Goal: Transaction & Acquisition: Book appointment/travel/reservation

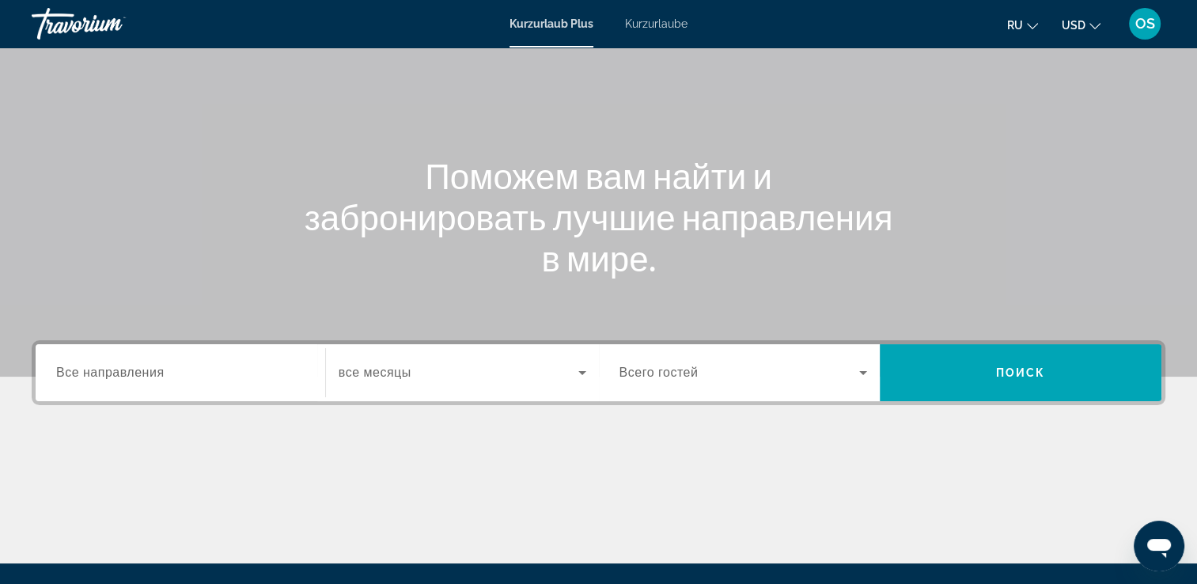
scroll to position [106, 0]
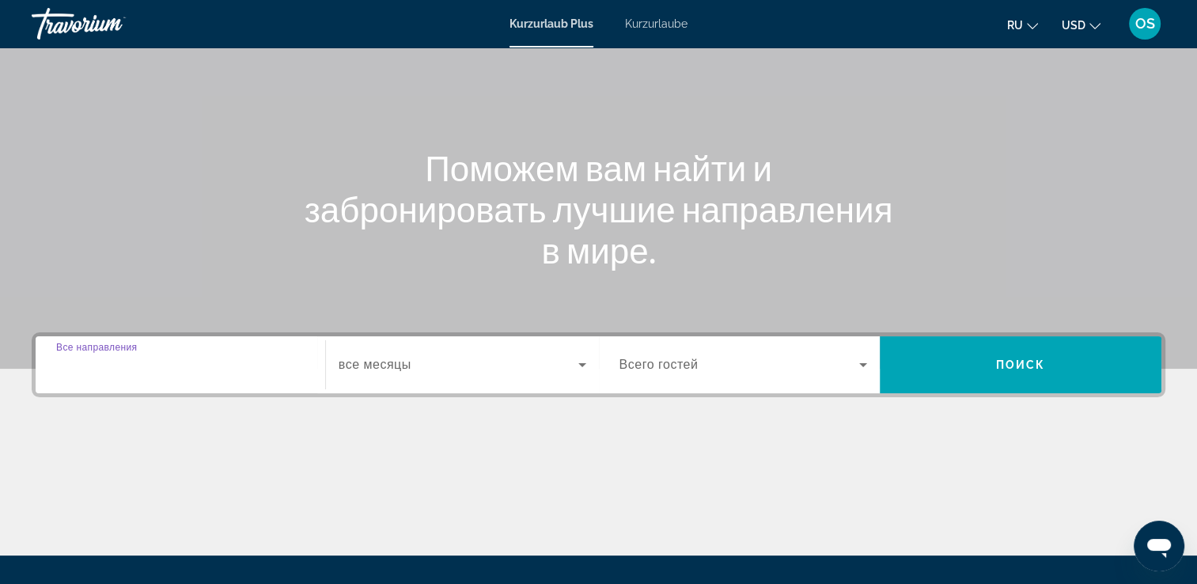
click at [221, 371] on input "Destination Все направления" at bounding box center [180, 365] width 248 height 19
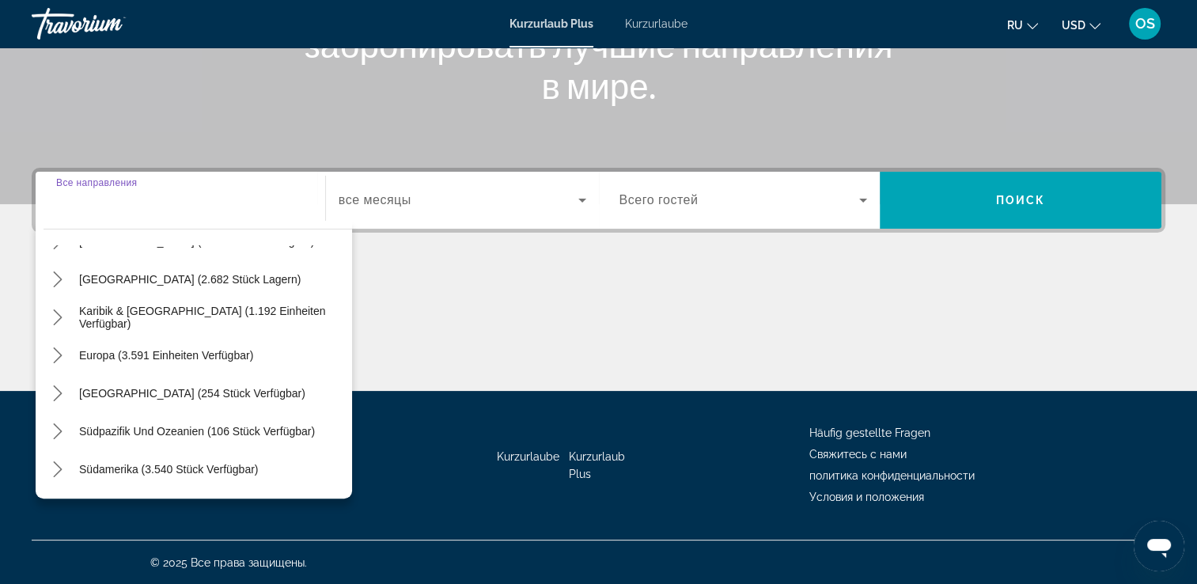
scroll to position [108, 0]
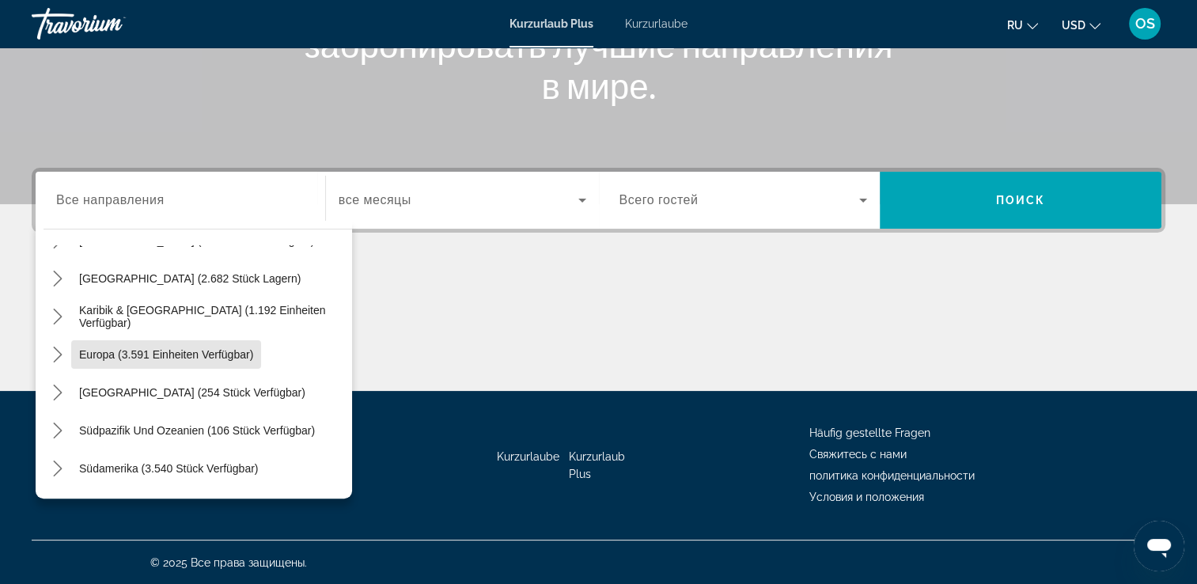
click at [221, 371] on span "Reiseziel auswählen: Europa (3.591 Einheiten verfügbar)" at bounding box center [166, 355] width 190 height 38
type input "**********"
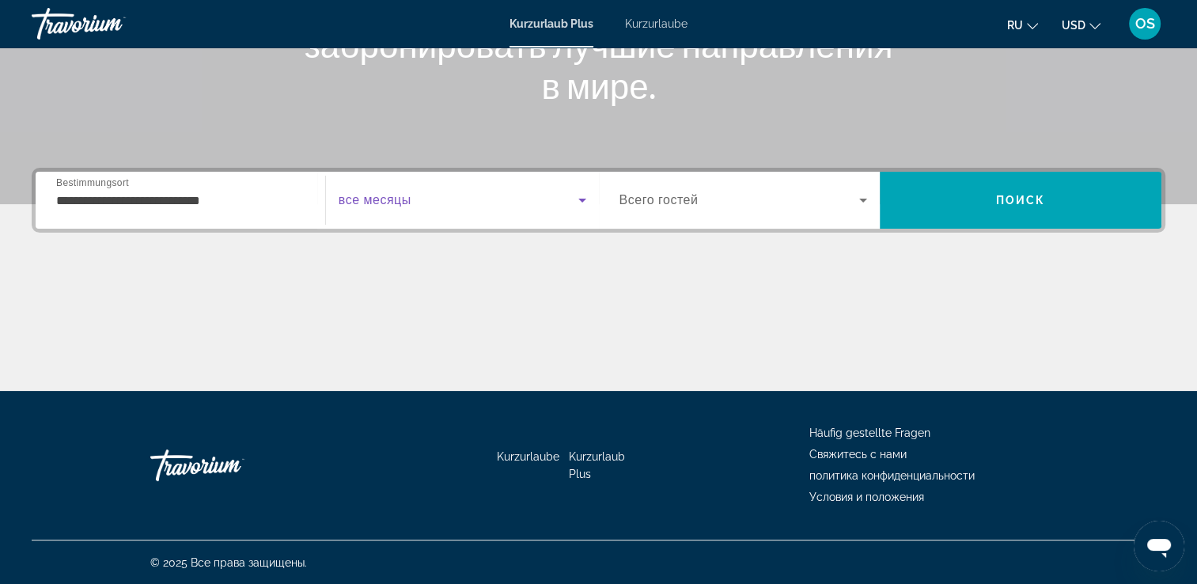
click at [586, 207] on icon "Such-Widget" at bounding box center [582, 200] width 19 height 19
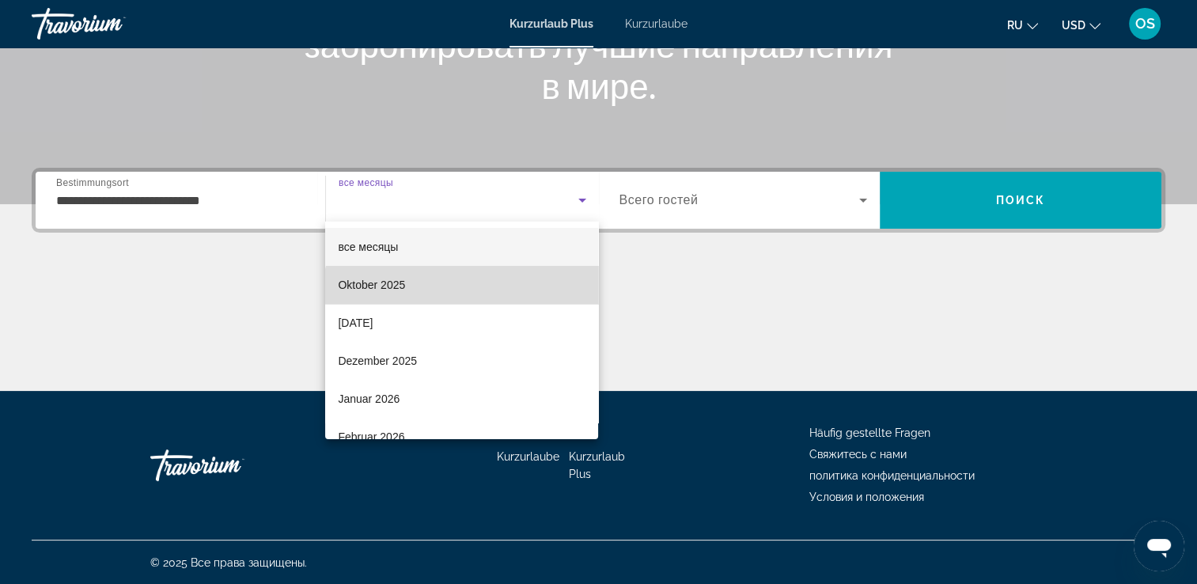
click at [468, 299] on mat-option "Oktober 2025" at bounding box center [461, 285] width 273 height 38
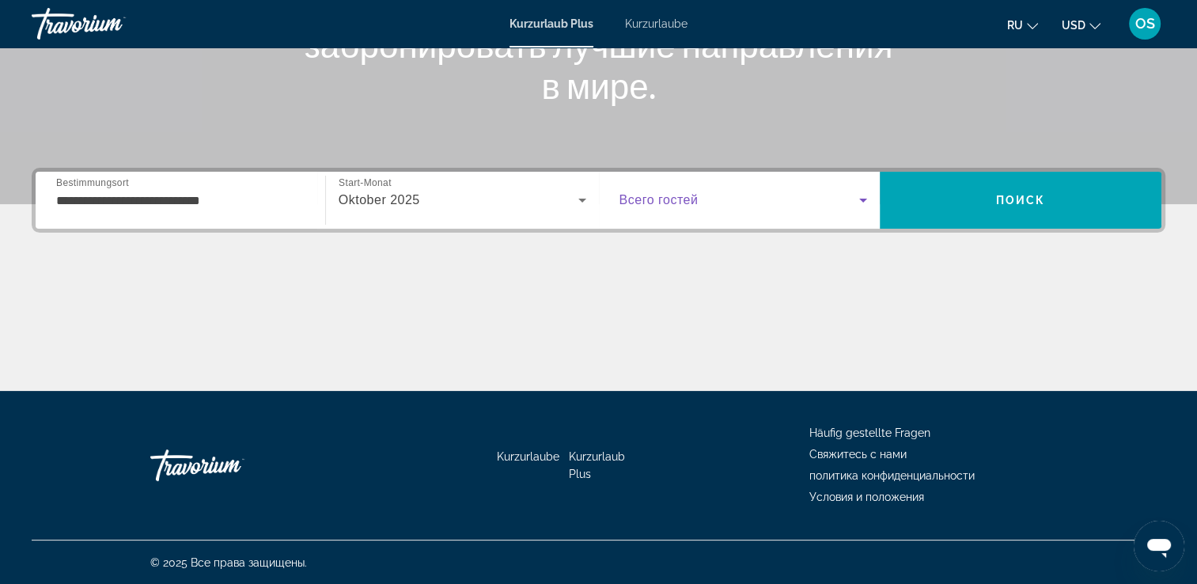
click at [871, 204] on icon "Such-Widget" at bounding box center [863, 200] width 19 height 19
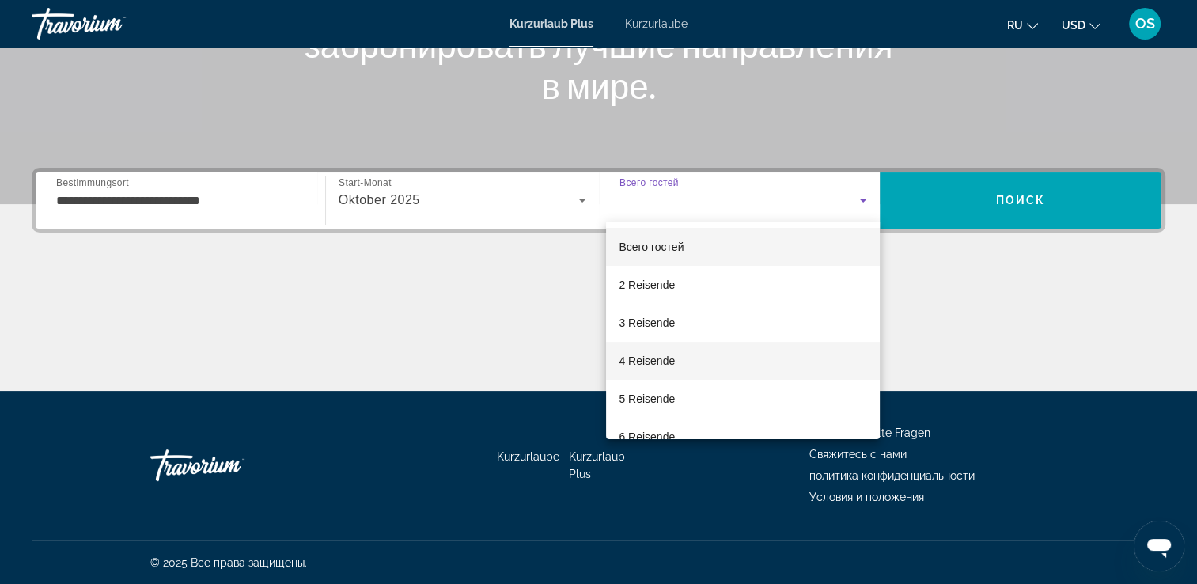
click at [709, 359] on mat-option "4 Reisende" at bounding box center [743, 361] width 274 height 38
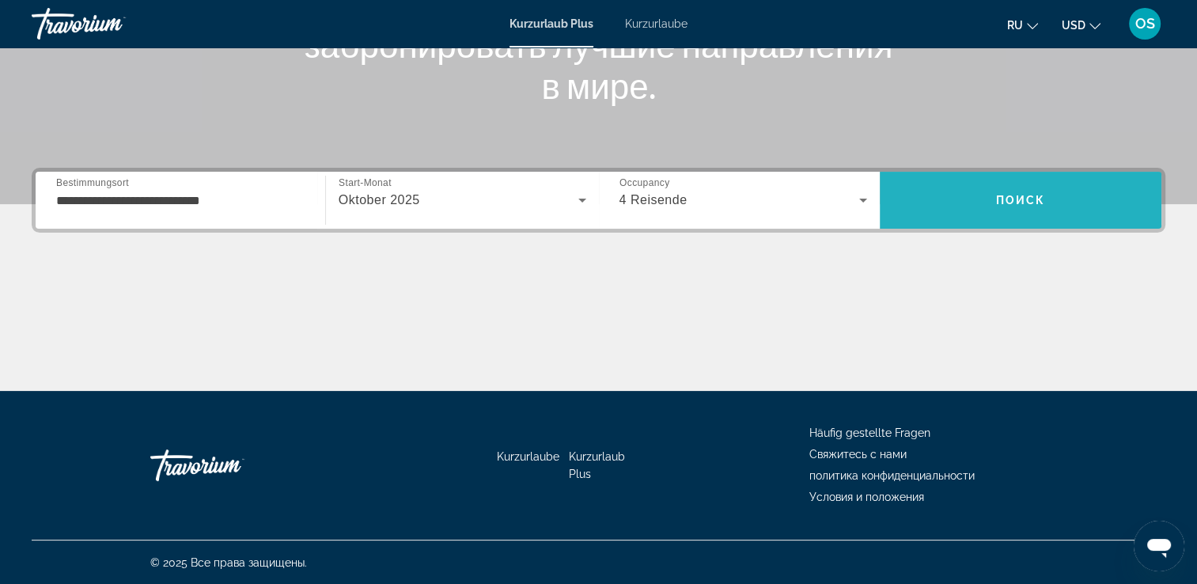
click at [986, 218] on span "Suchen" at bounding box center [1021, 200] width 282 height 57
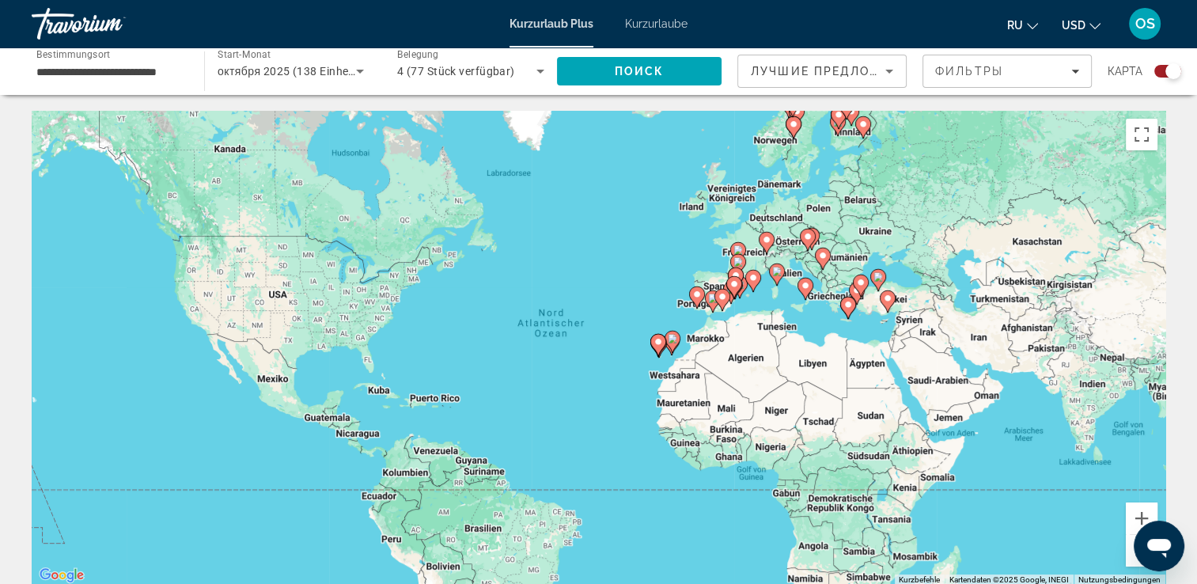
click at [779, 234] on div "Um den Modus zum Ziehen mit der Tastatur zu aktivieren, drückst du Alt + Eingab…" at bounding box center [599, 348] width 1134 height 475
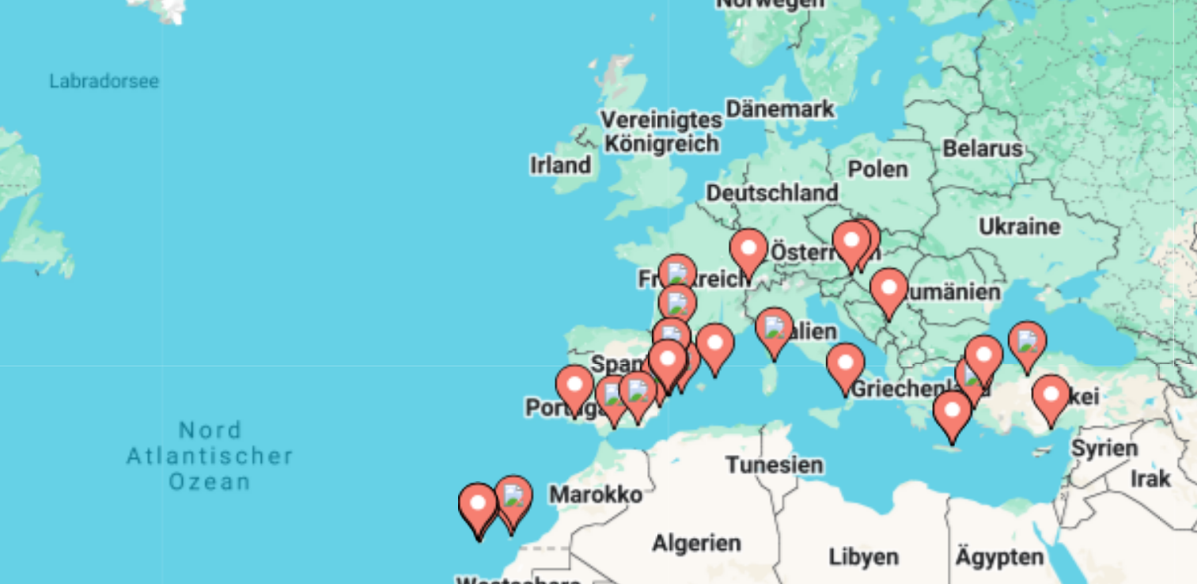
click at [785, 213] on div "Um den Modus zum Ziehen mit der Tastatur zu aktivieren, drückst du Alt + Eingab…" at bounding box center [599, 348] width 1134 height 475
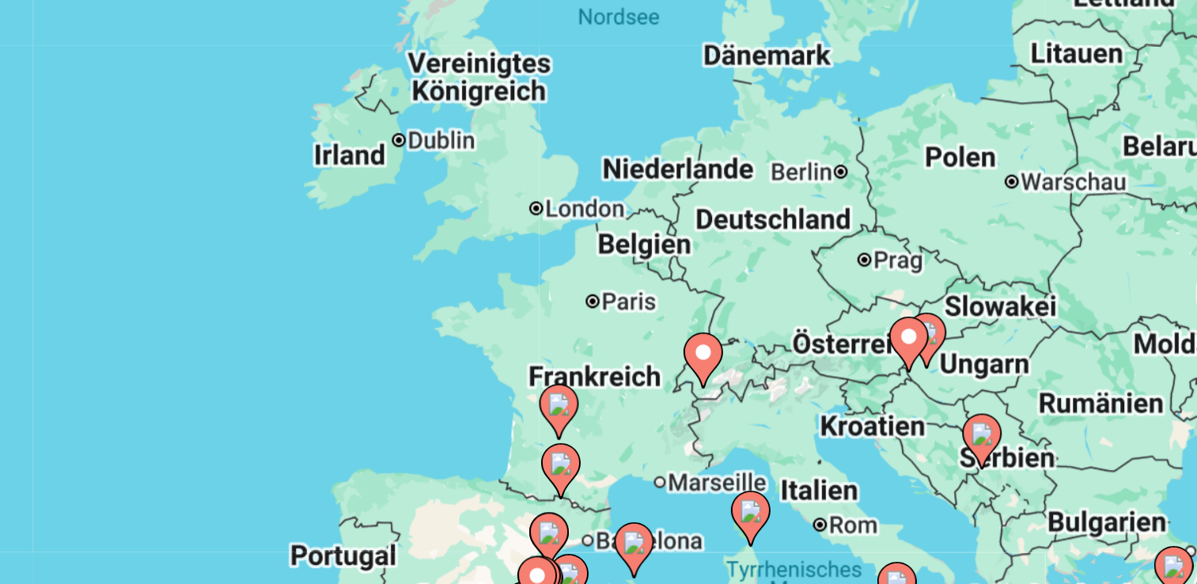
click at [785, 213] on div "Um den Modus zum Ziehen mit der Tastatur zu aktivieren, drückst du Alt + Eingab…" at bounding box center [599, 348] width 1134 height 475
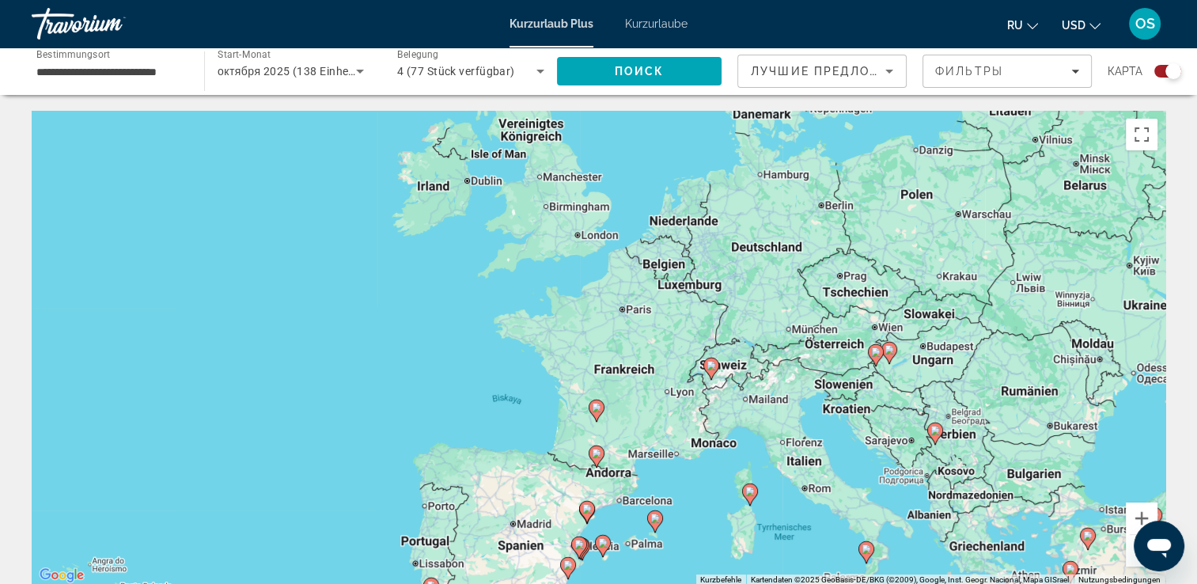
click at [1159, 74] on div "Such-Widget" at bounding box center [1168, 71] width 27 height 13
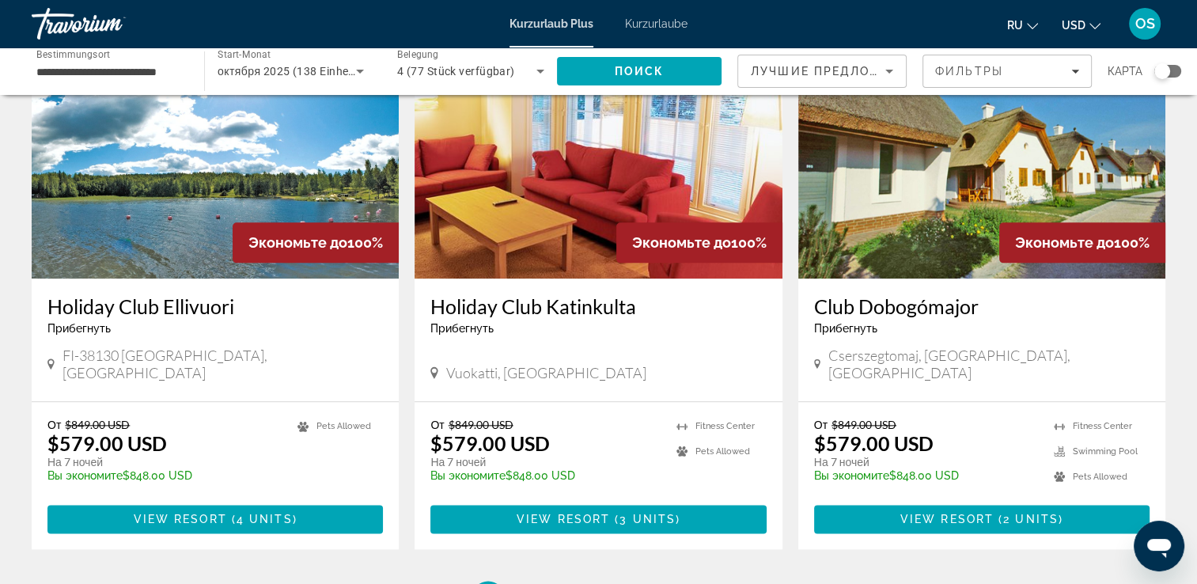
scroll to position [1803, 0]
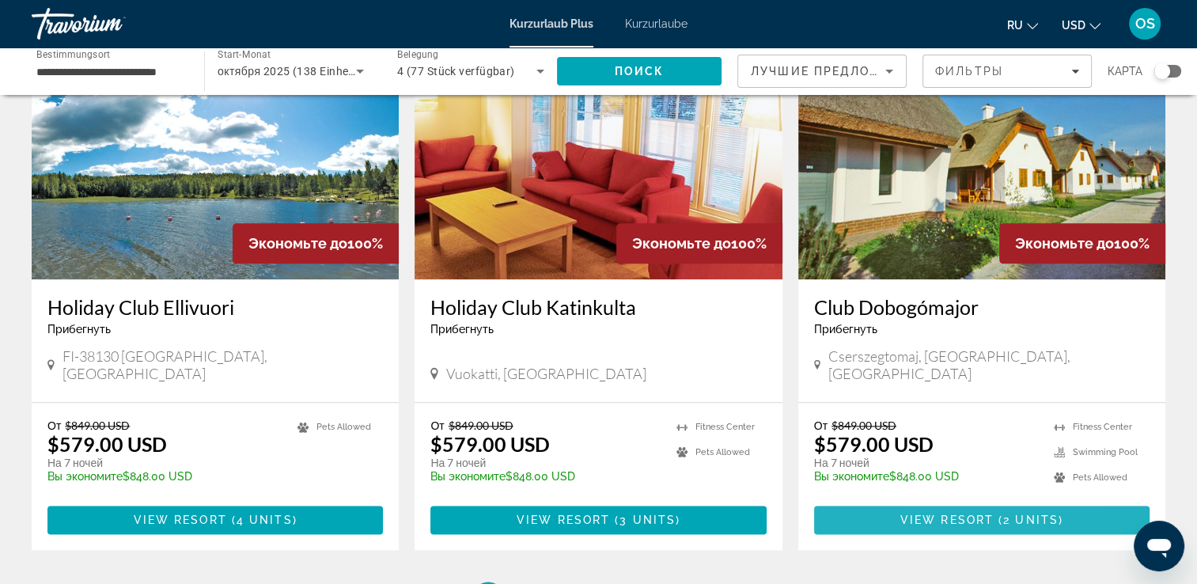
click at [927, 501] on span "Hauptinhalt" at bounding box center [982, 520] width 336 height 38
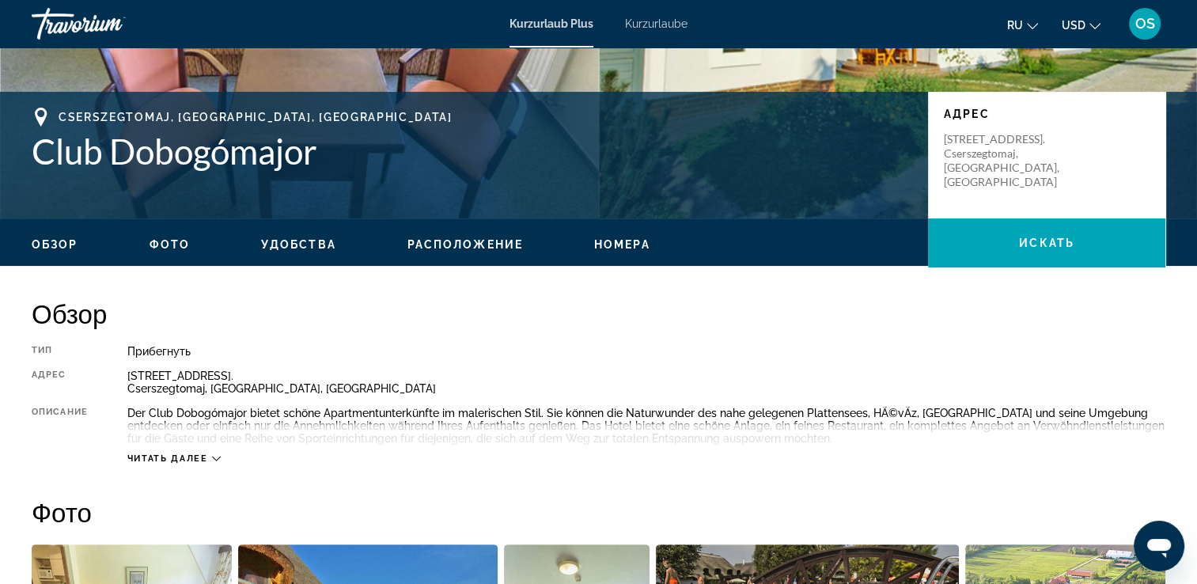
scroll to position [305, 0]
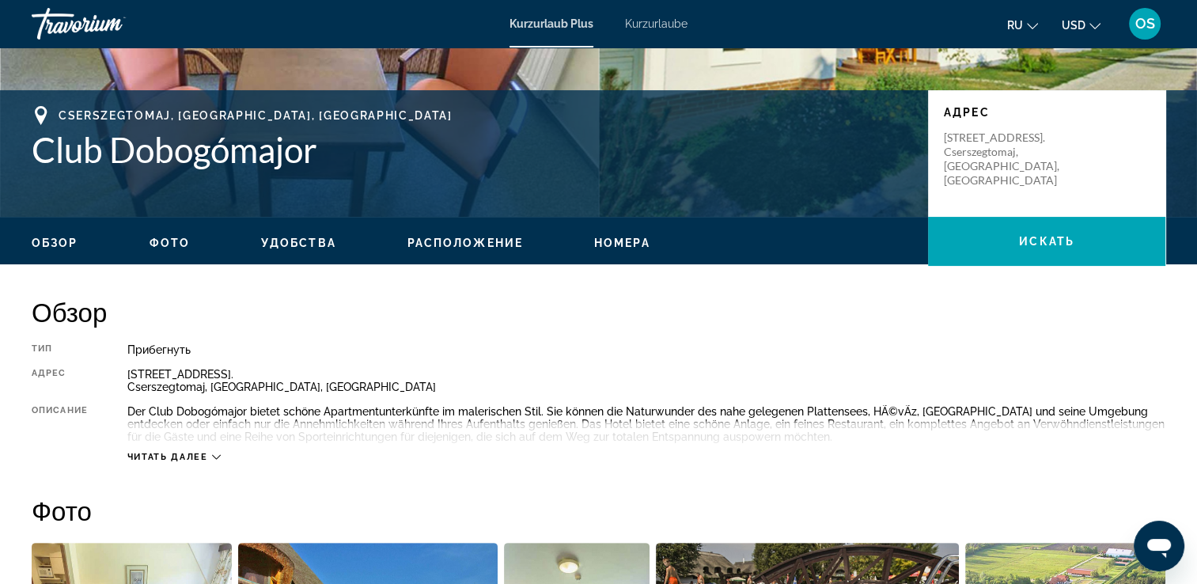
click at [206, 461] on button "Читать далее" at bounding box center [173, 457] width 93 height 12
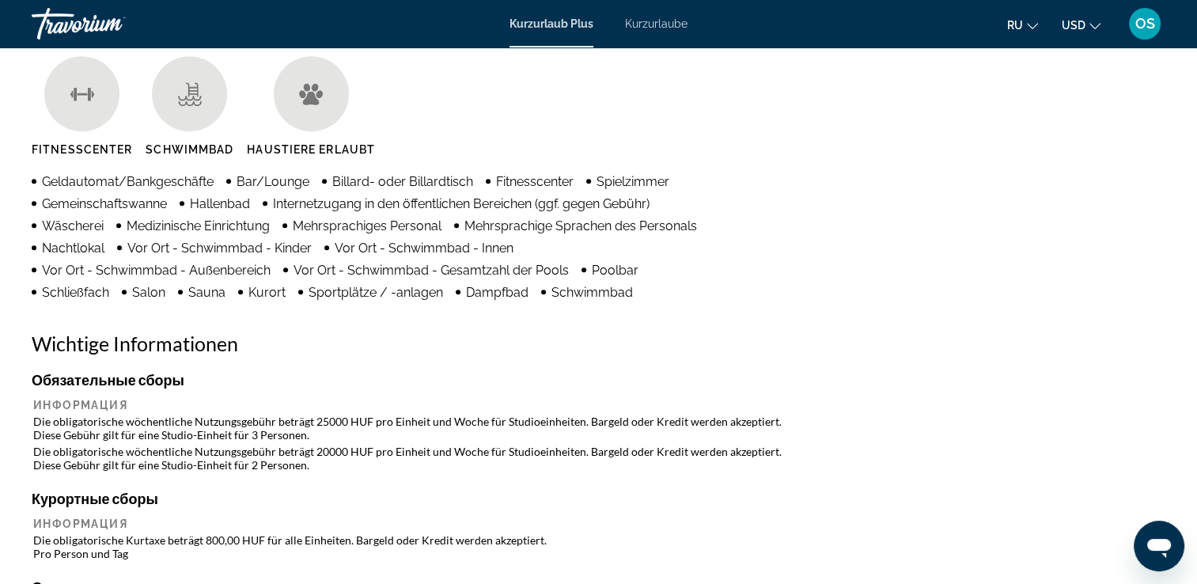
scroll to position [1280, 0]
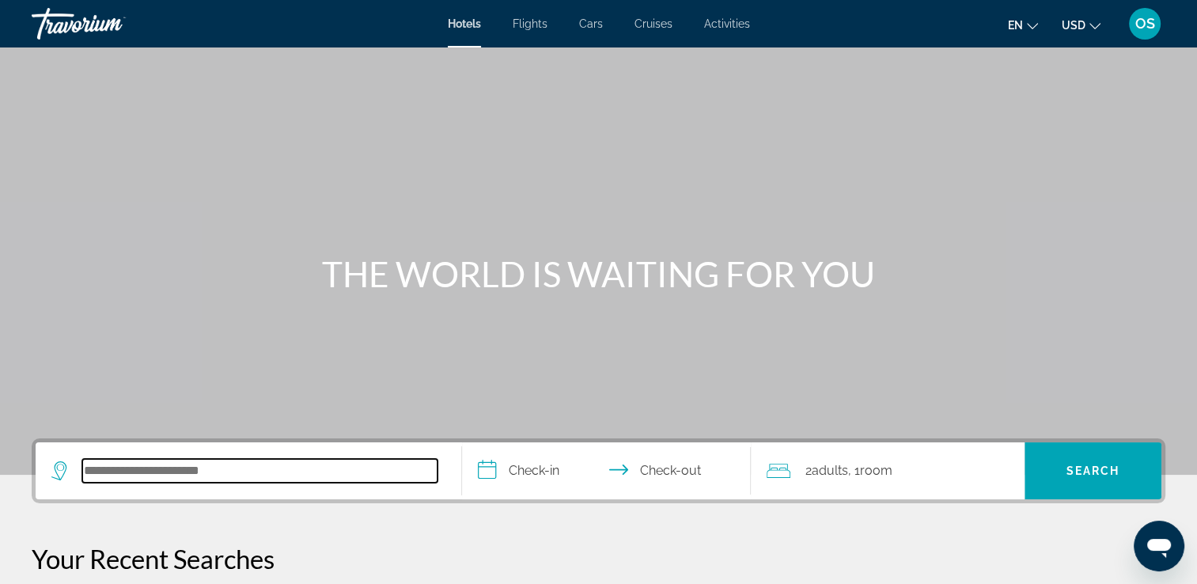
click at [219, 473] on input "Search hotel destination" at bounding box center [259, 471] width 355 height 24
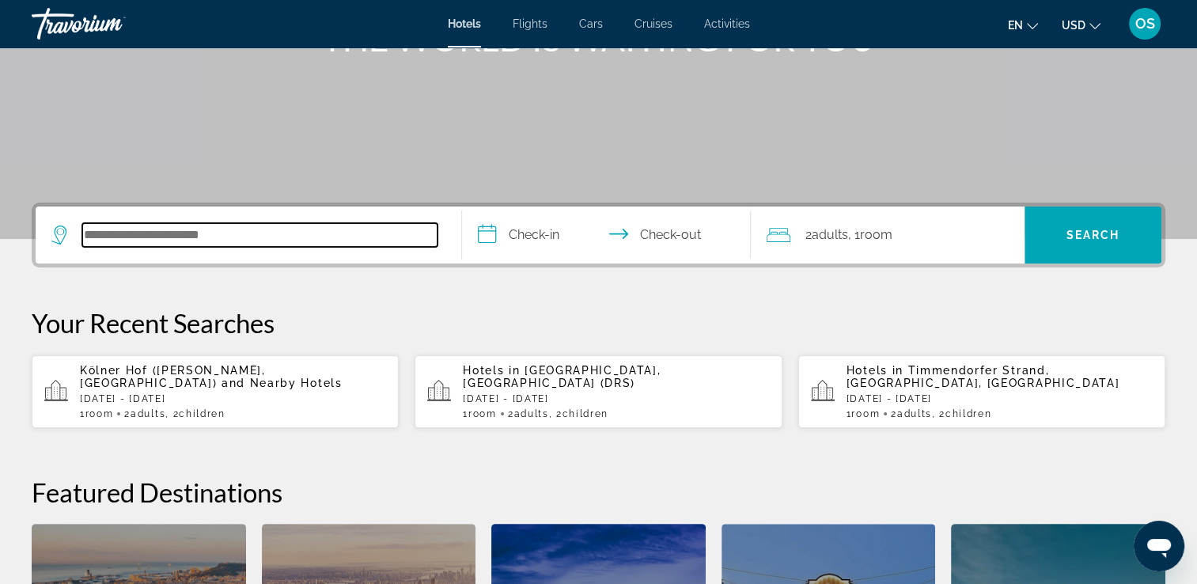
scroll to position [386, 0]
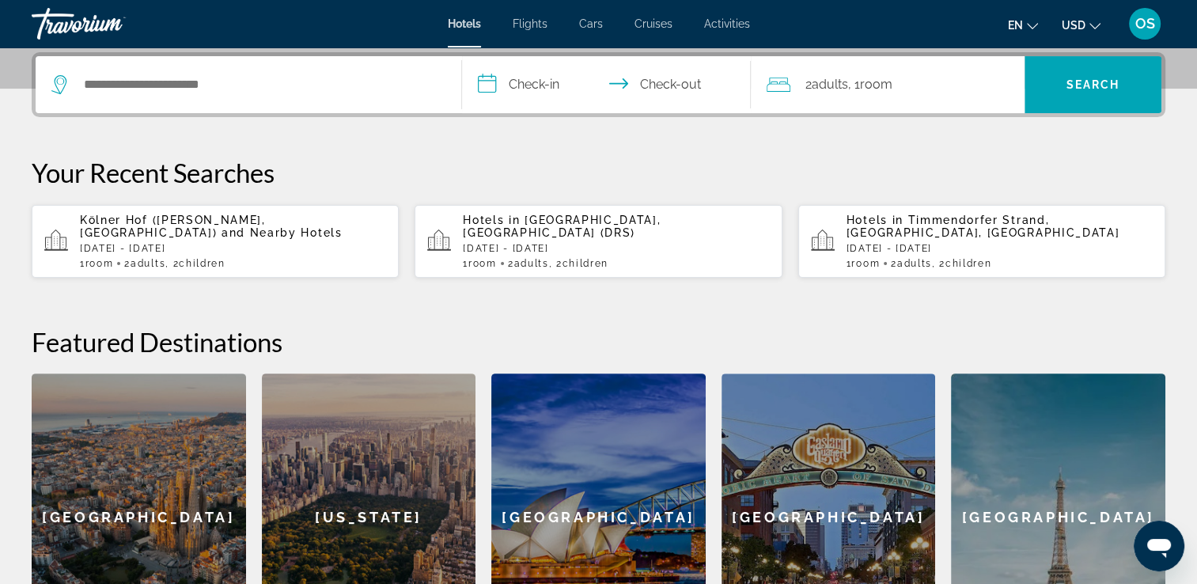
drag, startPoint x: 207, startPoint y: 480, endPoint x: 556, endPoint y: 87, distance: 525.7
click at [556, 87] on input "**********" at bounding box center [610, 87] width 296 height 62
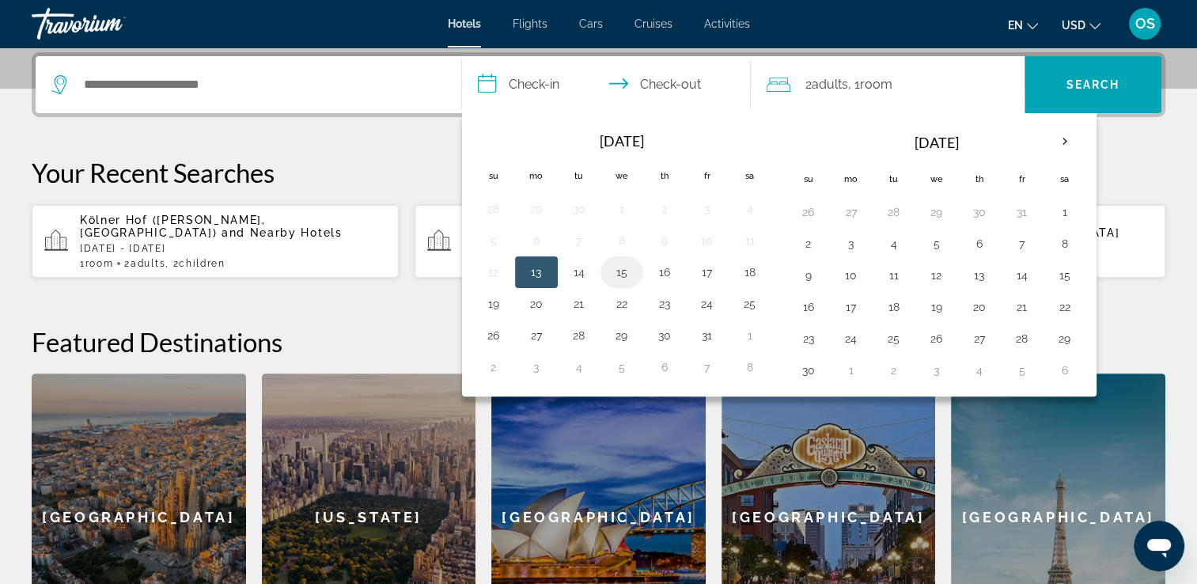
click at [635, 276] on td "15" at bounding box center [622, 272] width 43 height 32
click at [668, 275] on button "16" at bounding box center [664, 272] width 25 height 22
click at [711, 75] on input "**********" at bounding box center [610, 87] width 296 height 62
click at [652, 87] on input "**********" at bounding box center [610, 87] width 296 height 62
click at [749, 271] on button "18" at bounding box center [750, 272] width 25 height 22
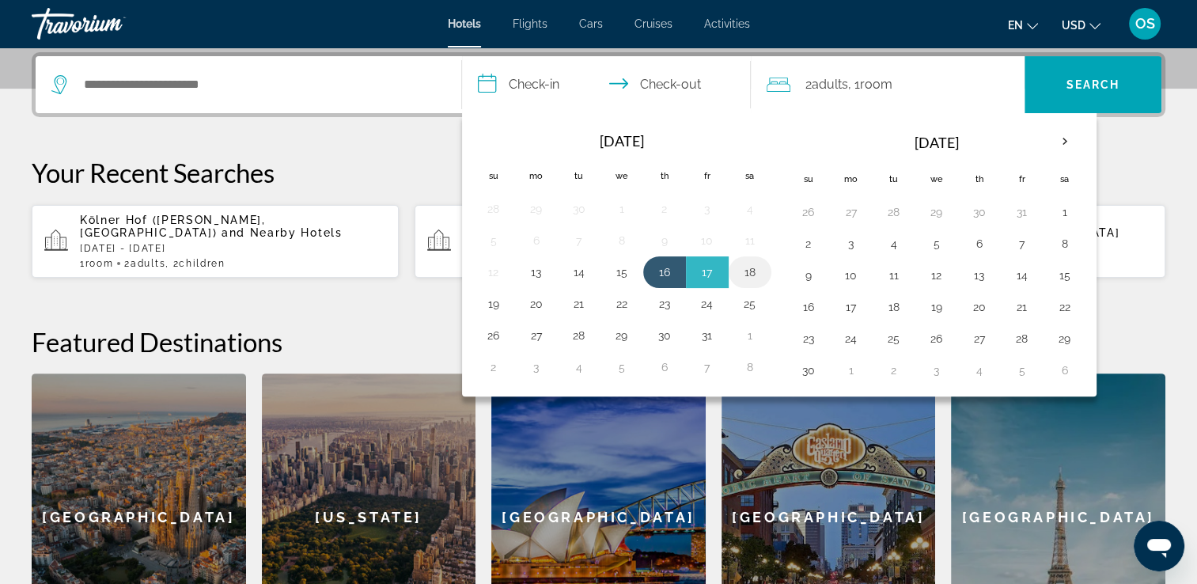
type input "**********"
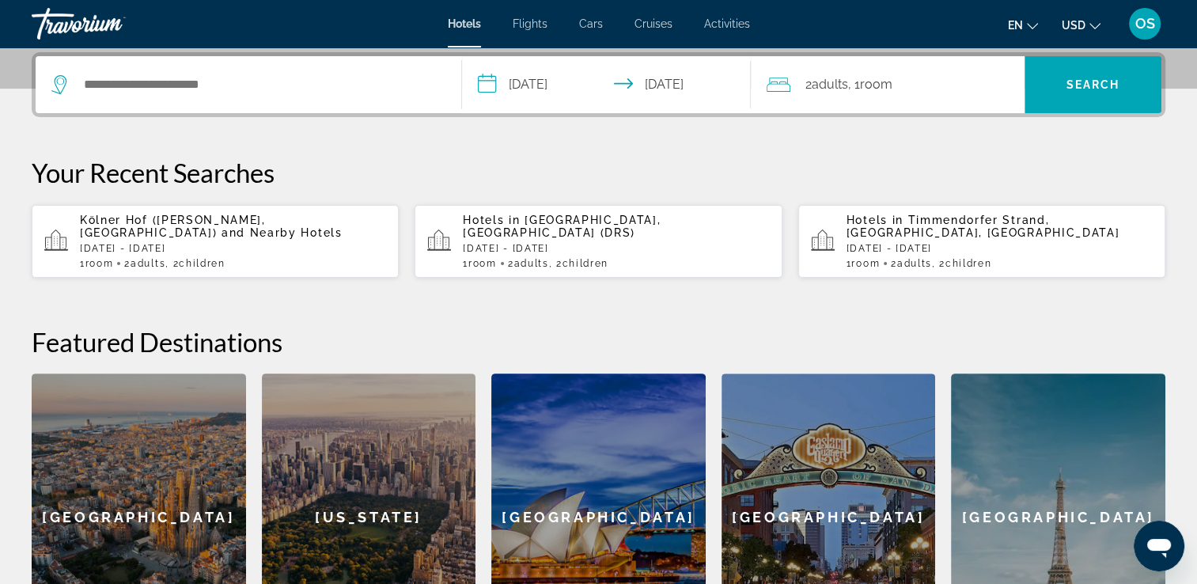
click at [917, 64] on div "2 Adult Adults , 1 Room rooms" at bounding box center [896, 84] width 258 height 57
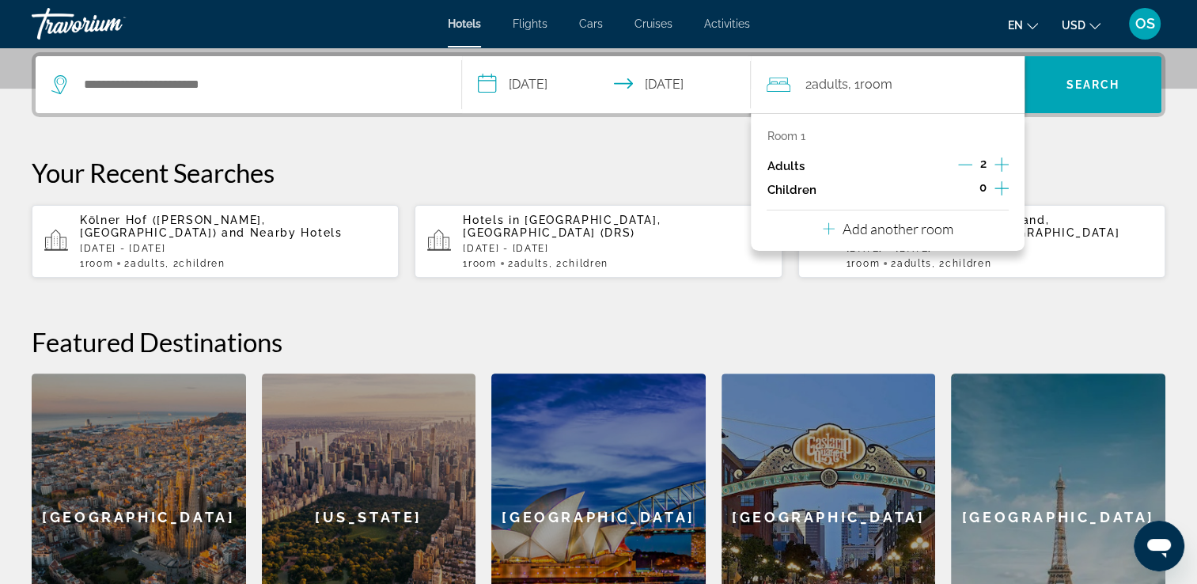
click at [1003, 189] on icon "Increment children" at bounding box center [1002, 188] width 14 height 19
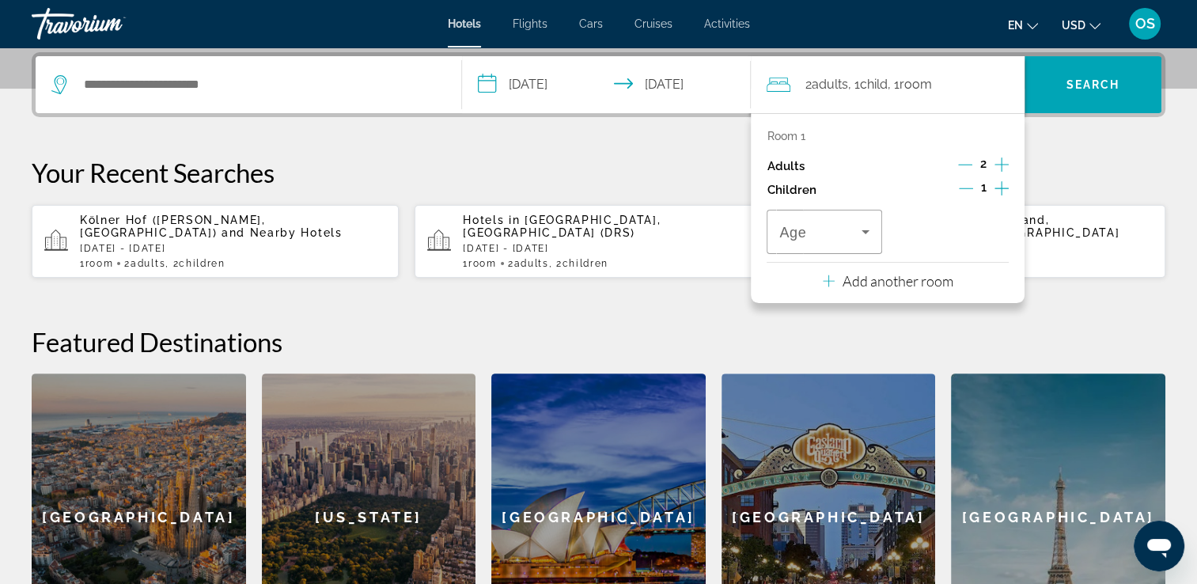
click at [1003, 189] on icon "Increment children" at bounding box center [1002, 188] width 14 height 19
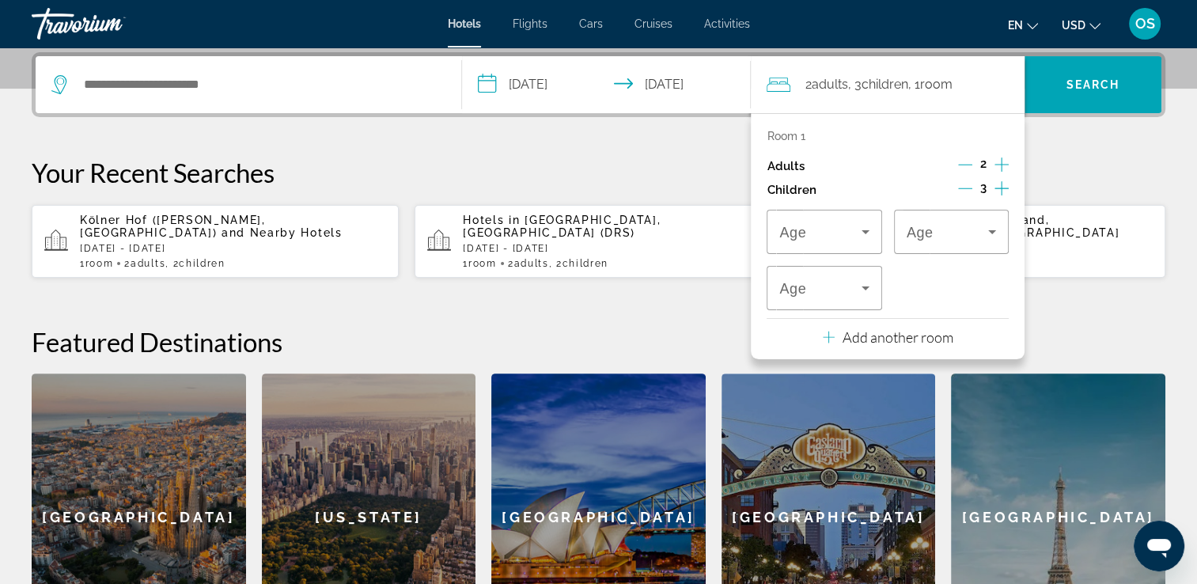
click at [967, 181] on icon "Decrement children" at bounding box center [965, 188] width 14 height 14
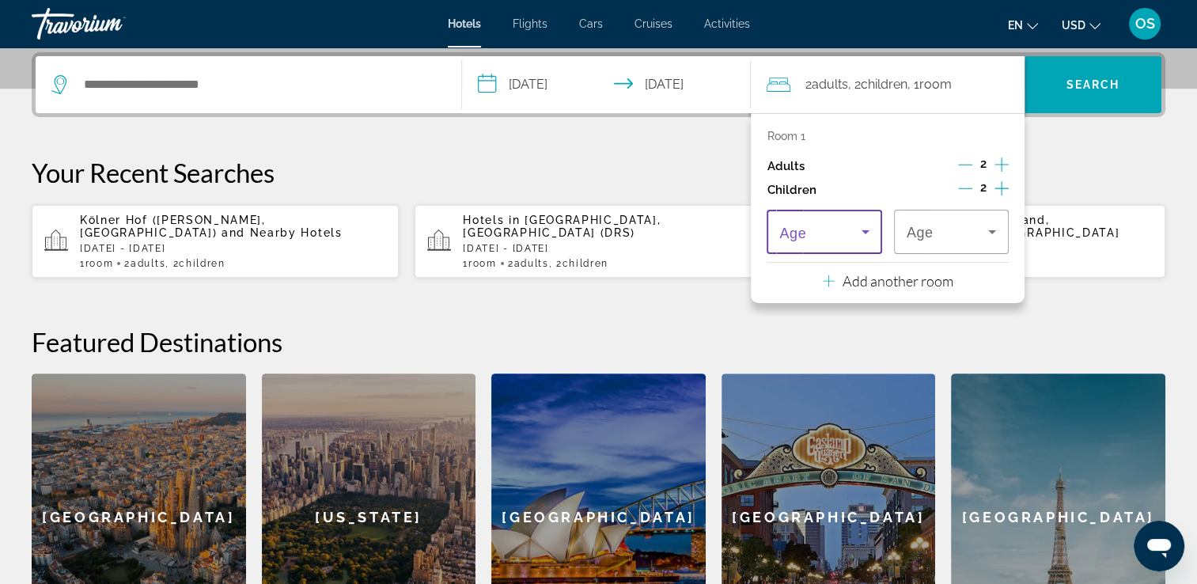
click at [864, 227] on icon "Travelers: 2 adults, 2 children" at bounding box center [865, 231] width 19 height 19
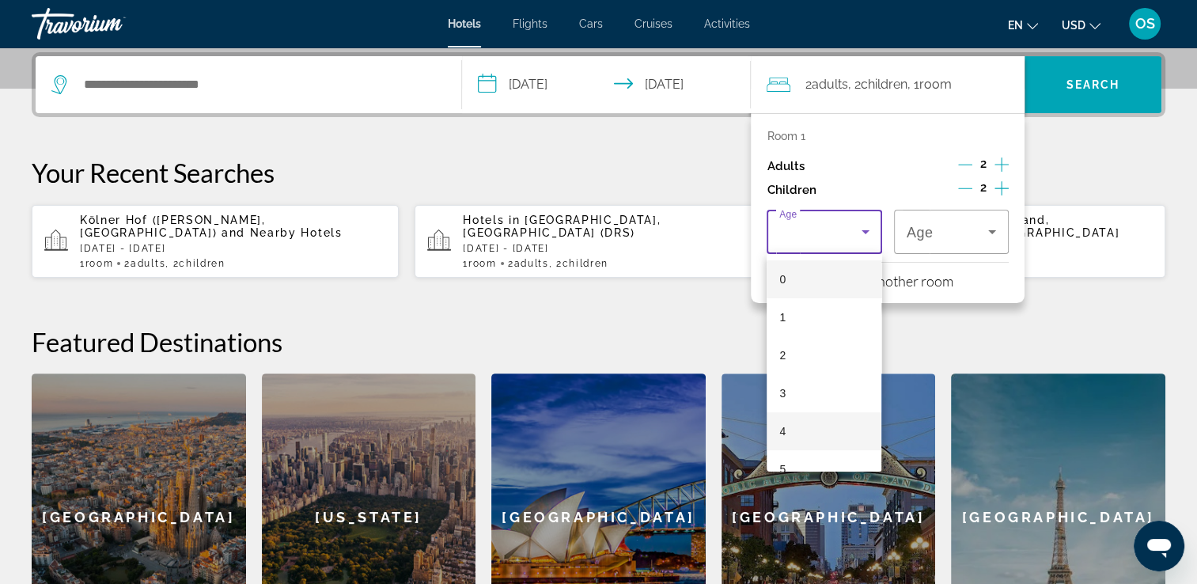
click at [798, 435] on mat-option "4" at bounding box center [824, 431] width 115 height 38
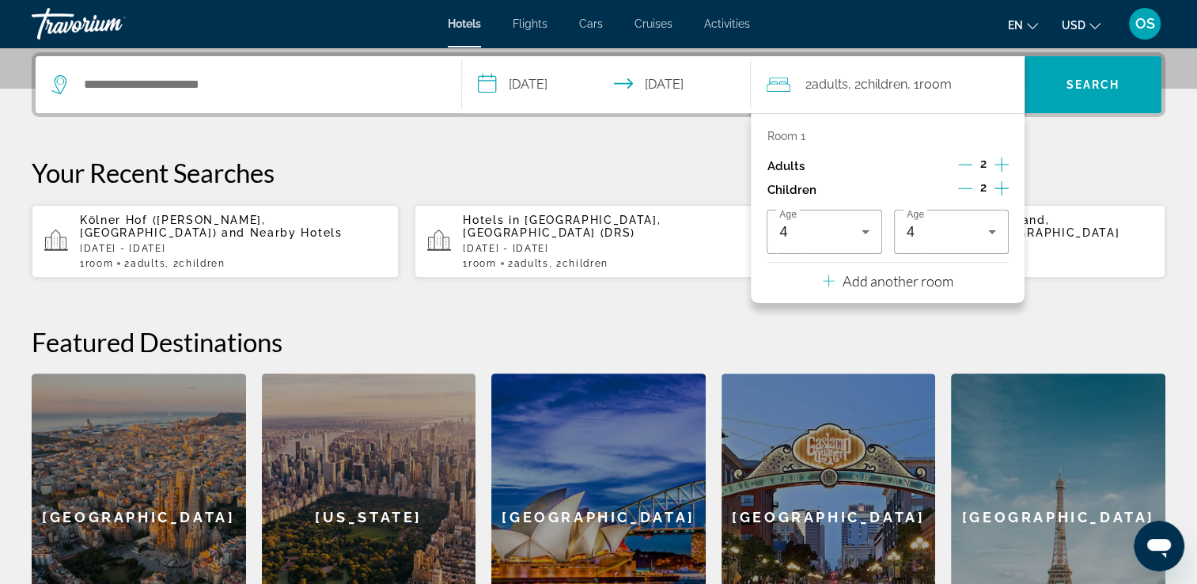
click at [875, 362] on div "Featured Destinations Sydney San Diego Paris Barcelona New York Sydney San Dieg…" at bounding box center [599, 494] width 1134 height 336
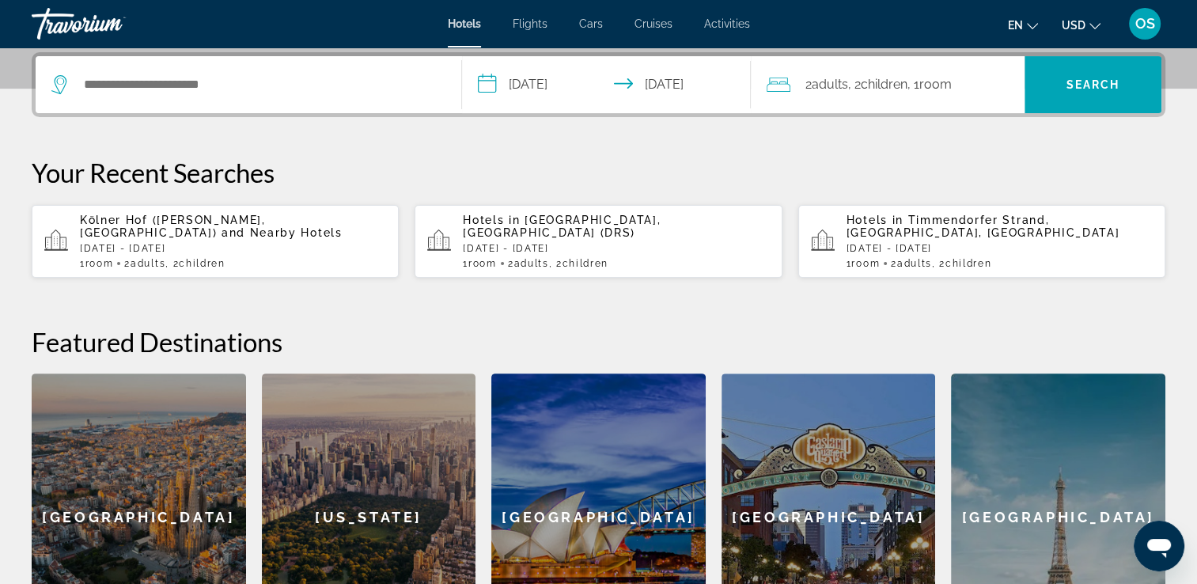
click at [931, 102] on div "2 Adult Adults , 2 Child Children , 1 Room rooms" at bounding box center [896, 84] width 258 height 57
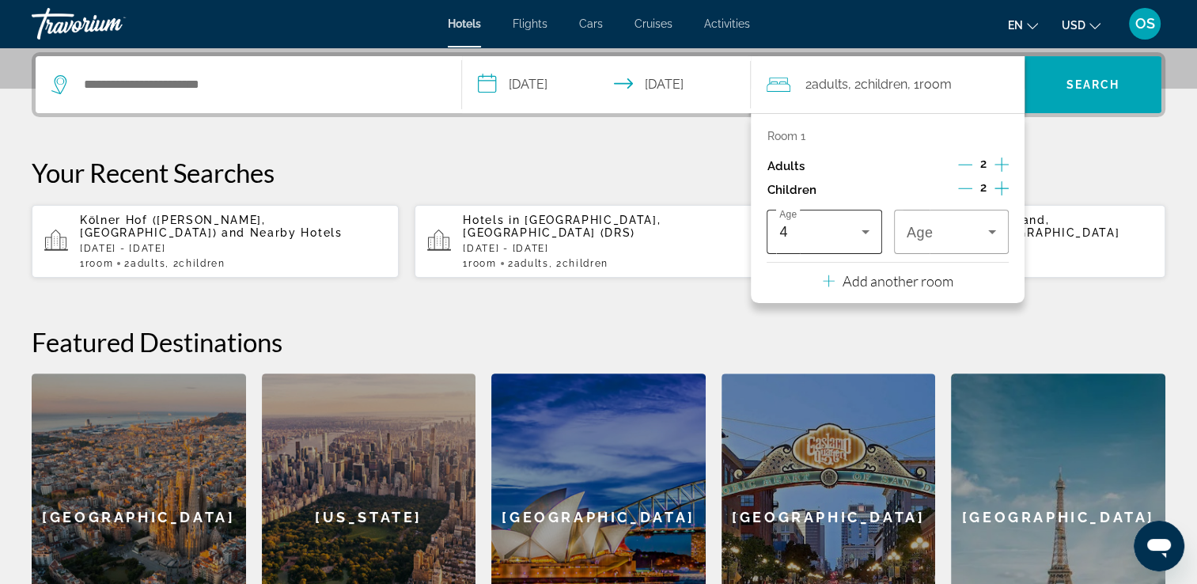
click at [876, 237] on div "Age 4" at bounding box center [824, 232] width 115 height 44
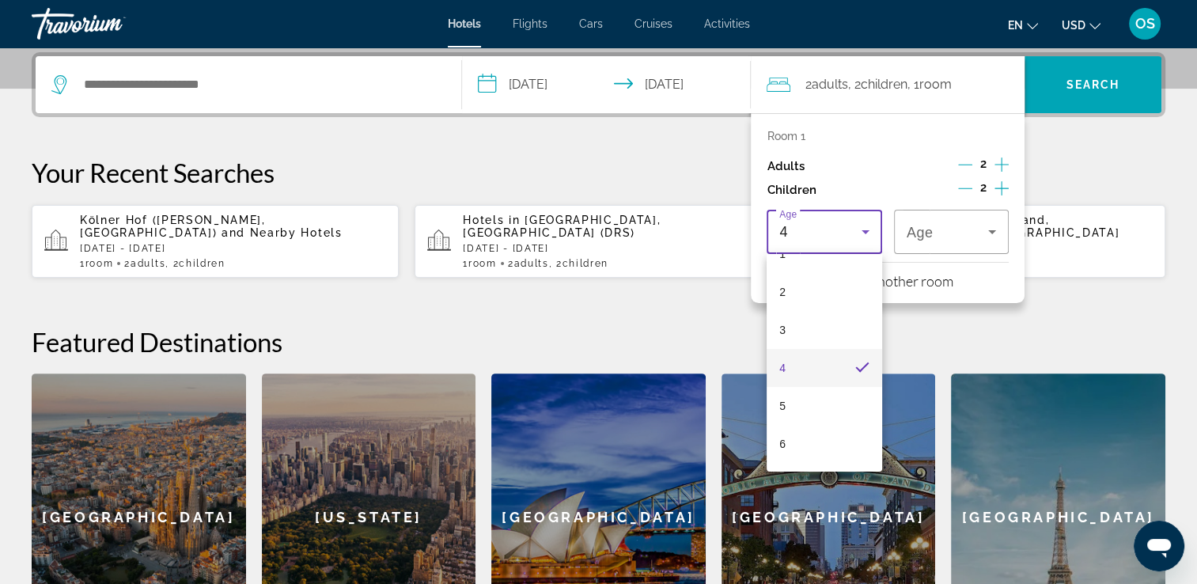
scroll to position [95, 0]
click at [864, 442] on mat-option "7" at bounding box center [824, 450] width 115 height 38
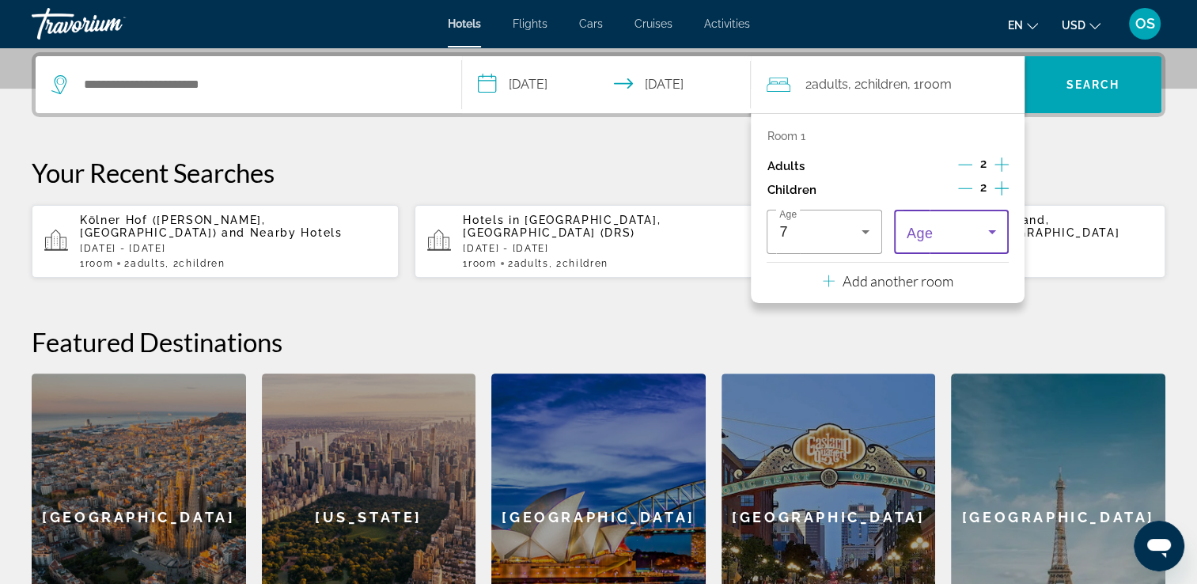
click at [996, 227] on icon "Travelers: 2 adults, 2 children" at bounding box center [992, 231] width 19 height 19
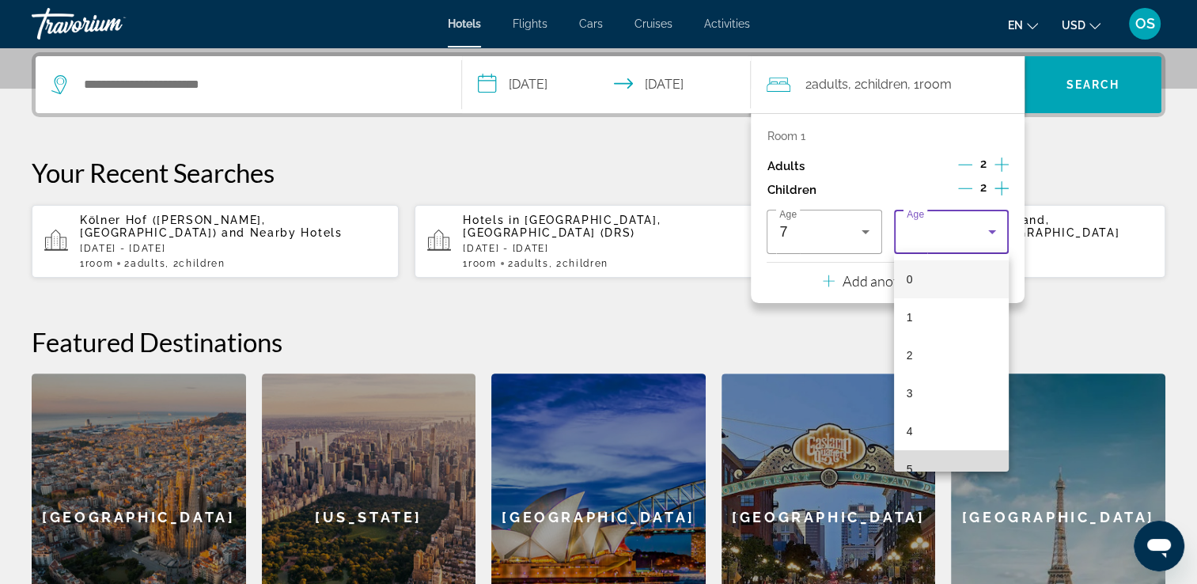
click at [996, 463] on mat-option "5" at bounding box center [951, 469] width 115 height 38
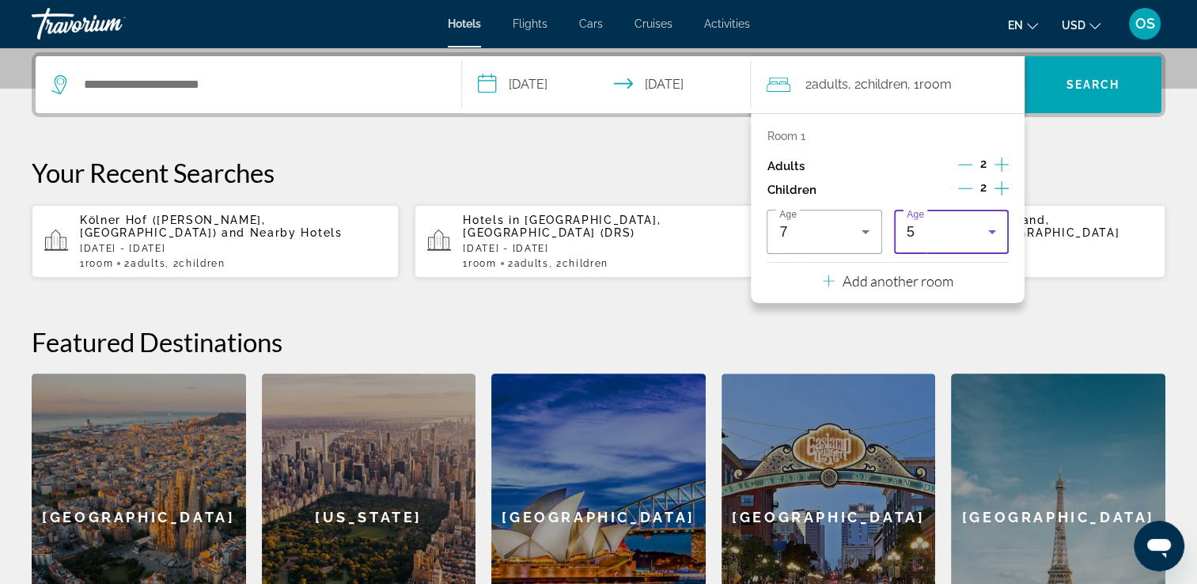
click at [1000, 226] on icon "Travelers: 2 adults, 2 children" at bounding box center [992, 231] width 19 height 19
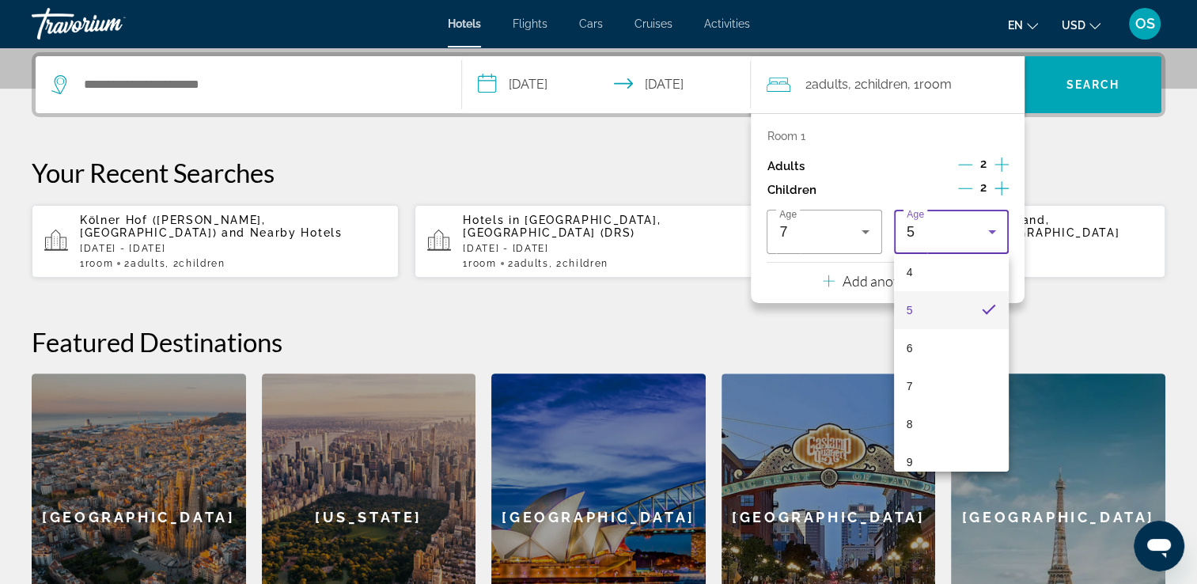
scroll to position [174, 0]
click at [988, 436] on mat-option "9" at bounding box center [951, 447] width 115 height 38
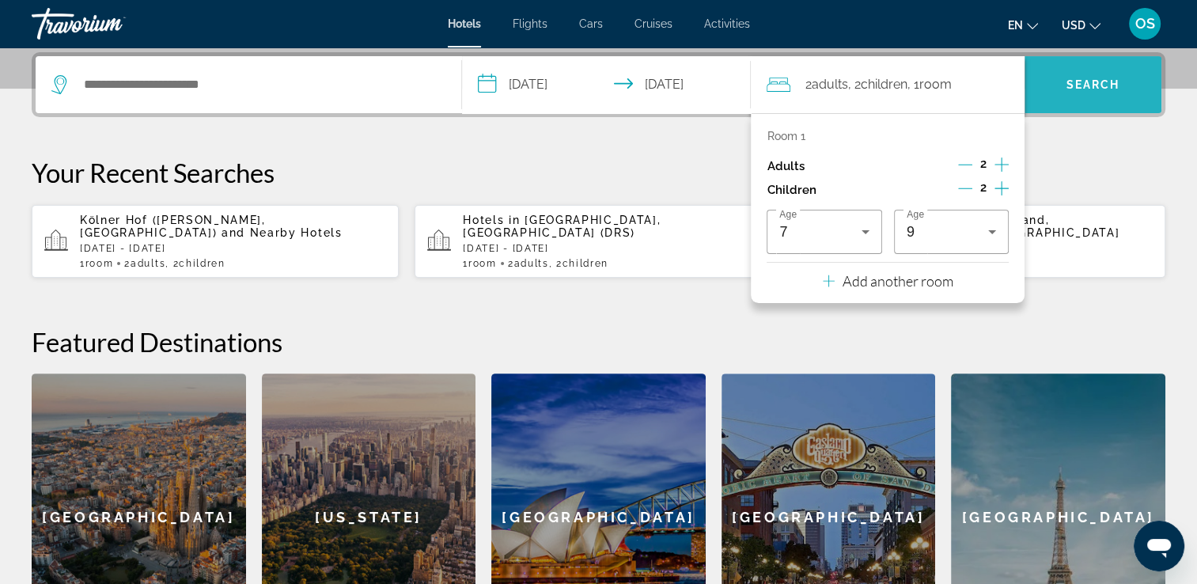
click at [1068, 95] on span "Search" at bounding box center [1093, 85] width 137 height 38
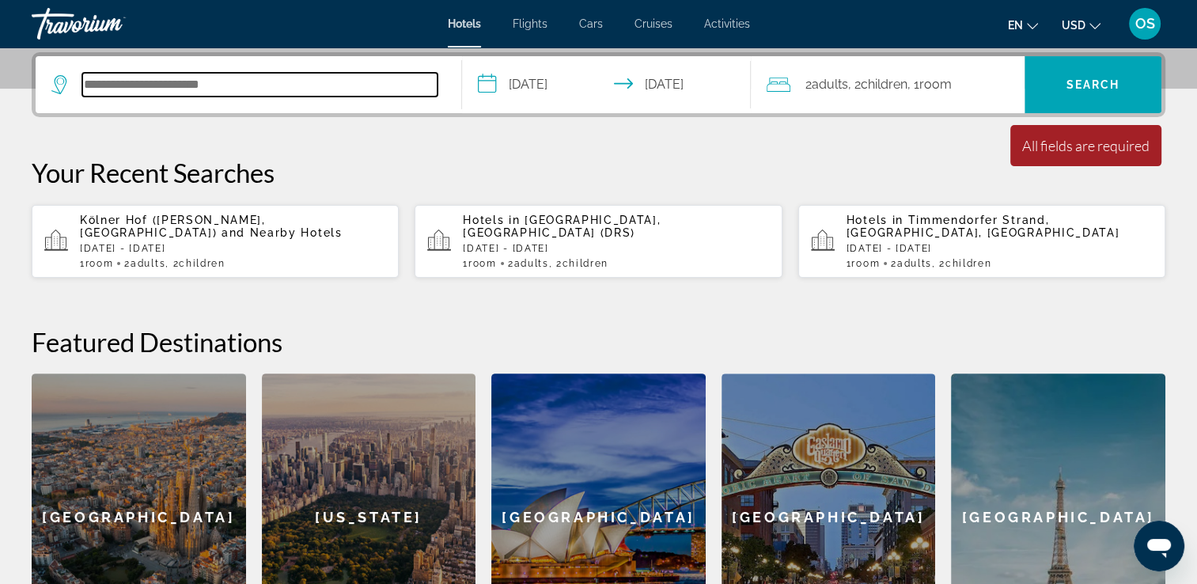
click at [304, 75] on input "Search hotel destination" at bounding box center [259, 85] width 355 height 24
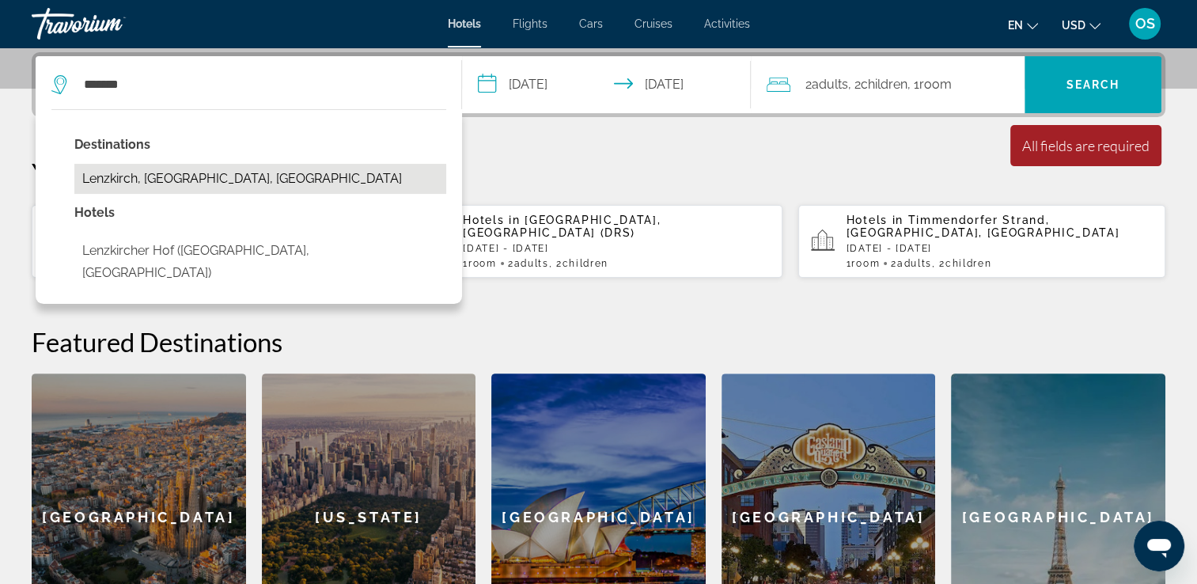
click at [218, 169] on button "Lenzkirch, Southern Black Forest, Germany" at bounding box center [260, 179] width 372 height 30
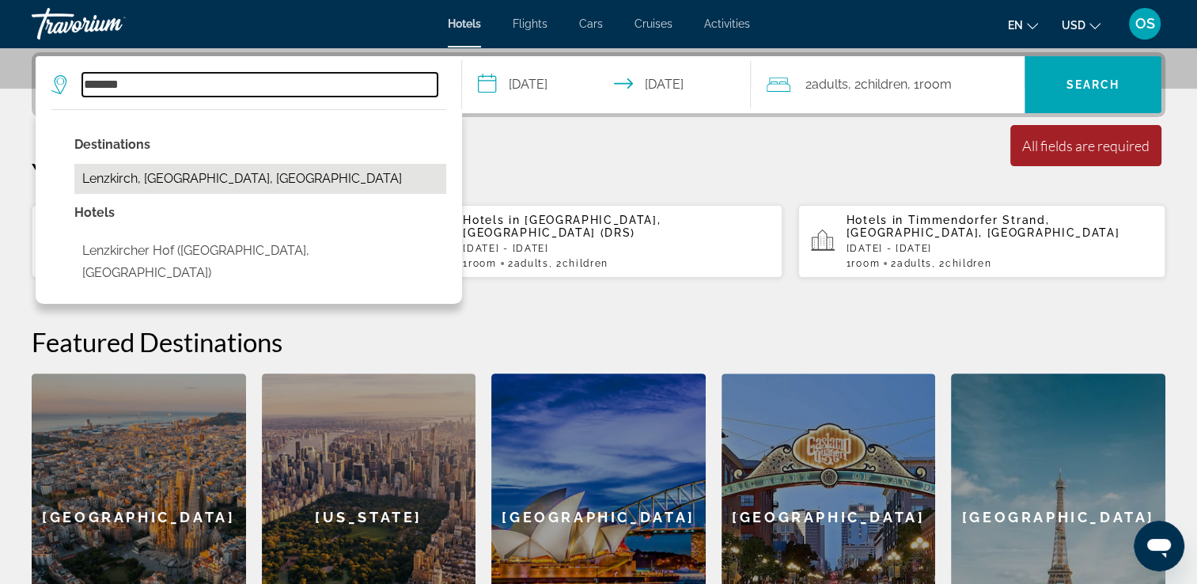
type input "**********"
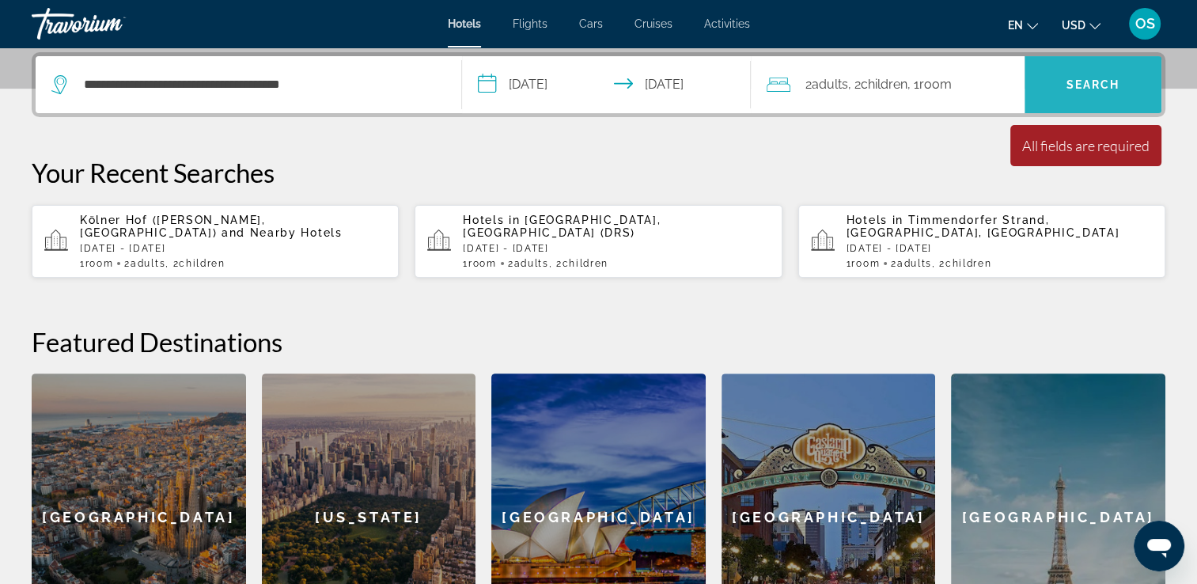
click at [1115, 84] on span "Search" at bounding box center [1094, 84] width 54 height 13
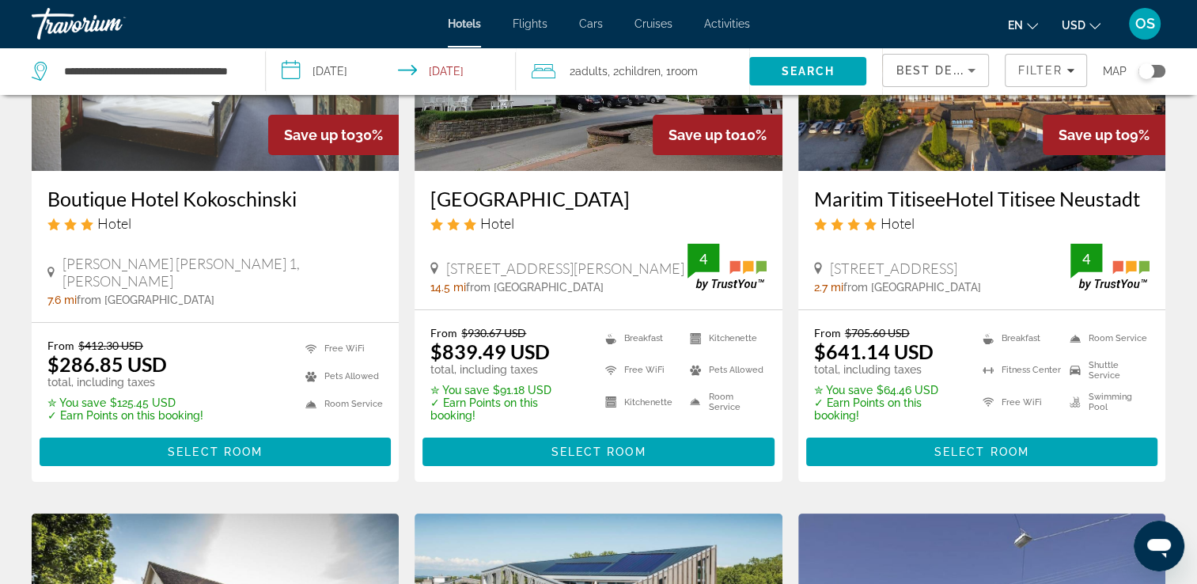
scroll to position [237, 0]
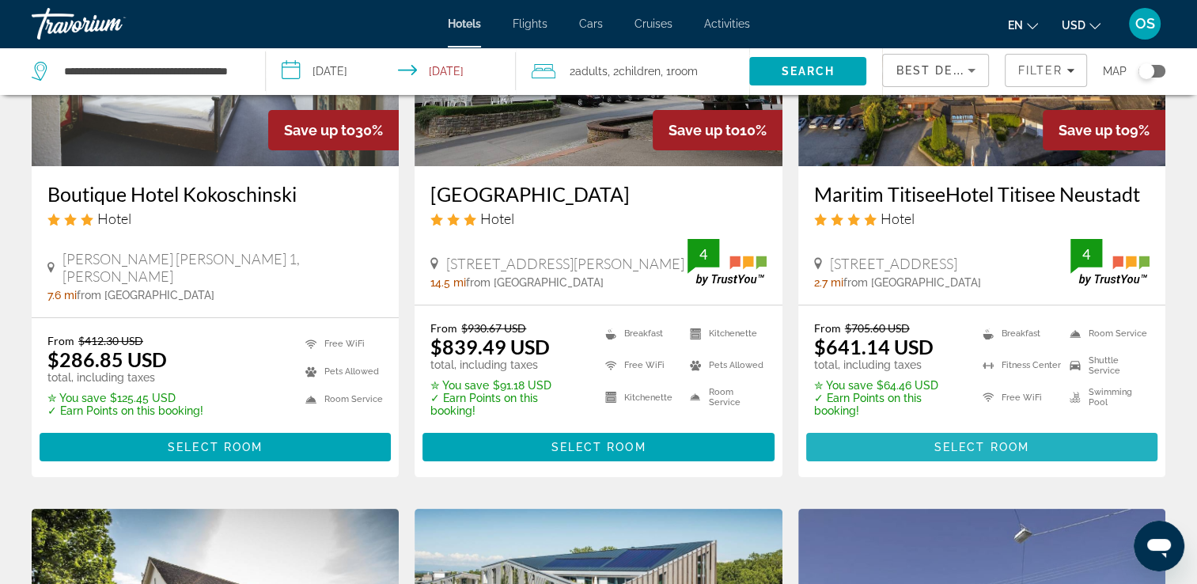
click at [972, 457] on span "Main content" at bounding box center [981, 447] width 351 height 38
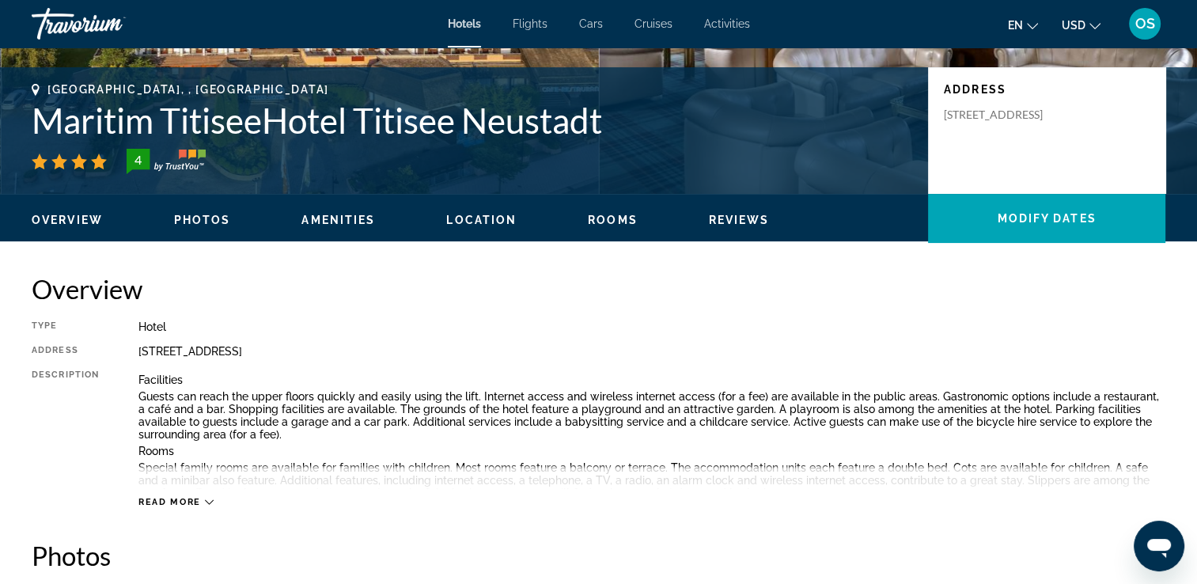
scroll to position [329, 0]
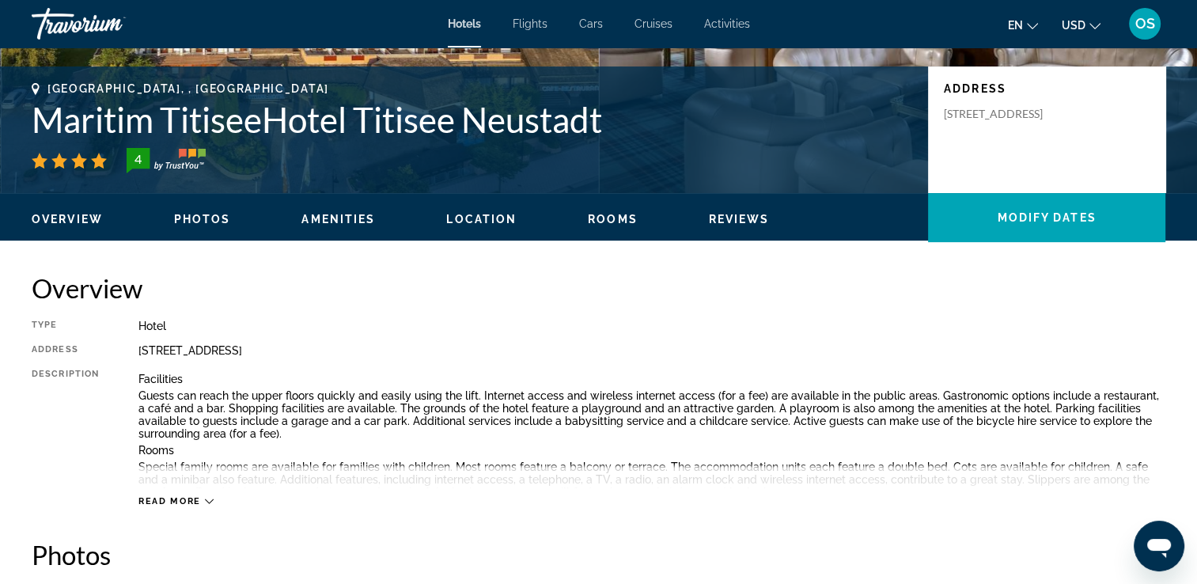
click at [187, 493] on div "Read more" at bounding box center [651, 486] width 1027 height 44
drag, startPoint x: 186, startPoint y: 513, endPoint x: 193, endPoint y: 508, distance: 8.6
click at [200, 496] on div "Read more" at bounding box center [175, 501] width 75 height 10
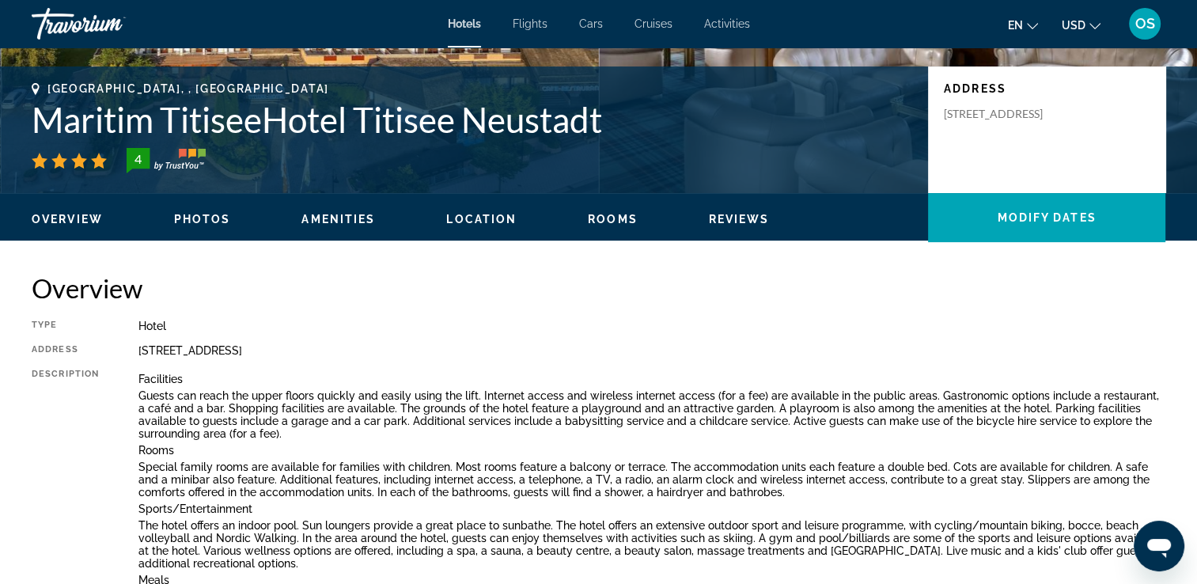
click at [1014, 26] on span "en" at bounding box center [1015, 25] width 15 height 13
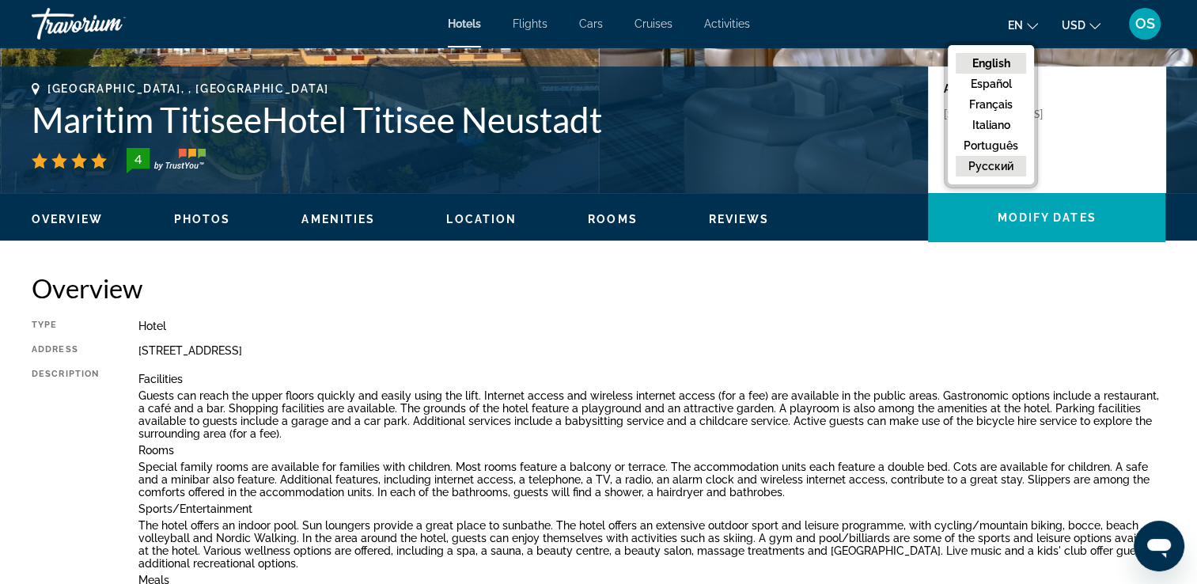
click at [1003, 173] on button "русский" at bounding box center [991, 166] width 70 height 21
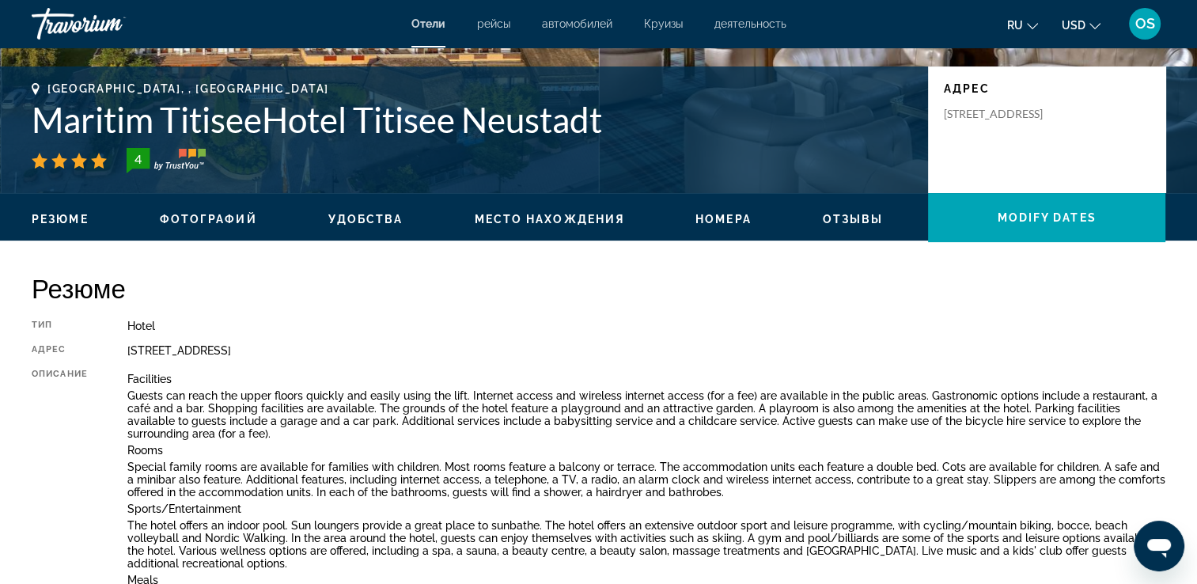
click at [1029, 33] on button "ru English Español Français Italiano Português русский" at bounding box center [1022, 24] width 31 height 23
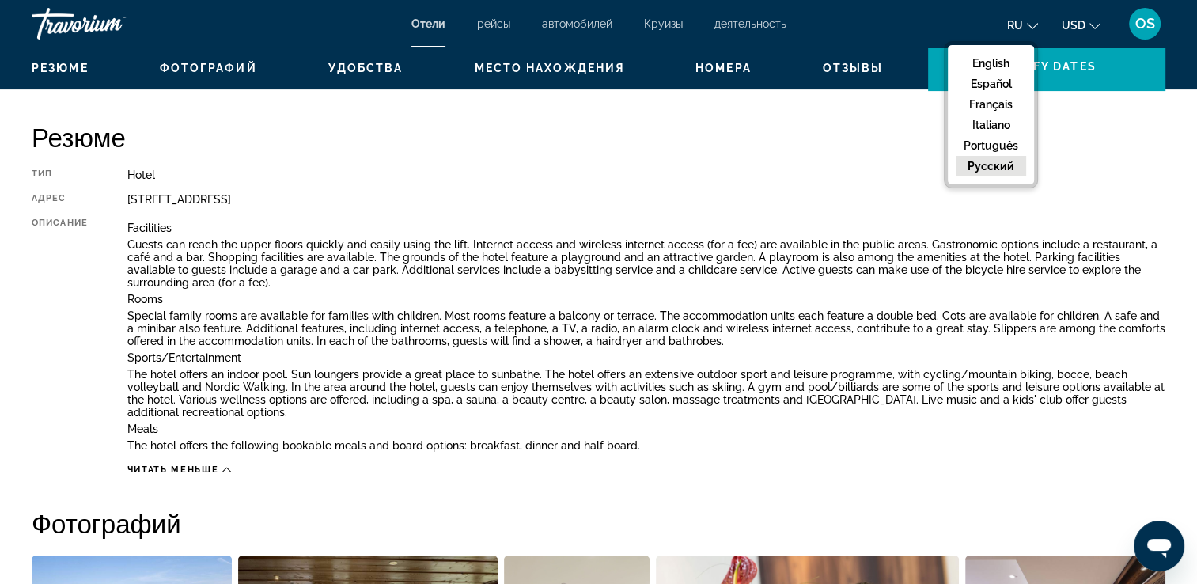
scroll to position [483, 0]
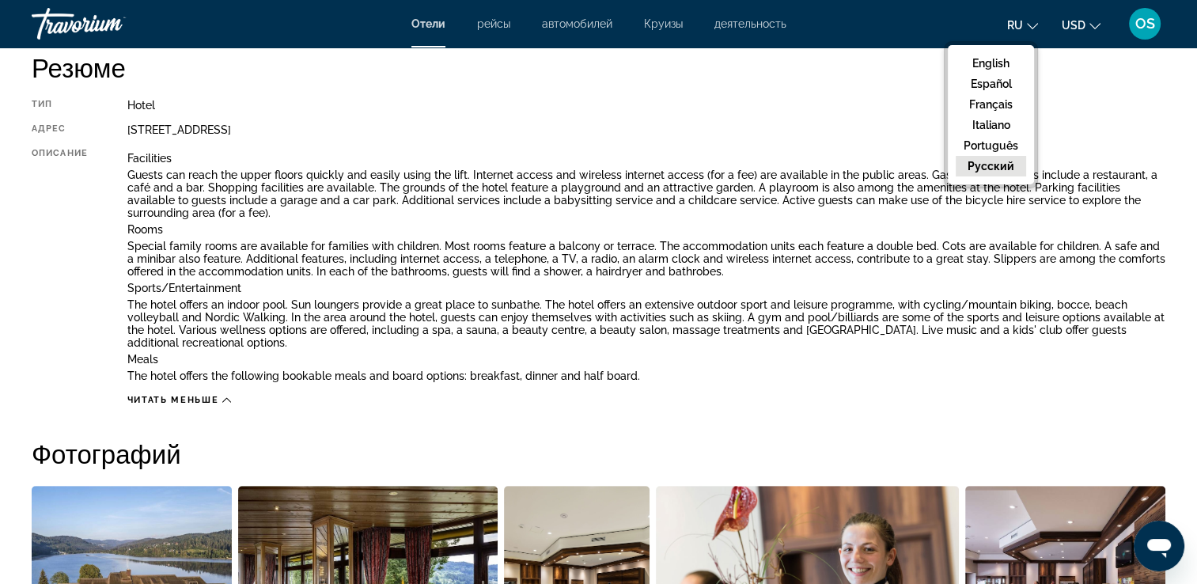
click at [688, 259] on p "Special family rooms are available for families with children. Most rooms featu…" at bounding box center [646, 259] width 1038 height 38
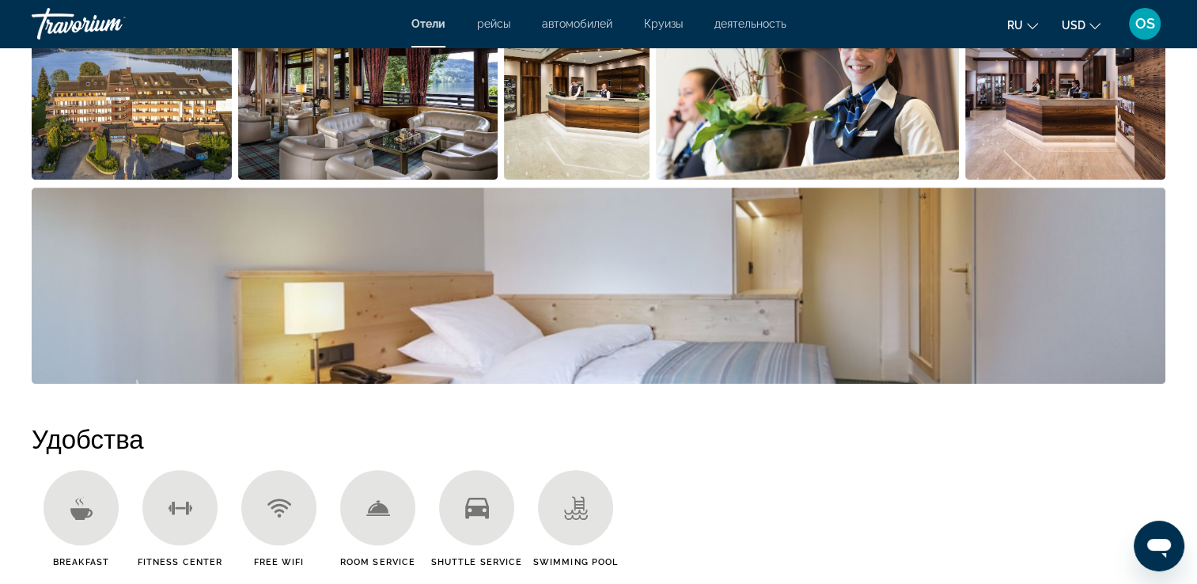
scroll to position [1050, 0]
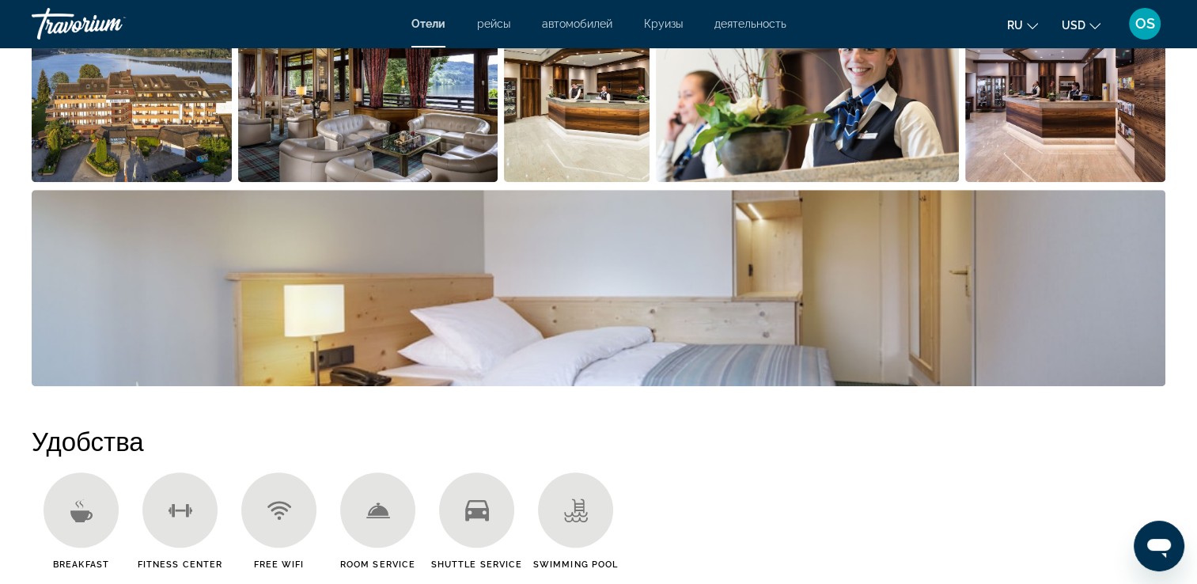
click at [541, 442] on h2 "Удобства" at bounding box center [599, 441] width 1134 height 32
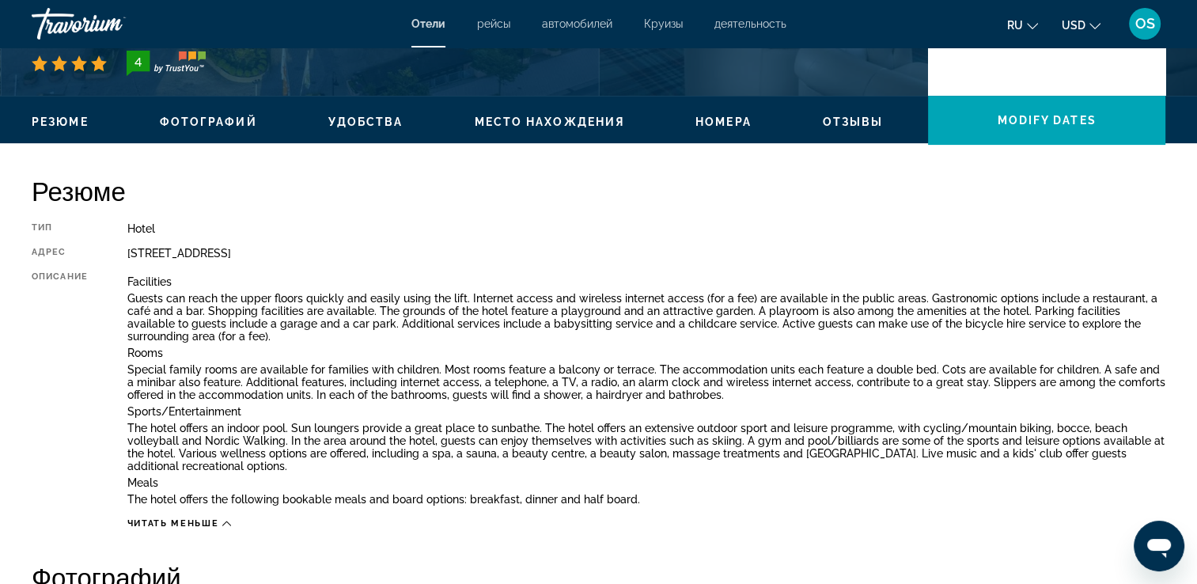
scroll to position [433, 0]
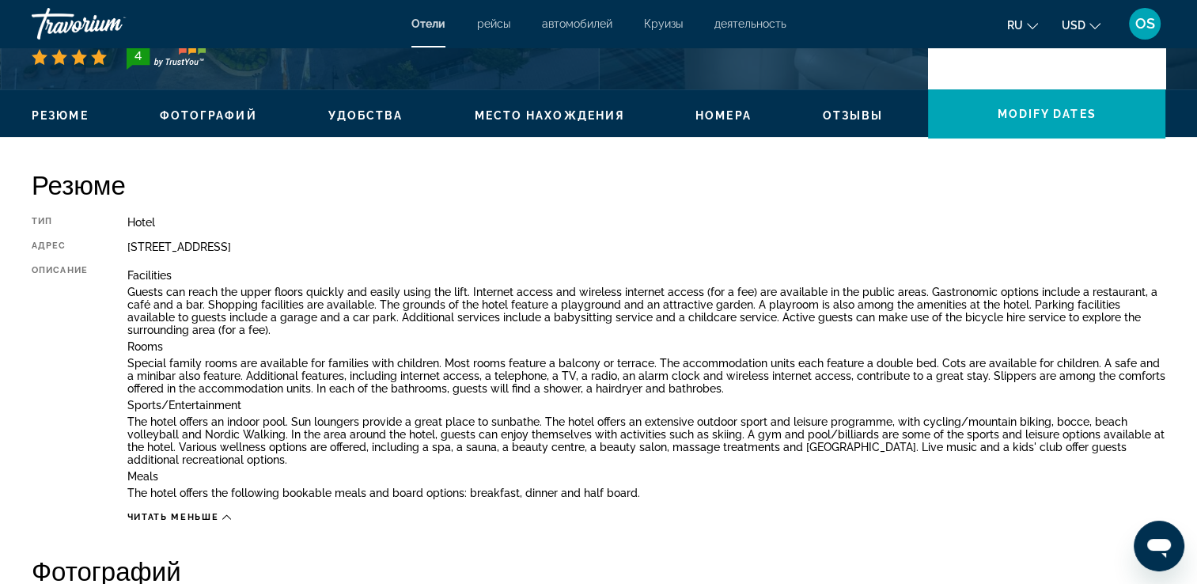
click at [397, 121] on span "Удобства" at bounding box center [365, 115] width 75 height 13
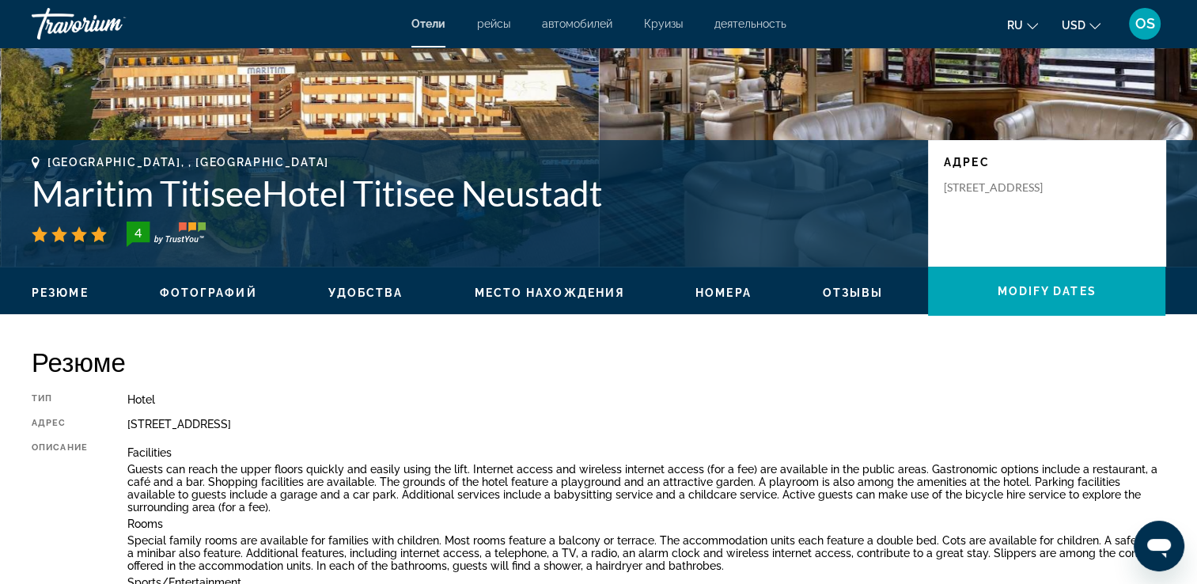
scroll to position [255, 0]
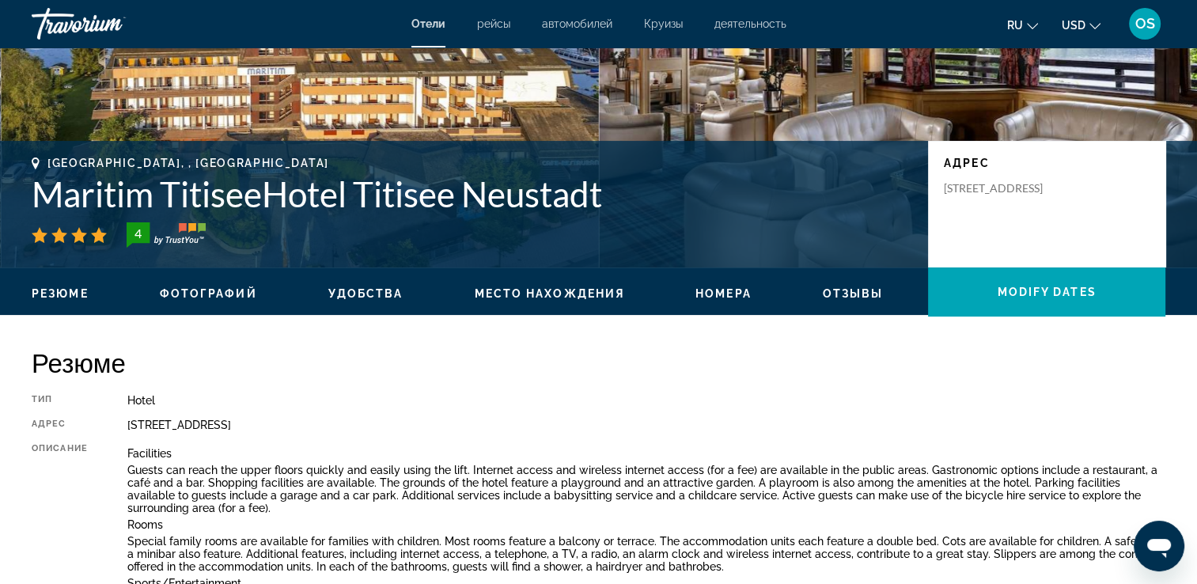
click at [658, 556] on p "Special family rooms are available for families with children. Most rooms featu…" at bounding box center [646, 554] width 1038 height 38
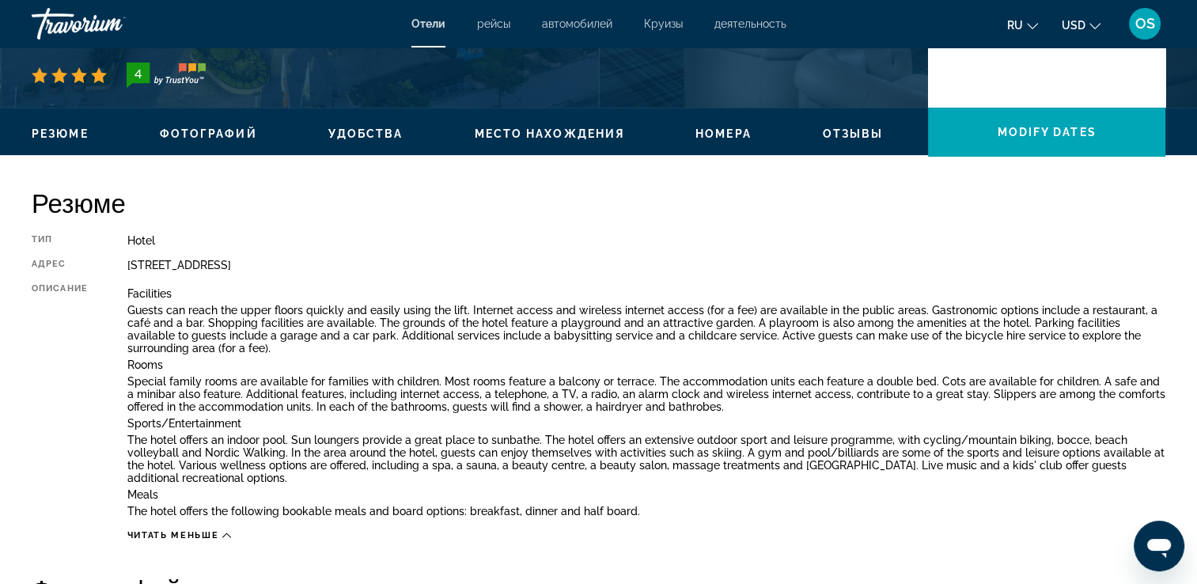
scroll to position [433, 0]
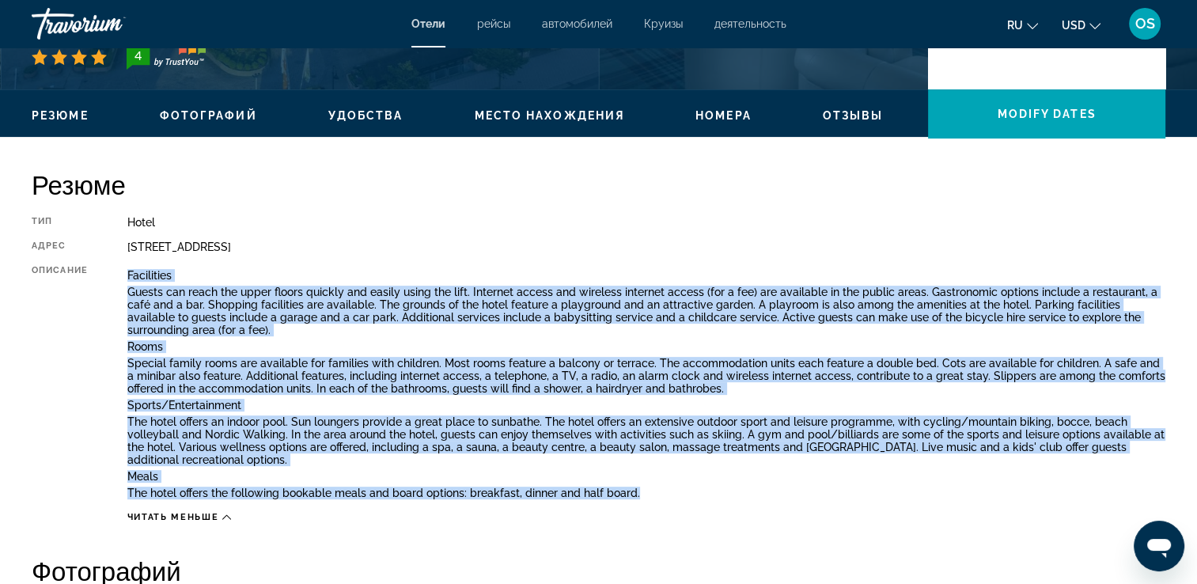
drag, startPoint x: 123, startPoint y: 267, endPoint x: 783, endPoint y: 501, distance: 699.3
click at [783, 501] on div "Тип Hotel адрес Seestrasse 16, Titisee-Neustadt 79822, Germany Описание Facilit…" at bounding box center [599, 369] width 1134 height 307
copy div "Facilities Guests can reach the upper floors quickly and easily using the lift.…"
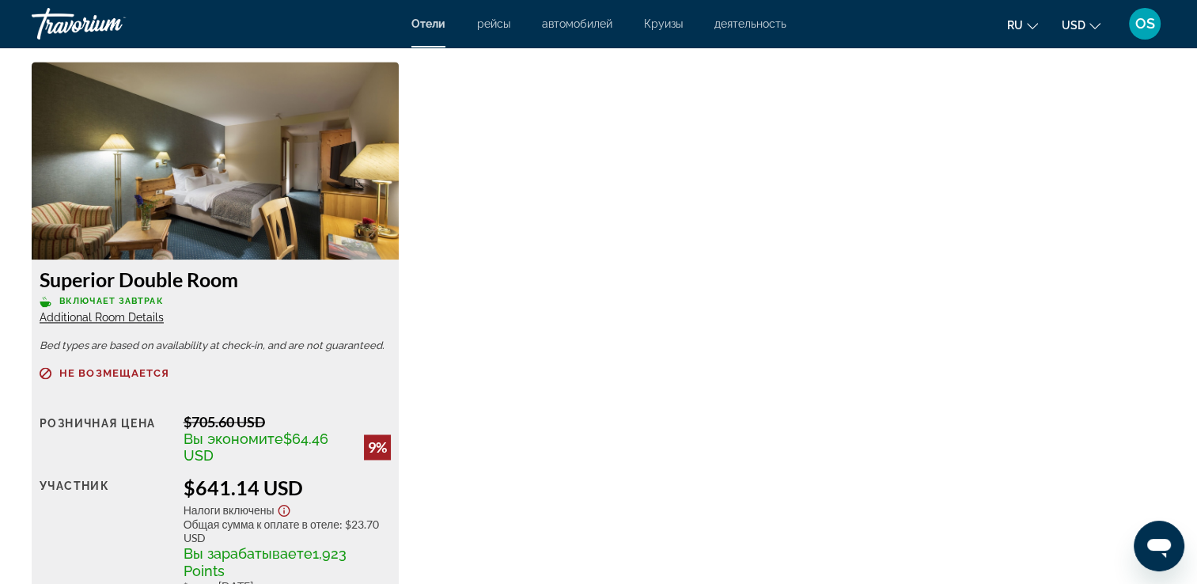
scroll to position [2297, 0]
click at [523, 331] on div "Superior Double Room Включает завтрак Additional Room Details Bed types are bas…" at bounding box center [599, 360] width 1150 height 595
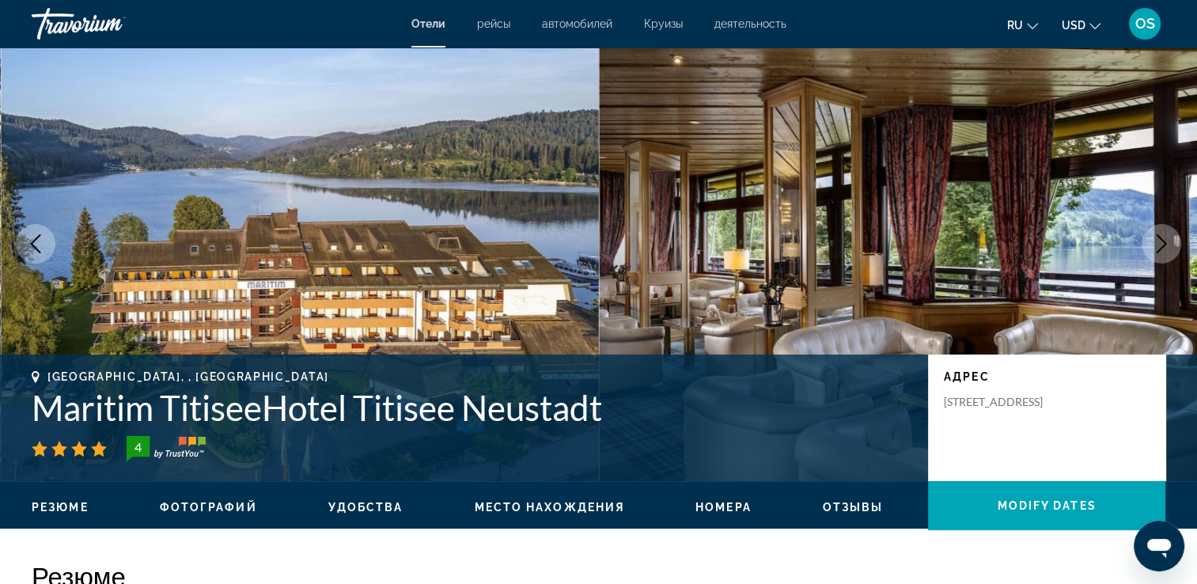
scroll to position [0, 0]
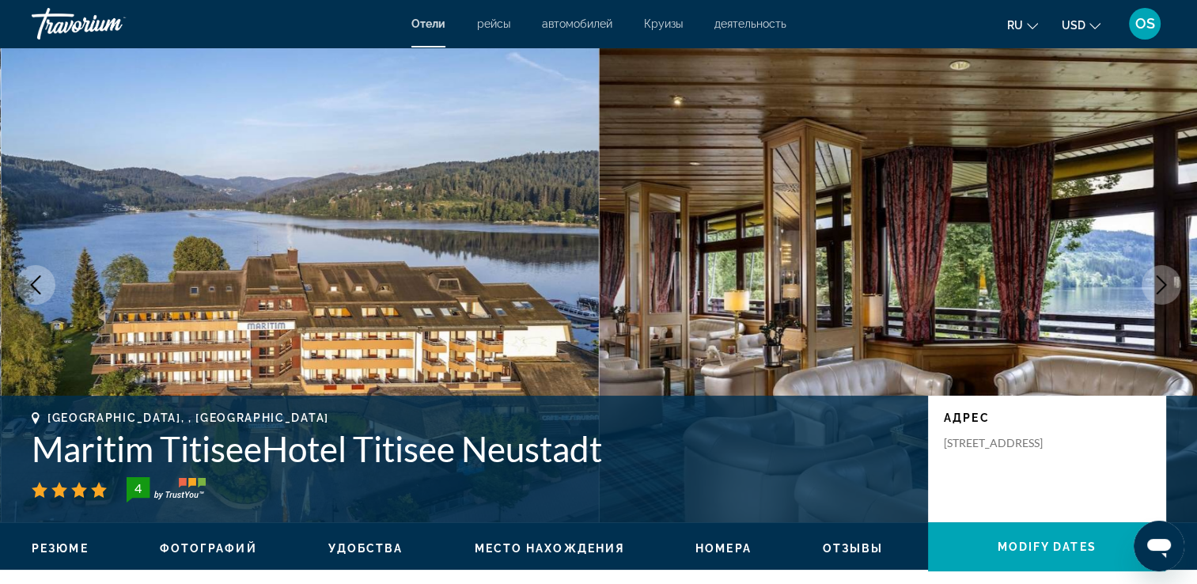
click at [1165, 286] on icon "Next image" at bounding box center [1161, 284] width 19 height 19
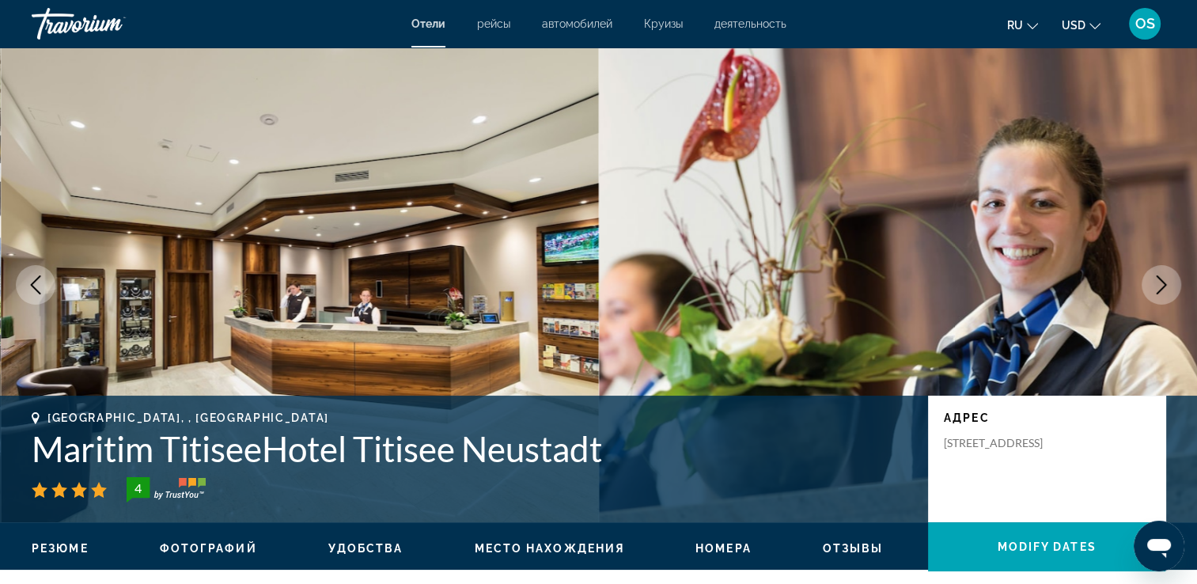
drag, startPoint x: 1165, startPoint y: 283, endPoint x: 1212, endPoint y: -57, distance: 343.5
click at [1197, 0] on html "Перейти к основному содержанию Отели рейсы автомобилей Круизы деятельность Отел…" at bounding box center [598, 292] width 1197 height 584
click at [1151, 284] on button "Next image" at bounding box center [1162, 285] width 40 height 40
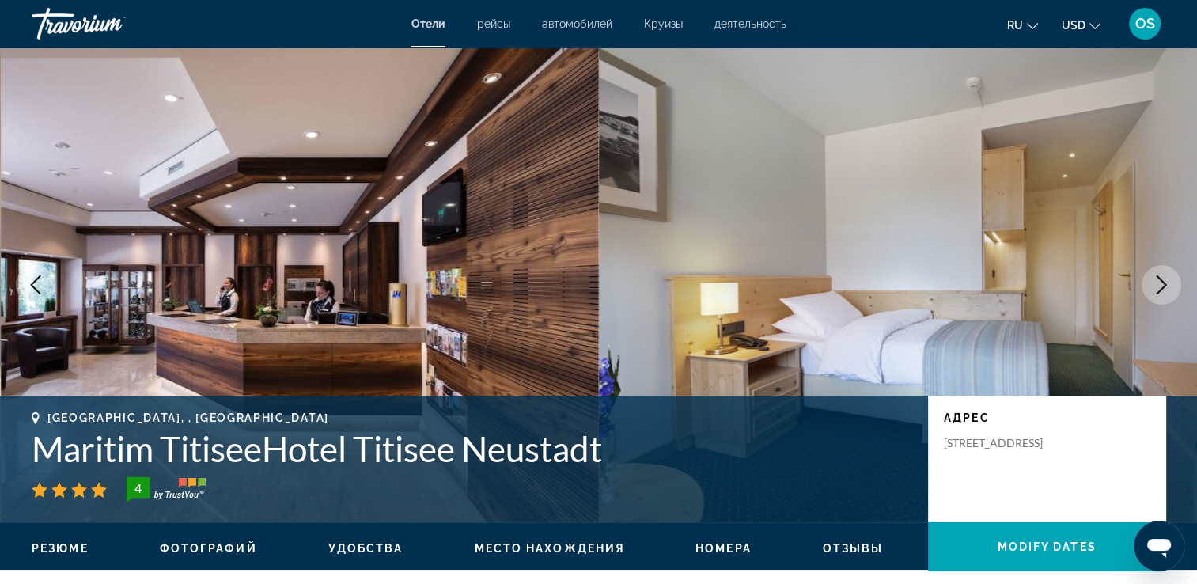
click at [1160, 271] on button "Next image" at bounding box center [1162, 285] width 40 height 40
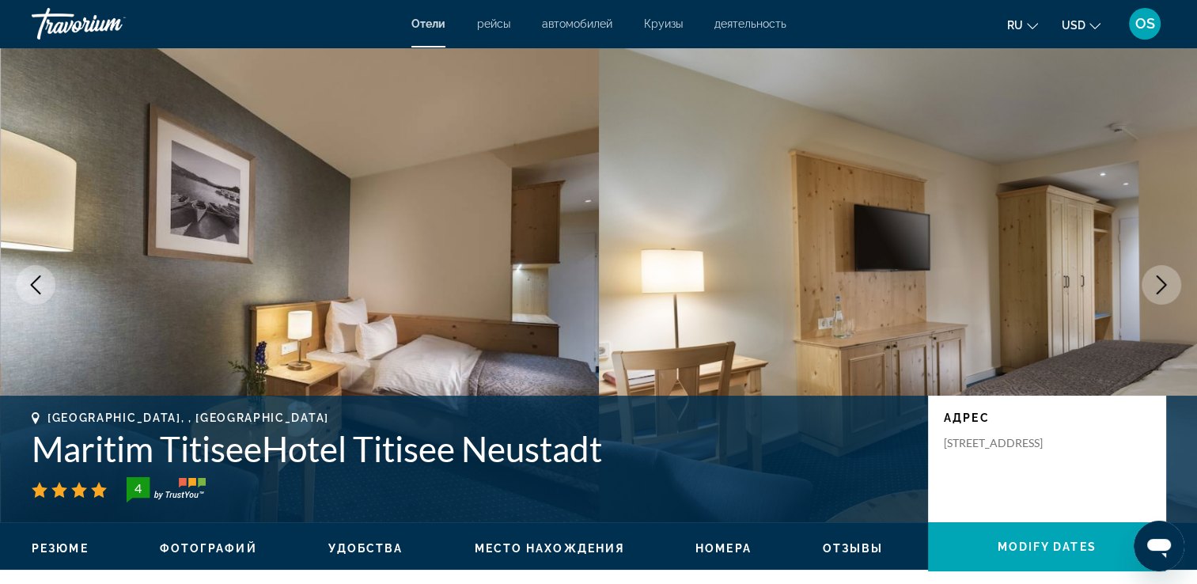
click at [1162, 277] on icon "Next image" at bounding box center [1161, 284] width 19 height 19
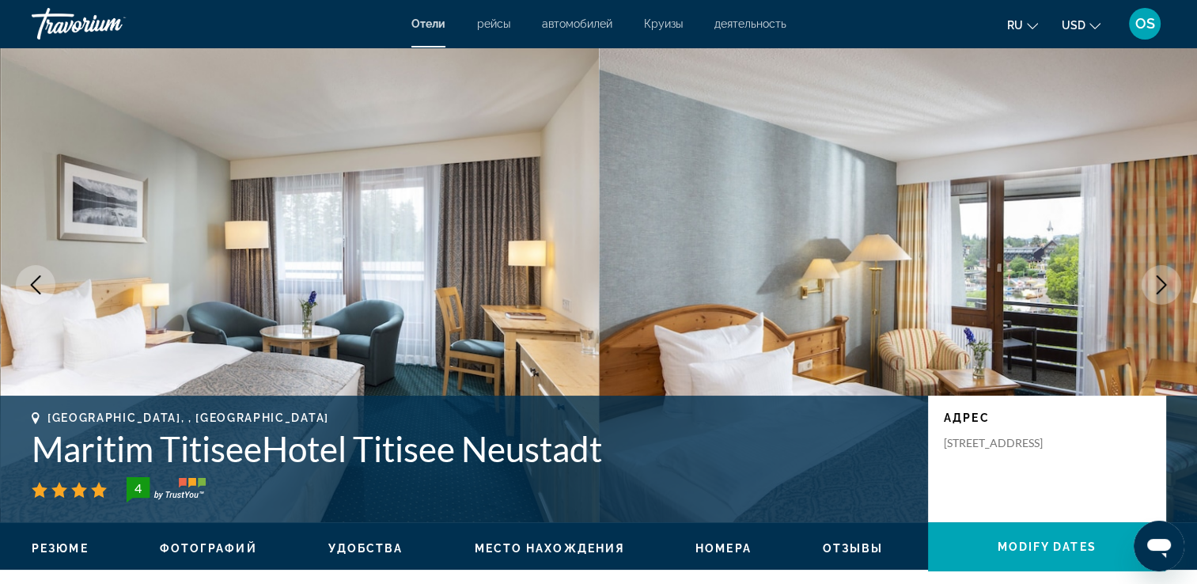
click at [1165, 279] on icon "Next image" at bounding box center [1161, 284] width 19 height 19
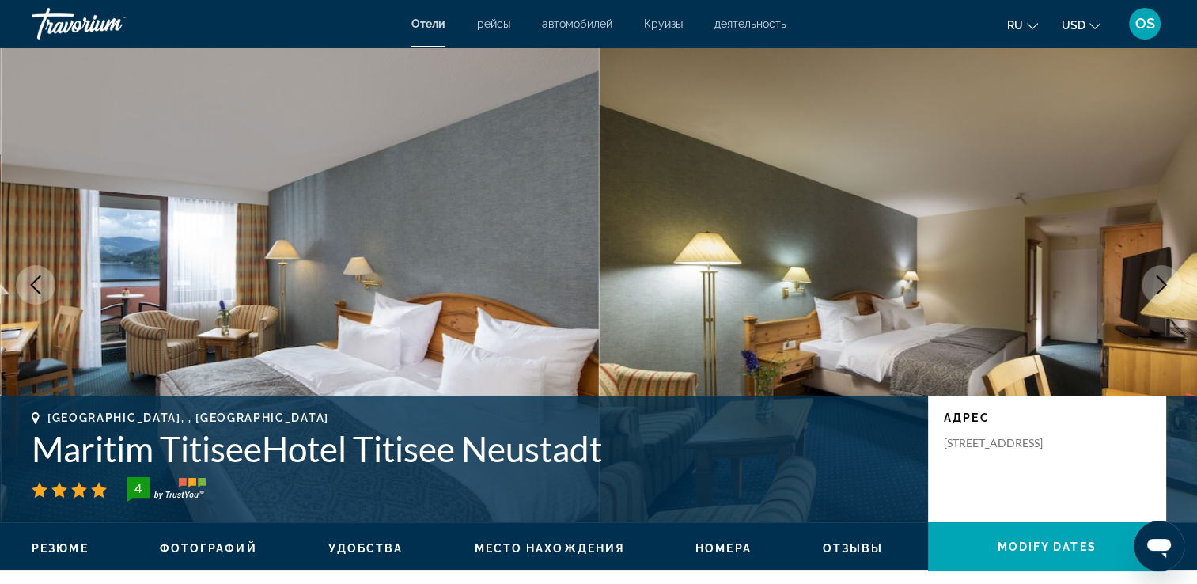
click at [1165, 279] on icon "Next image" at bounding box center [1161, 284] width 19 height 19
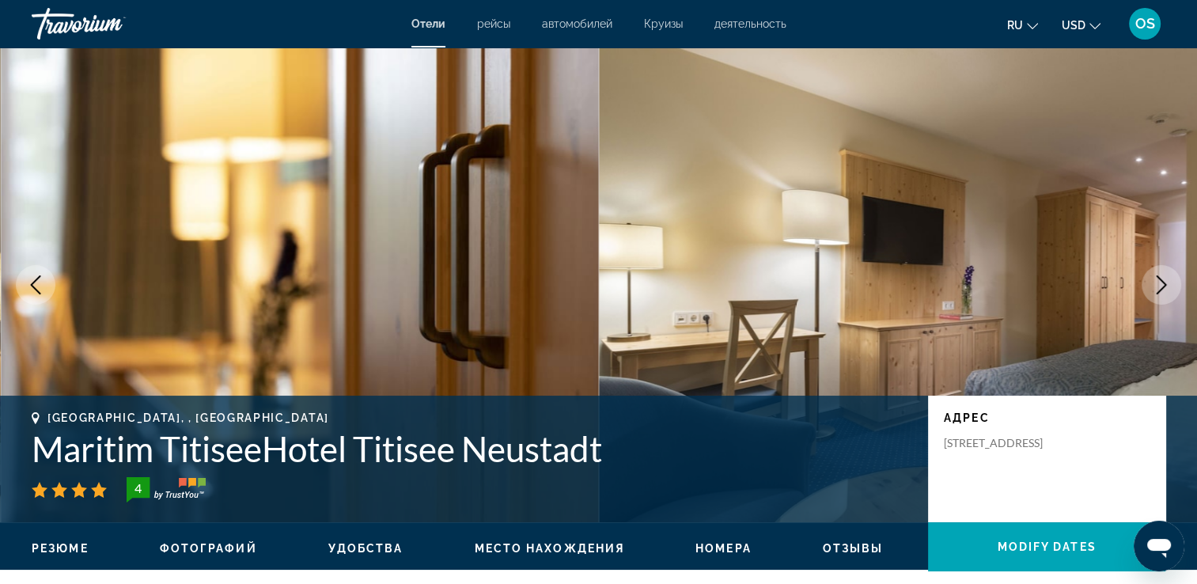
click at [32, 281] on icon "Previous image" at bounding box center [35, 284] width 19 height 19
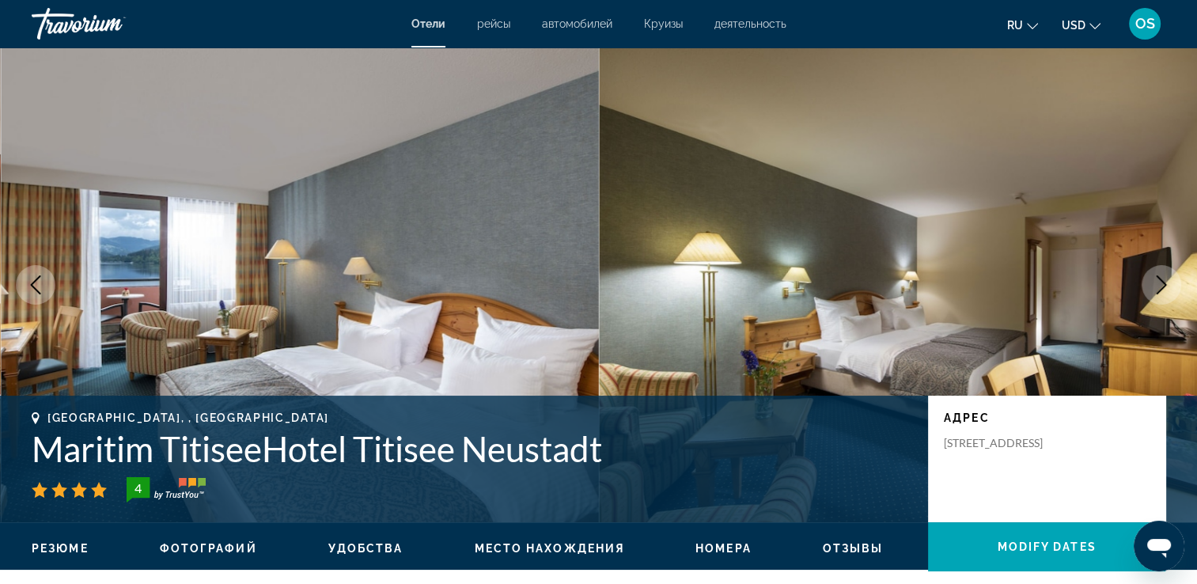
click at [639, 167] on img "Main content" at bounding box center [898, 284] width 599 height 475
click at [1157, 294] on button "Next image" at bounding box center [1162, 285] width 40 height 40
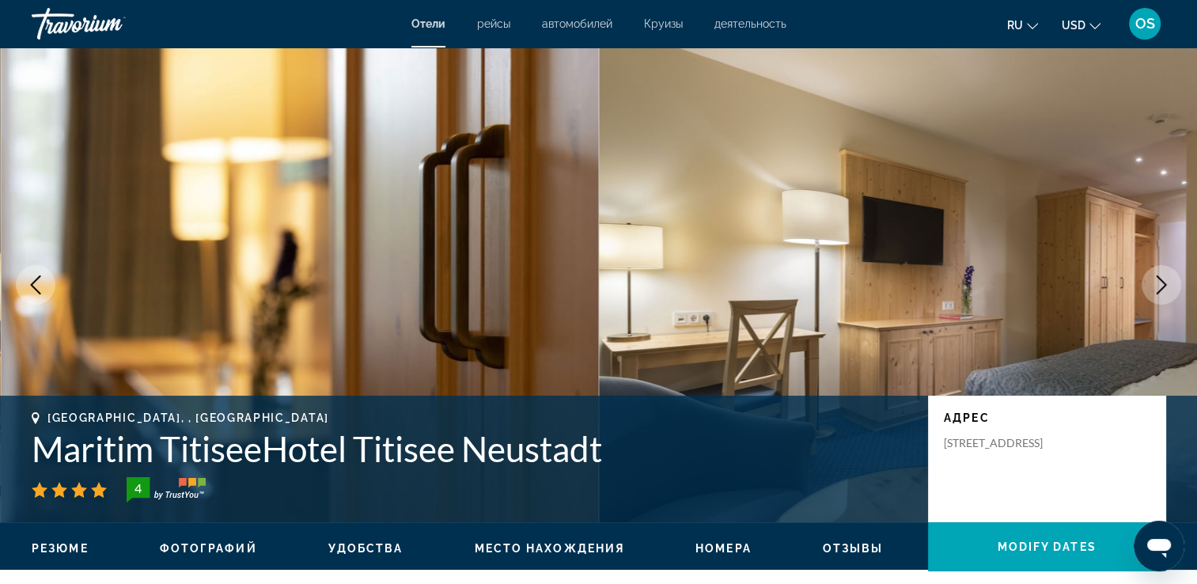
click at [1157, 294] on icon "Next image" at bounding box center [1162, 284] width 10 height 19
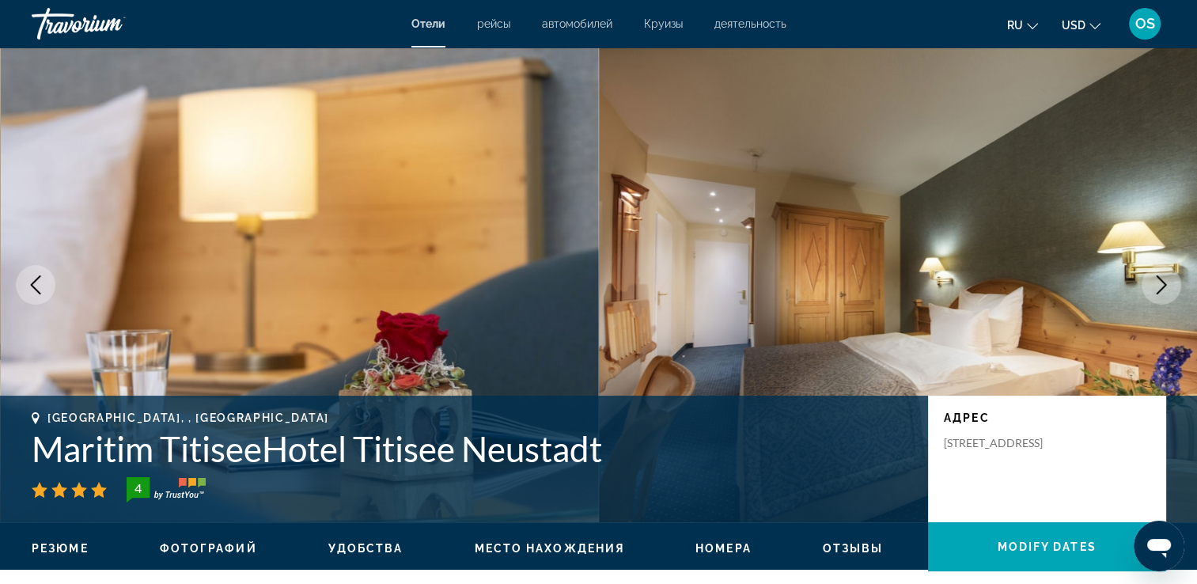
click at [1158, 279] on icon "Next image" at bounding box center [1161, 284] width 19 height 19
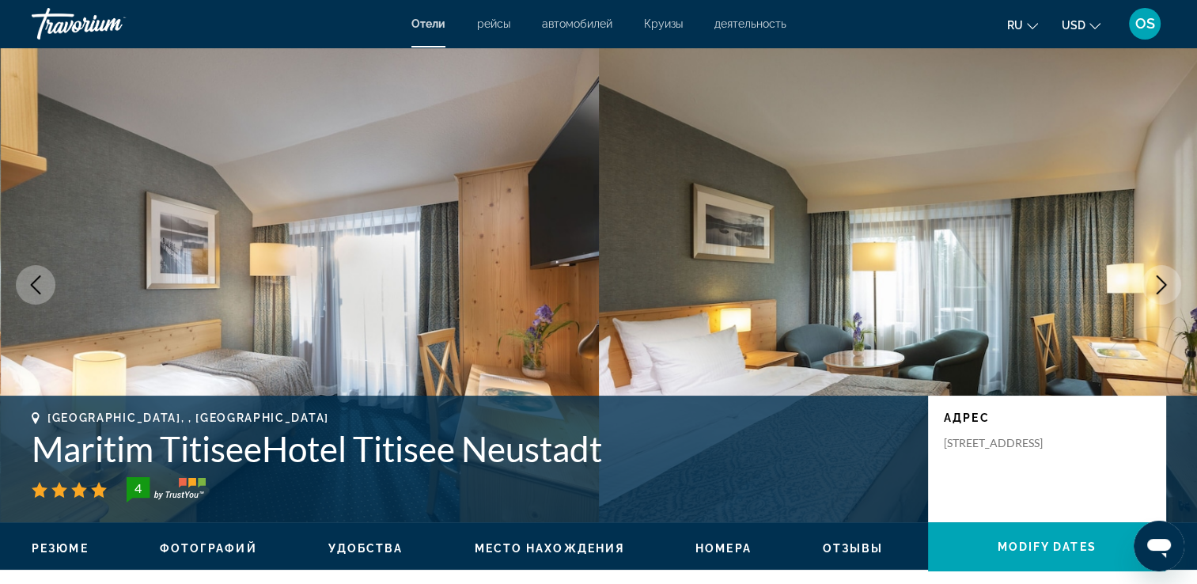
click at [1166, 290] on icon "Next image" at bounding box center [1161, 284] width 19 height 19
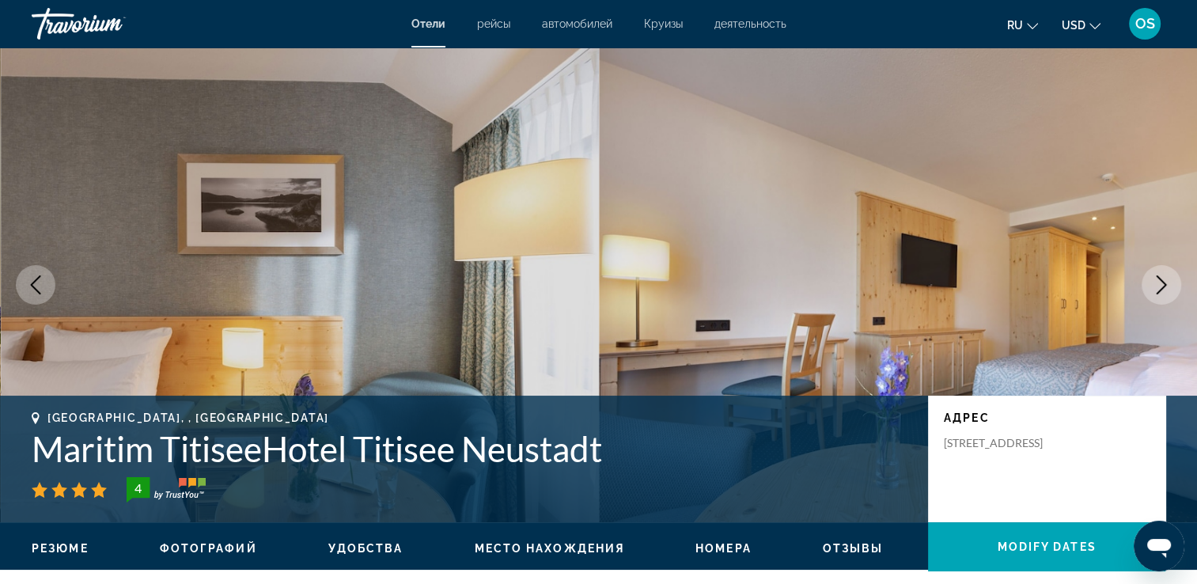
click at [1157, 284] on icon "Next image" at bounding box center [1161, 284] width 19 height 19
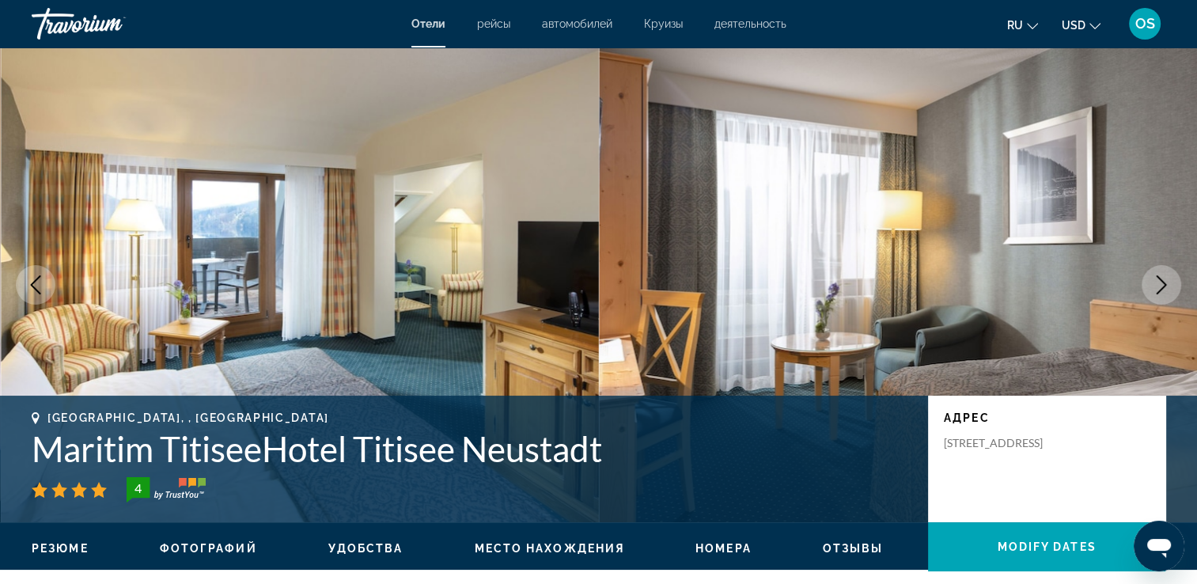
click at [1157, 284] on icon "Next image" at bounding box center [1161, 284] width 19 height 19
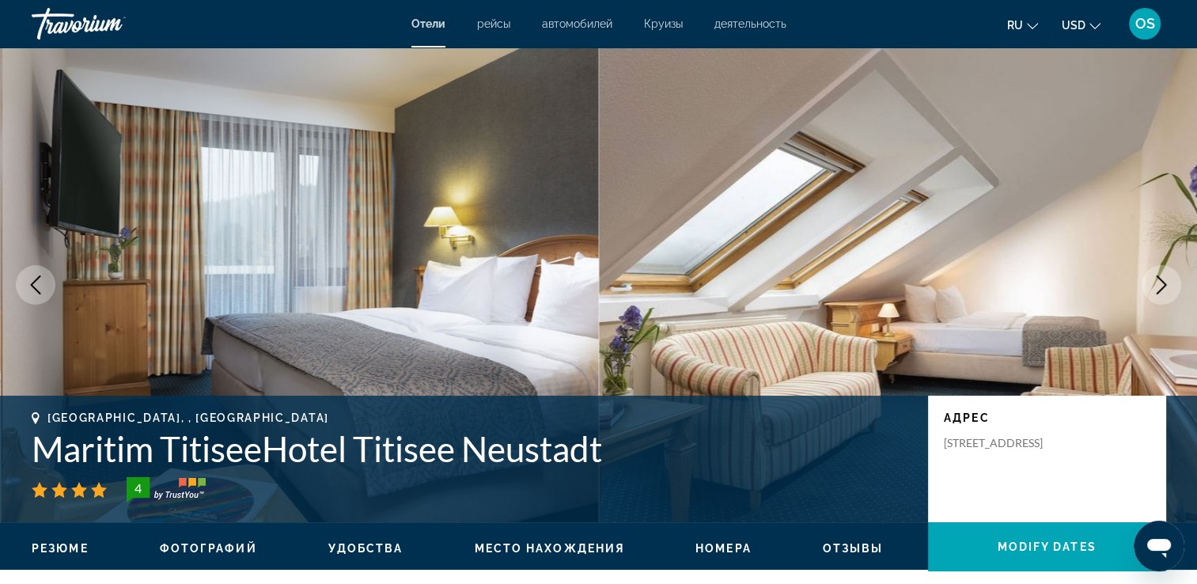
click at [1157, 284] on icon "Next image" at bounding box center [1161, 284] width 19 height 19
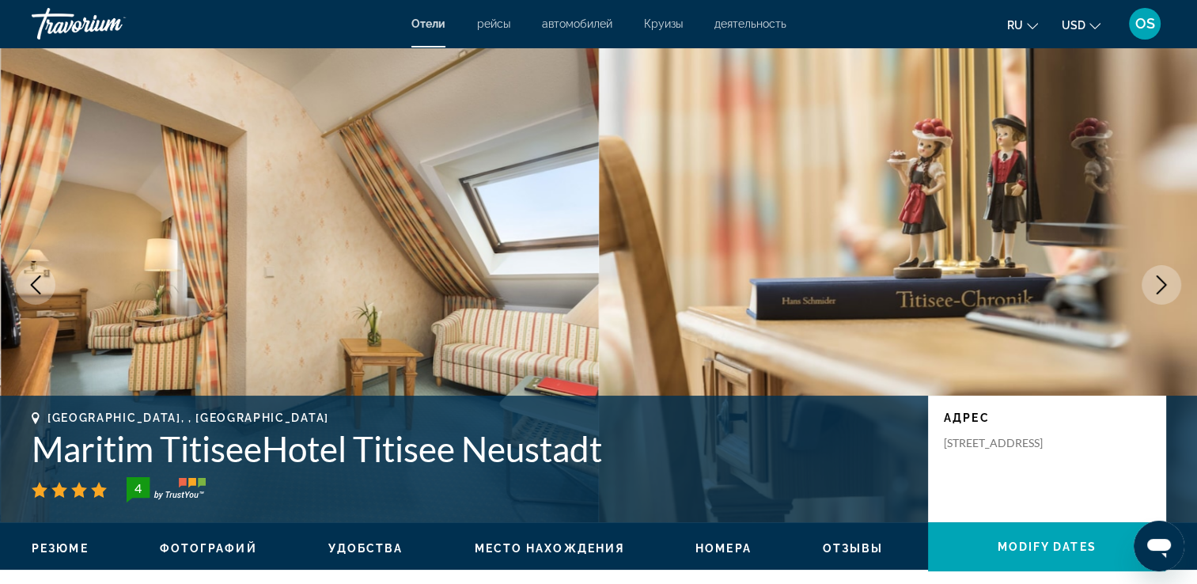
click at [1152, 279] on icon "Next image" at bounding box center [1161, 284] width 19 height 19
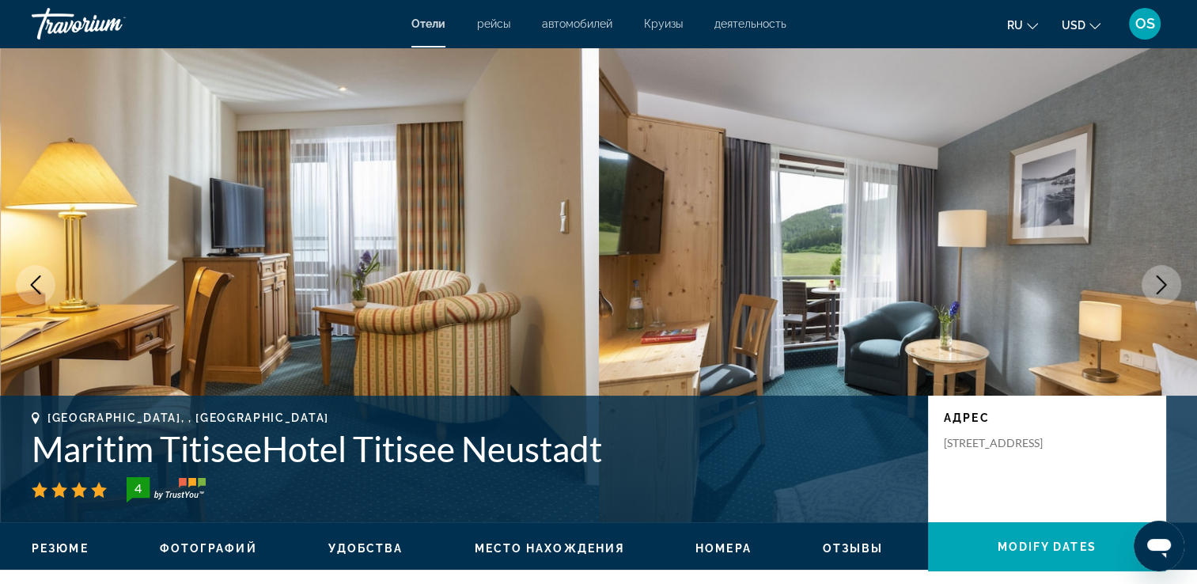
click at [1149, 256] on img "Main content" at bounding box center [898, 284] width 599 height 475
click at [1159, 288] on icon "Next image" at bounding box center [1161, 284] width 19 height 19
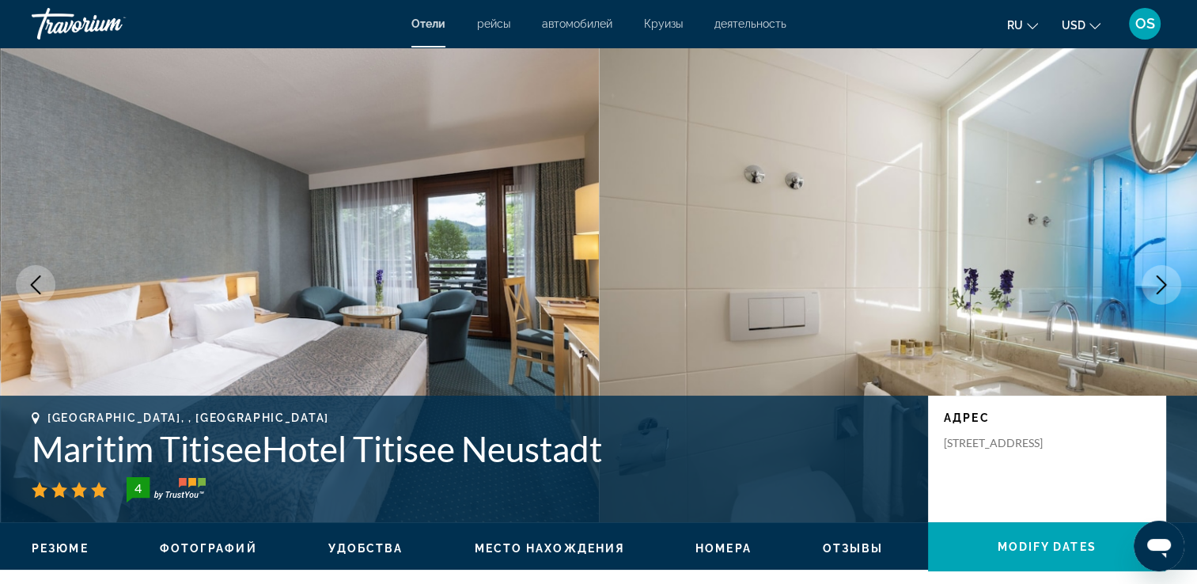
click at [1161, 296] on button "Next image" at bounding box center [1162, 285] width 40 height 40
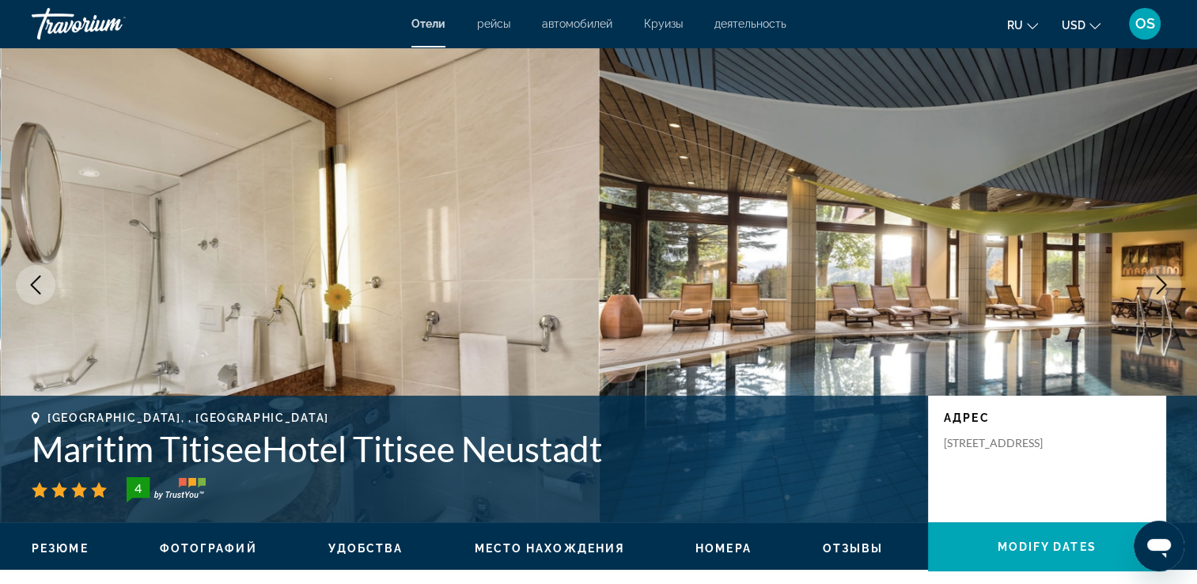
drag, startPoint x: 374, startPoint y: 1, endPoint x: 225, endPoint y: 320, distance: 352.6
click at [225, 320] on img "Main content" at bounding box center [300, 284] width 599 height 475
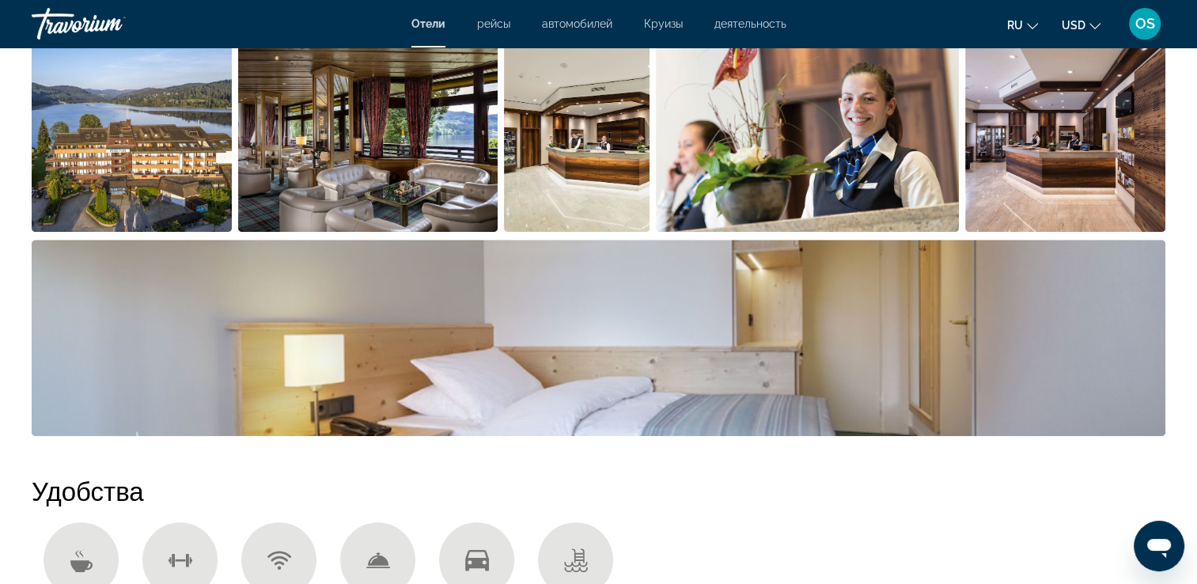
scroll to position [946, 0]
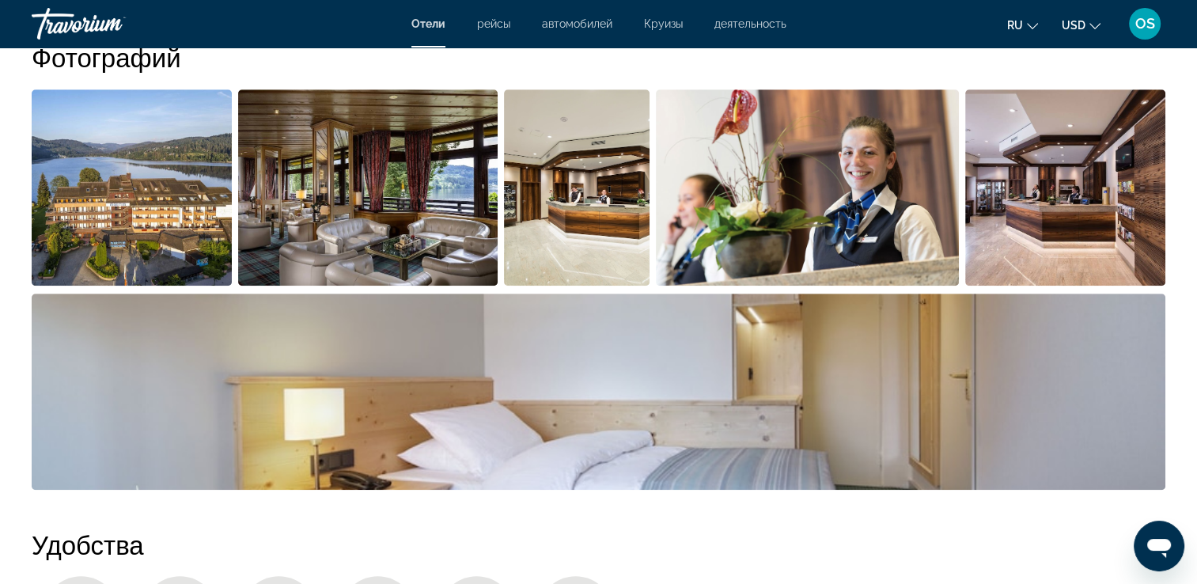
click at [1101, 34] on ul "ru English Español Français Italiano Português русский USD USD ($) MXN (Mex$) C…" at bounding box center [1065, 23] width 117 height 25
click at [1086, 24] on button "USD USD ($) MXN (Mex$) CAD (Can$) GBP (£) EUR (€) AUD (A$) NZD (NZ$) CNY (CN¥)" at bounding box center [1081, 24] width 39 height 23
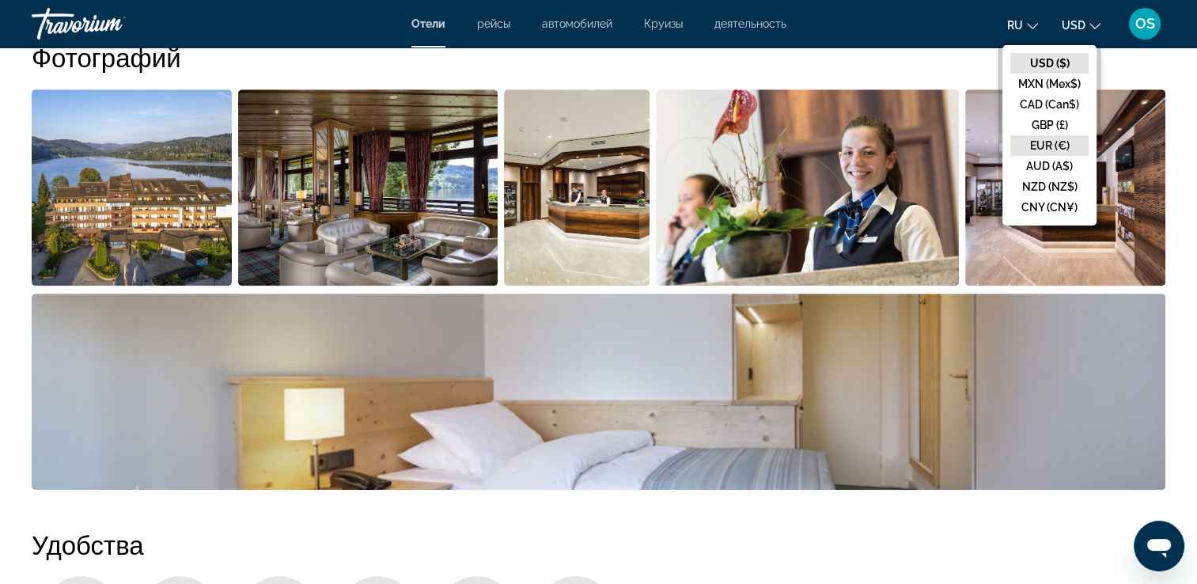
click at [1053, 142] on button "EUR (€)" at bounding box center [1050, 145] width 78 height 21
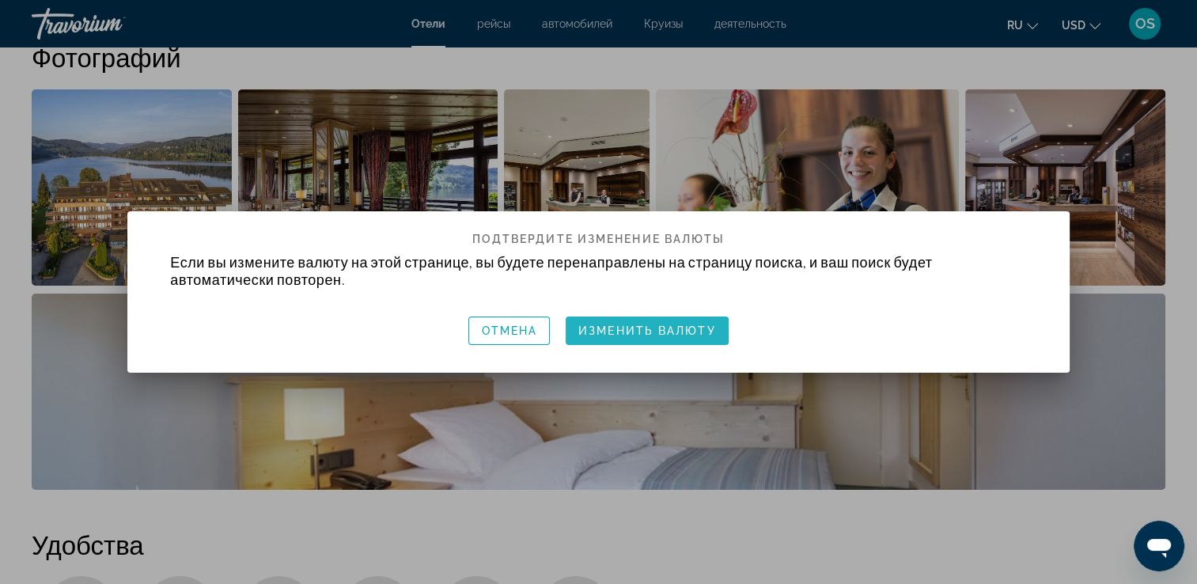
click at [589, 327] on span "Изменить валюту" at bounding box center [647, 330] width 138 height 13
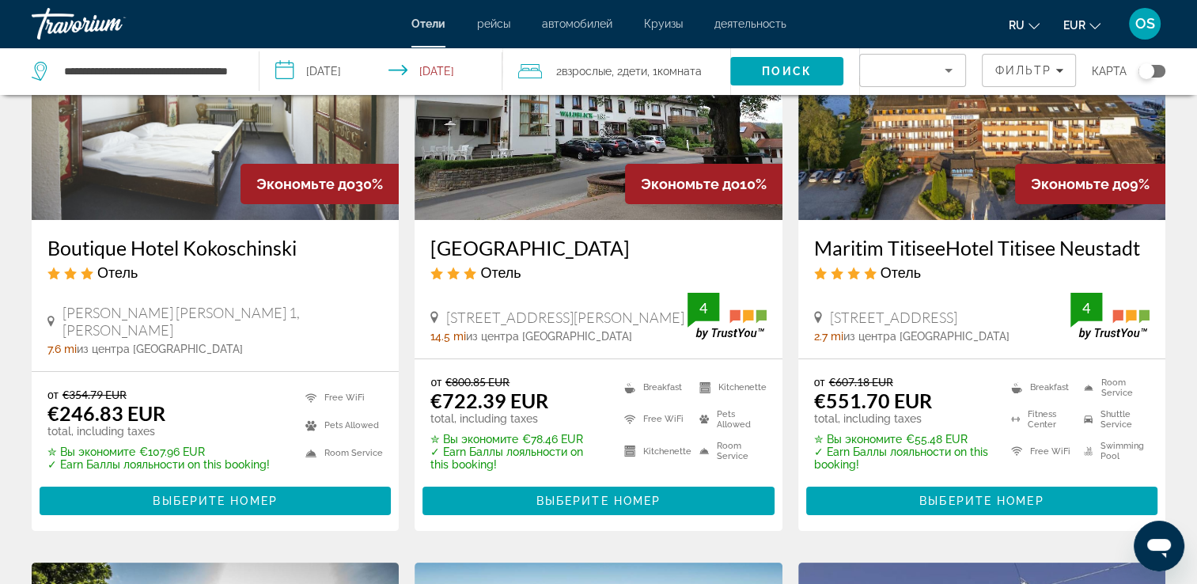
scroll to position [183, 0]
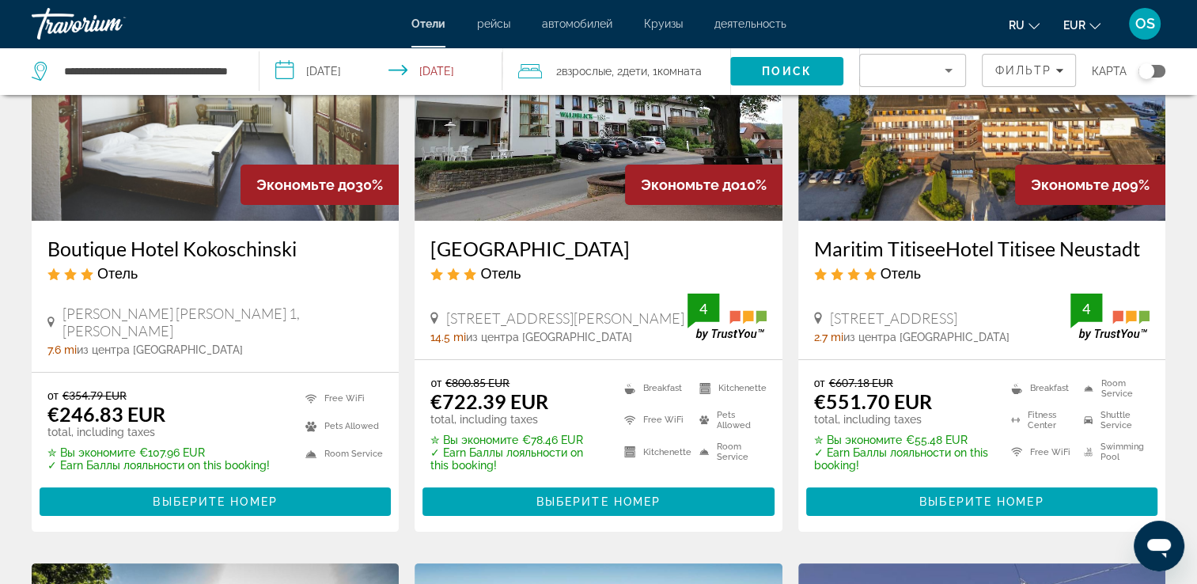
click at [978, 198] on img "Main content" at bounding box center [981, 94] width 367 height 253
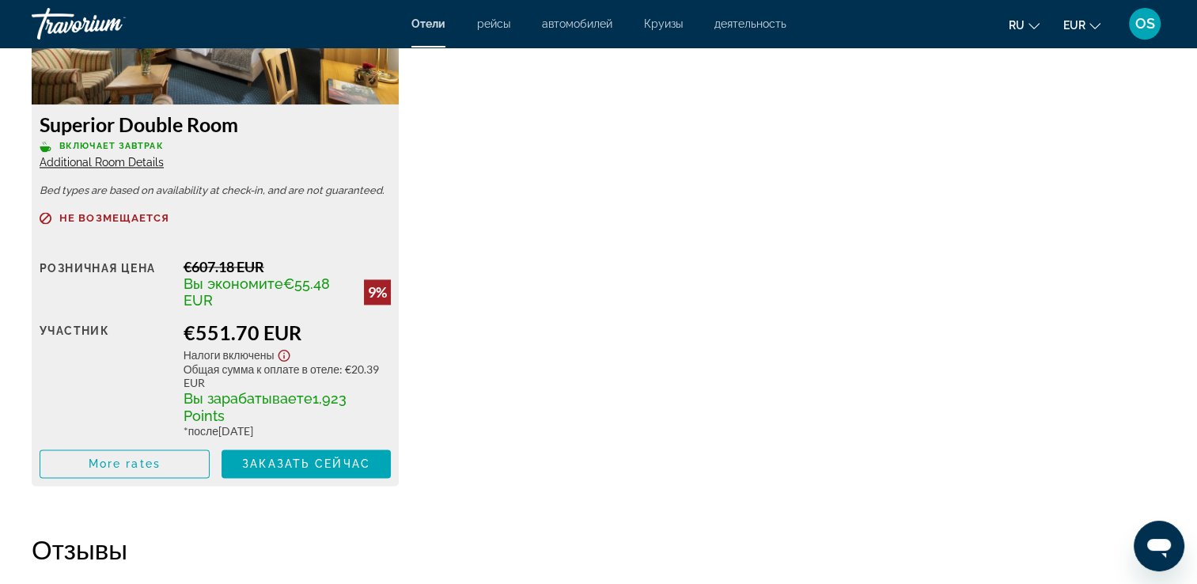
scroll to position [2334, 0]
drag, startPoint x: 991, startPoint y: 239, endPoint x: 1018, endPoint y: 286, distance: 55.0
click at [1018, 286] on div "Superior Double Room Включает завтрак Additional Room Details Bed types are bas…" at bounding box center [599, 203] width 1150 height 595
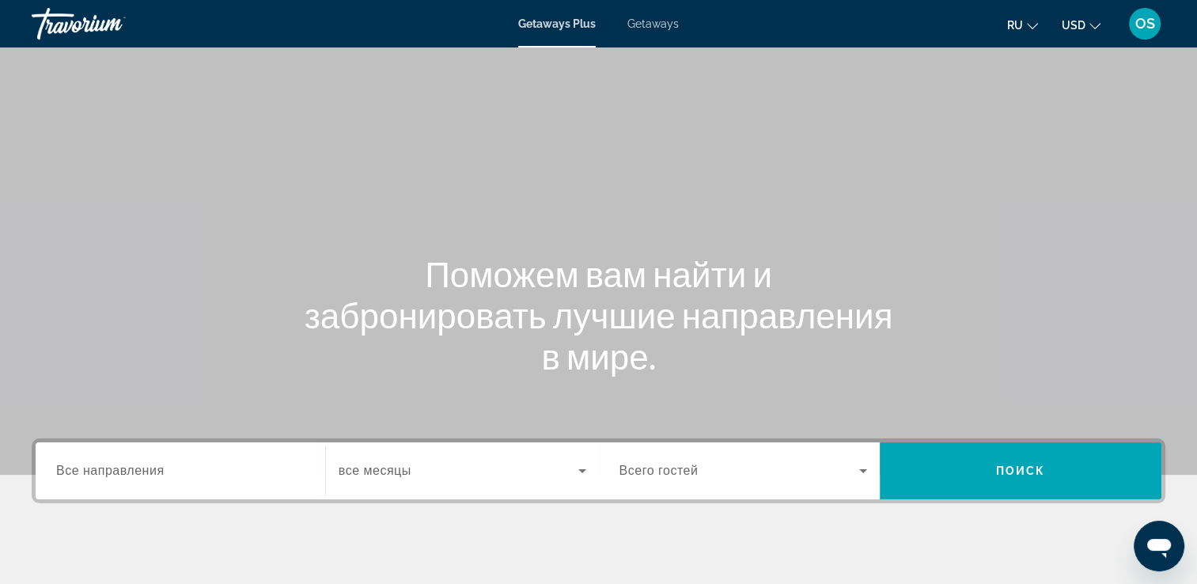
click at [145, 464] on span "Все направления" at bounding box center [110, 470] width 108 height 13
click at [145, 463] on input "Destination Все направления" at bounding box center [180, 471] width 248 height 19
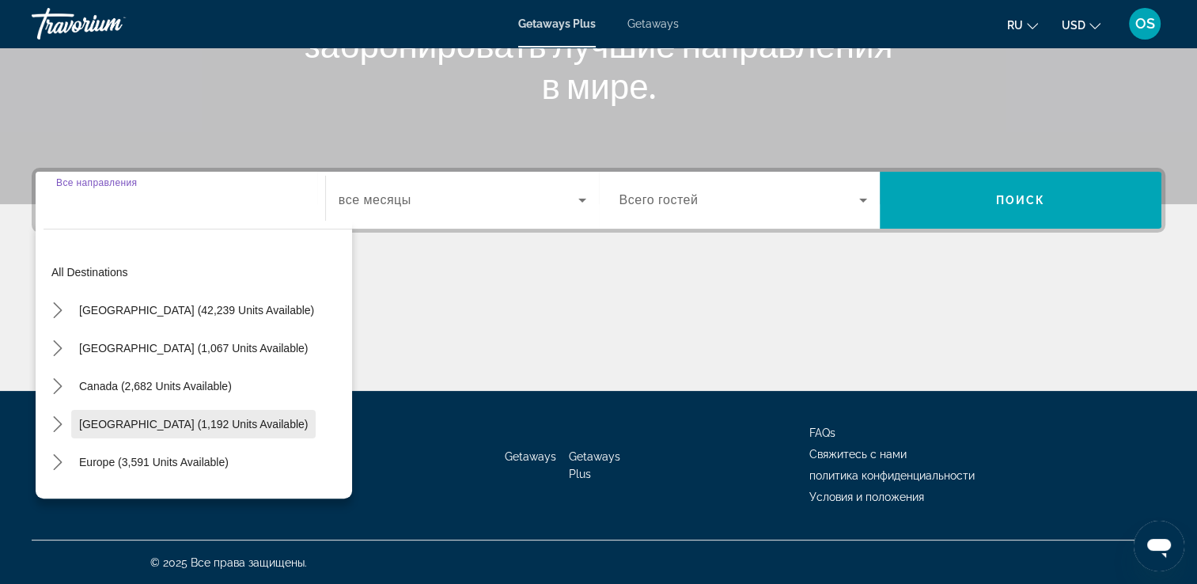
scroll to position [5, 0]
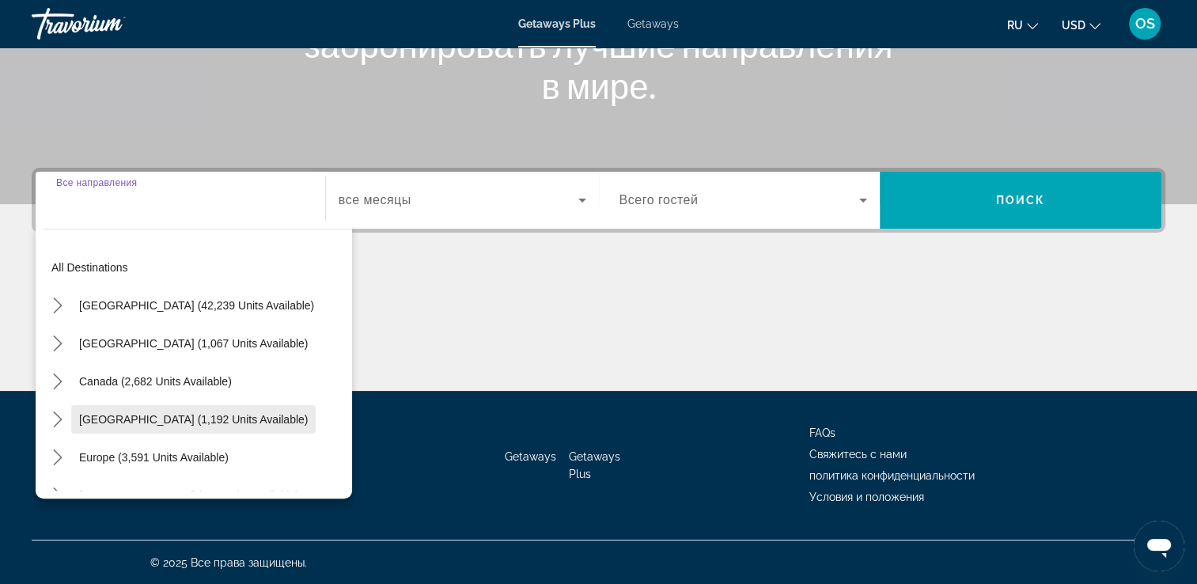
click at [165, 404] on span "Select destination: Caribbean & Atlantic Islands (1,192 units available)" at bounding box center [193, 419] width 245 height 38
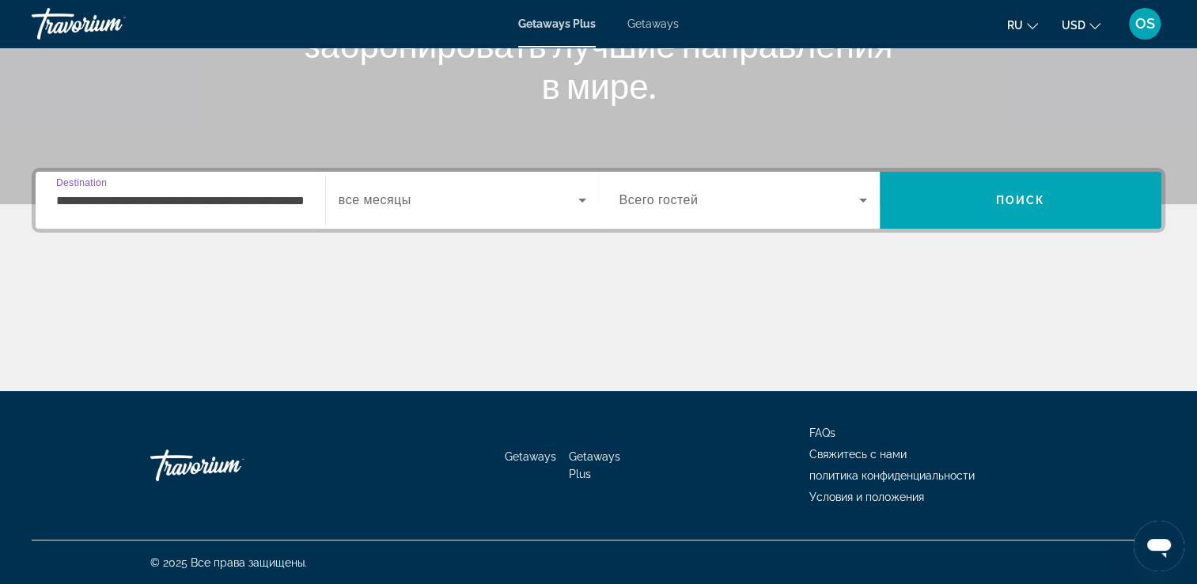
click at [292, 206] on input "**********" at bounding box center [180, 201] width 248 height 19
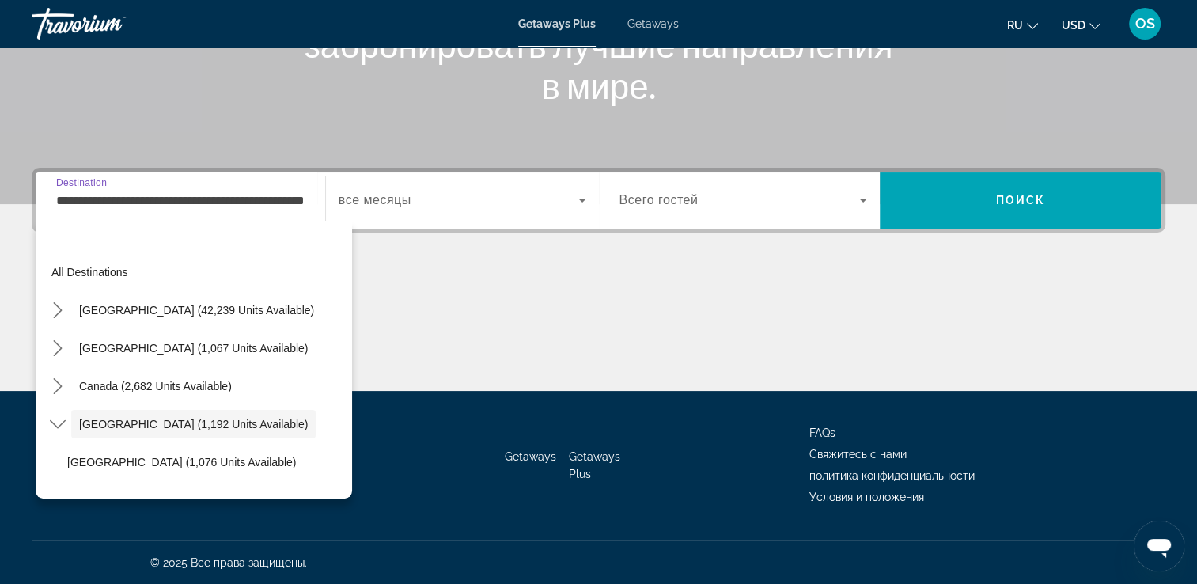
scroll to position [56, 0]
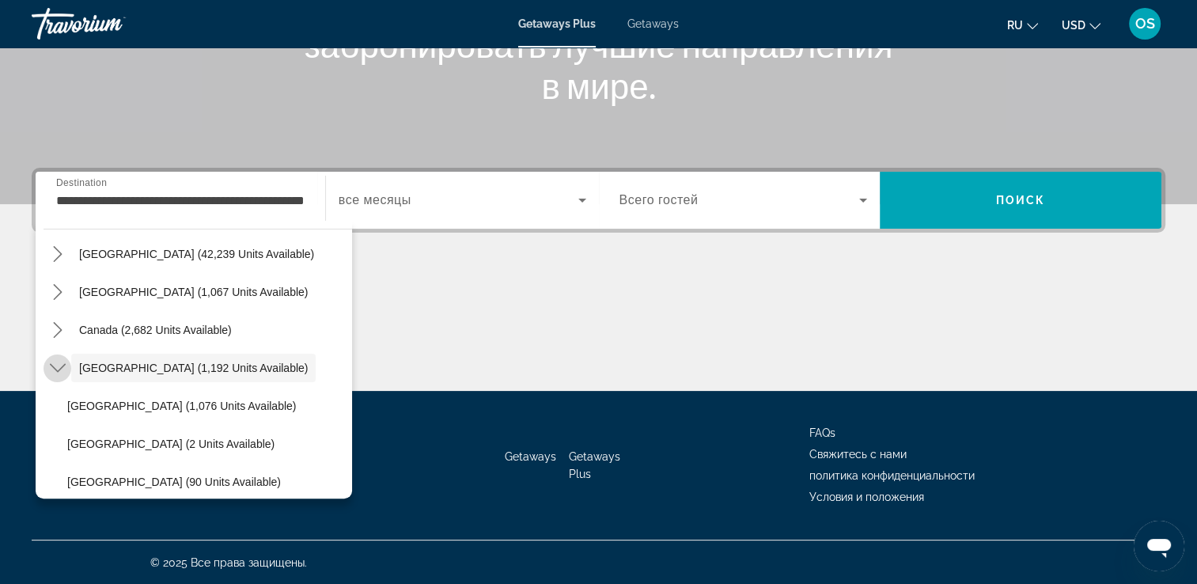
click at [51, 378] on mat-icon "Toggle Caribbean & Atlantic Islands (1,192 units available) submenu" at bounding box center [58, 369] width 28 height 28
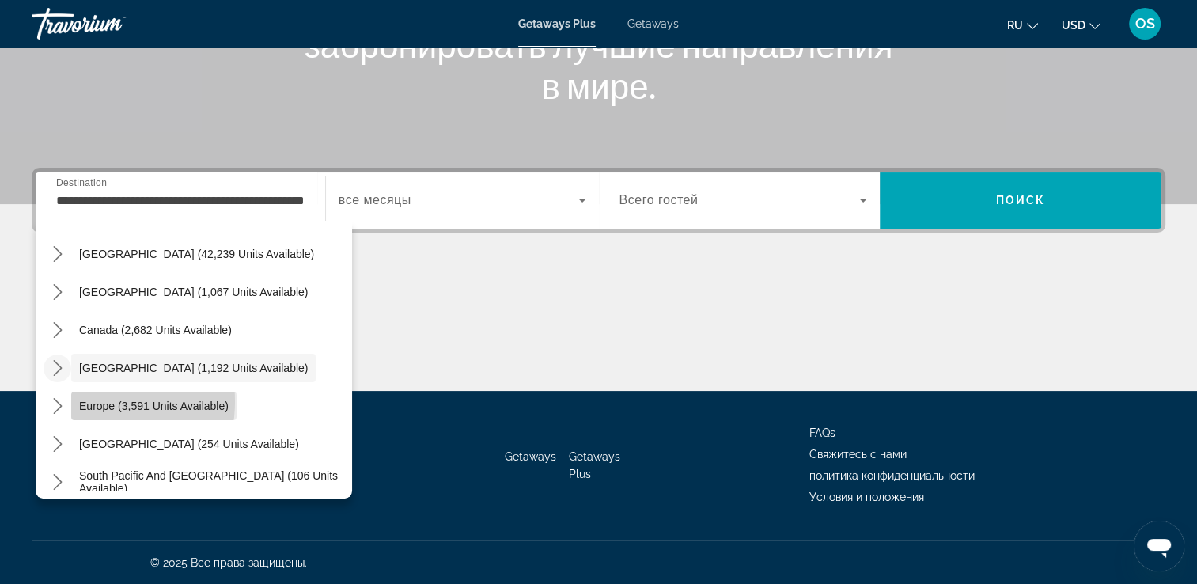
click at [85, 400] on span "Europe (3,591 units available)" at bounding box center [154, 406] width 150 height 13
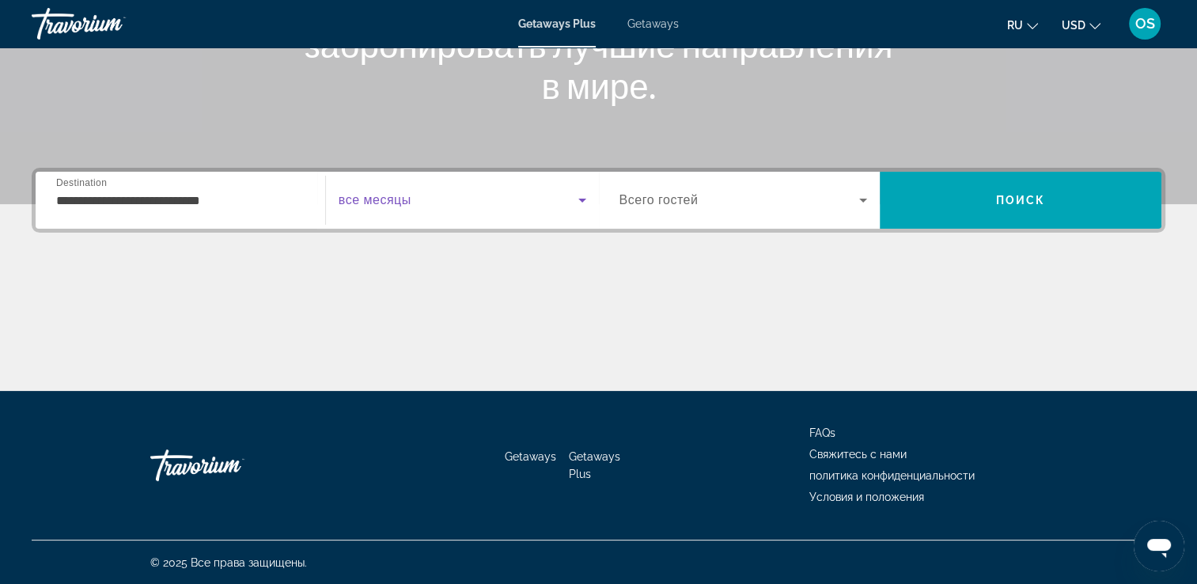
click at [494, 201] on span "Search widget" at bounding box center [459, 200] width 240 height 19
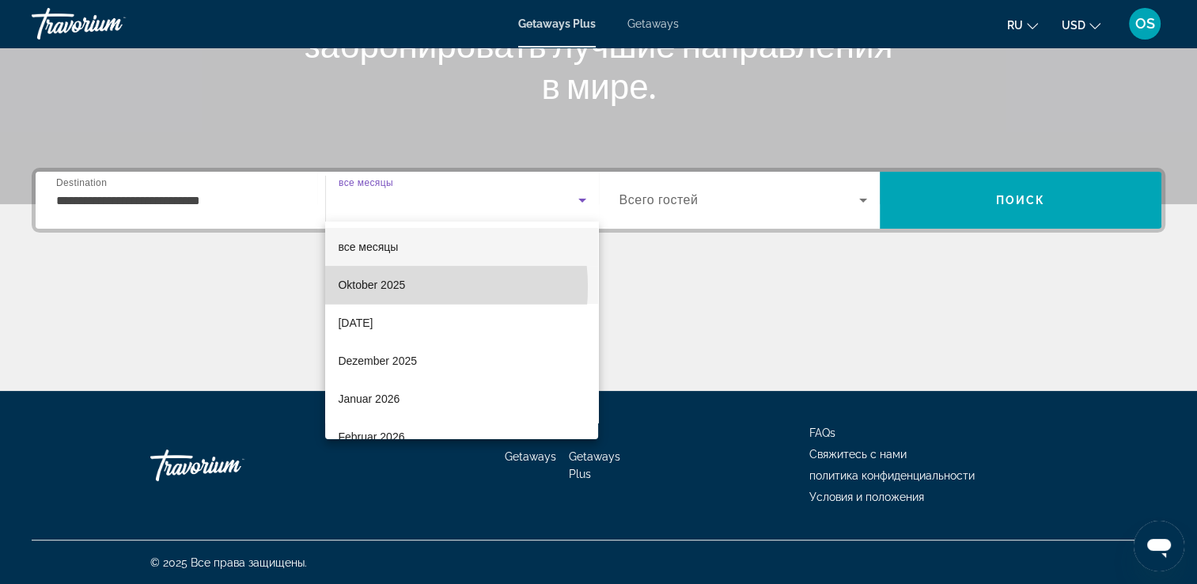
click at [384, 287] on span "Oktober 2025" at bounding box center [371, 284] width 67 height 19
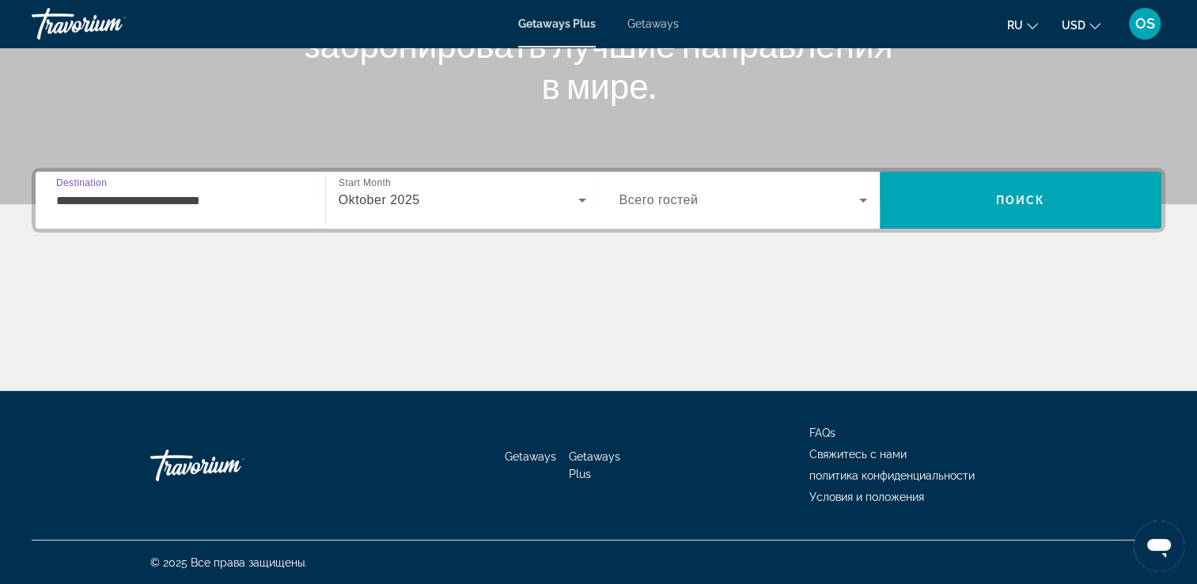
click at [147, 197] on input "**********" at bounding box center [180, 201] width 248 height 19
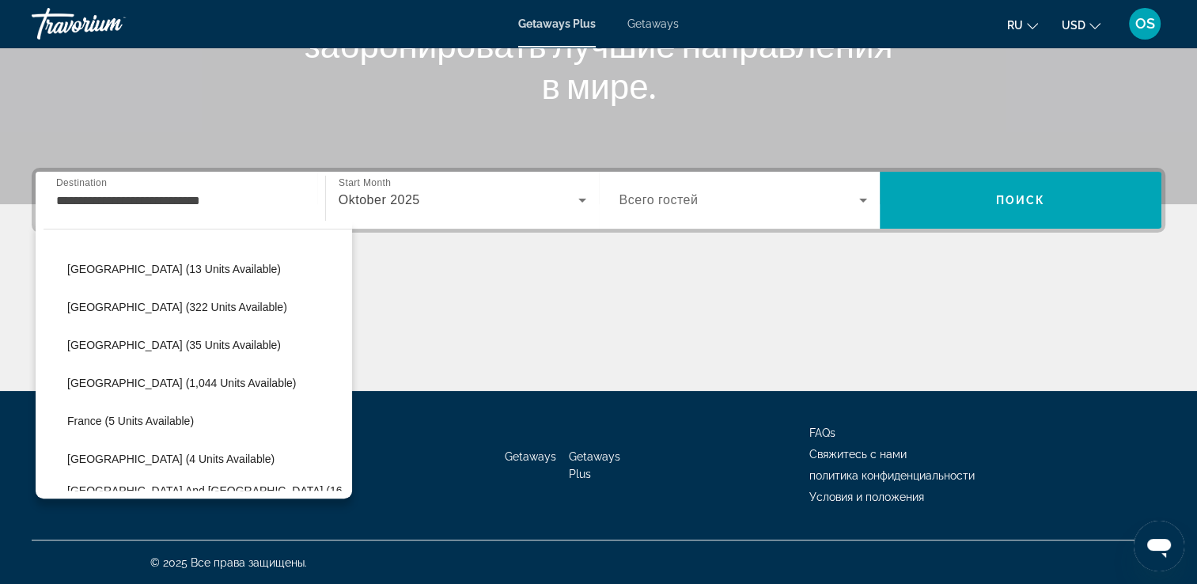
scroll to position [263, 0]
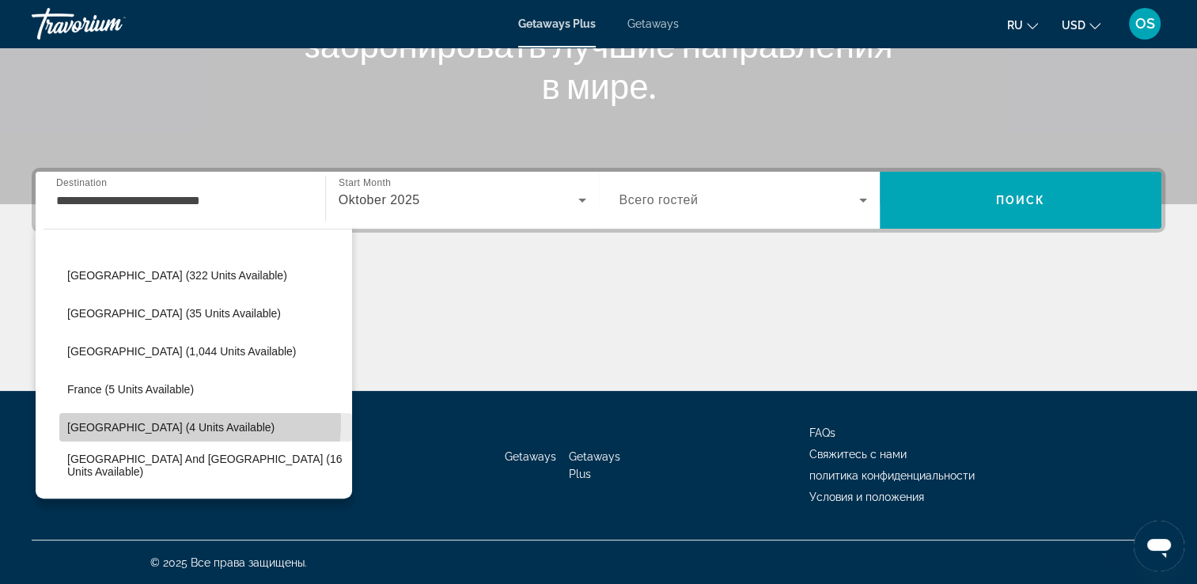
click at [177, 421] on span "[GEOGRAPHIC_DATA] (4 units available)" at bounding box center [170, 427] width 207 height 13
type input "**********"
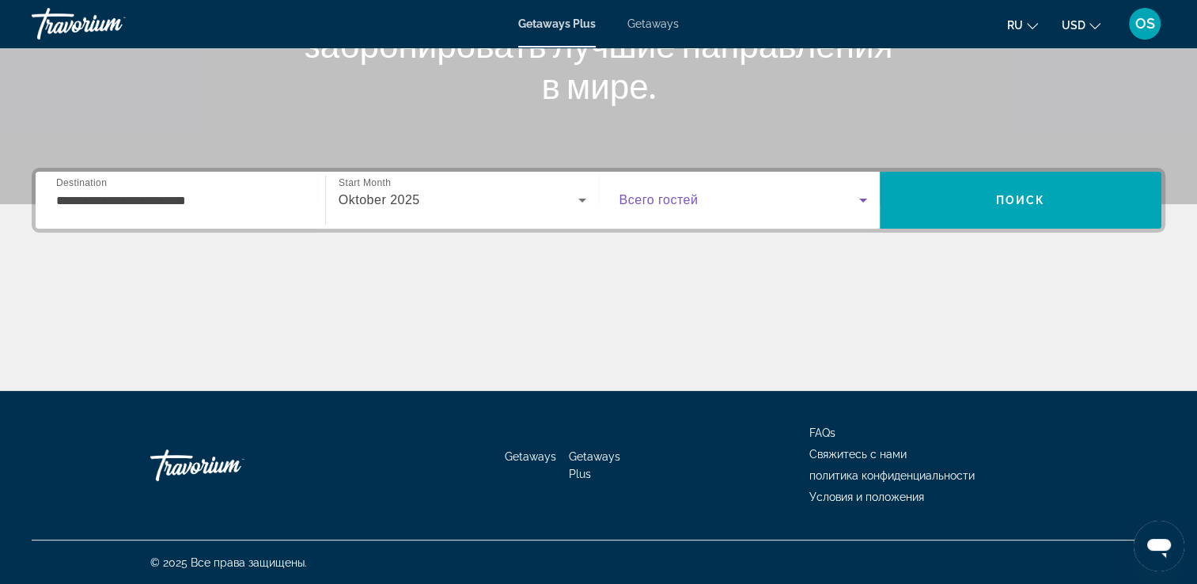
click at [856, 192] on icon "Search widget" at bounding box center [863, 200] width 19 height 19
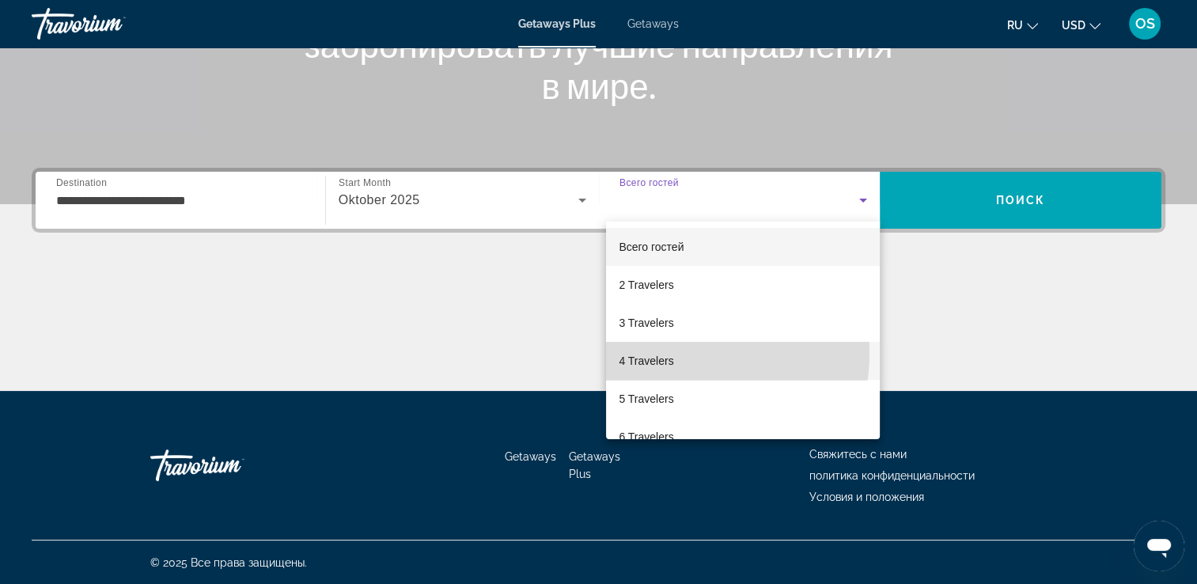
click at [672, 353] on span "4 Travelers" at bounding box center [646, 360] width 55 height 19
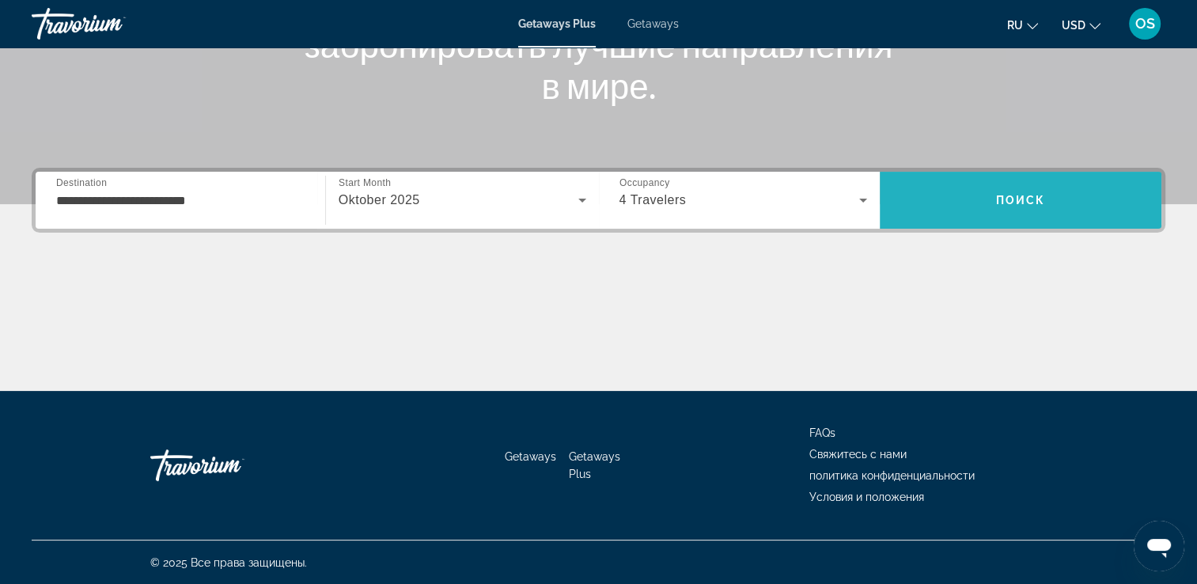
click at [1022, 201] on span "Поиск" at bounding box center [1021, 200] width 50 height 13
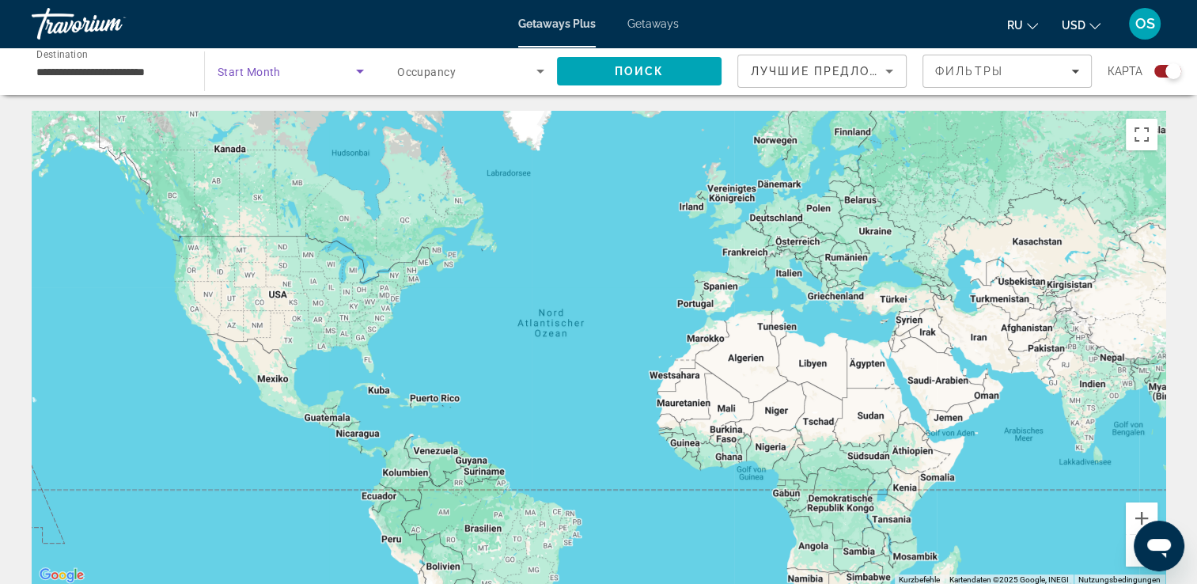
click at [295, 68] on span "Search widget" at bounding box center [287, 71] width 138 height 19
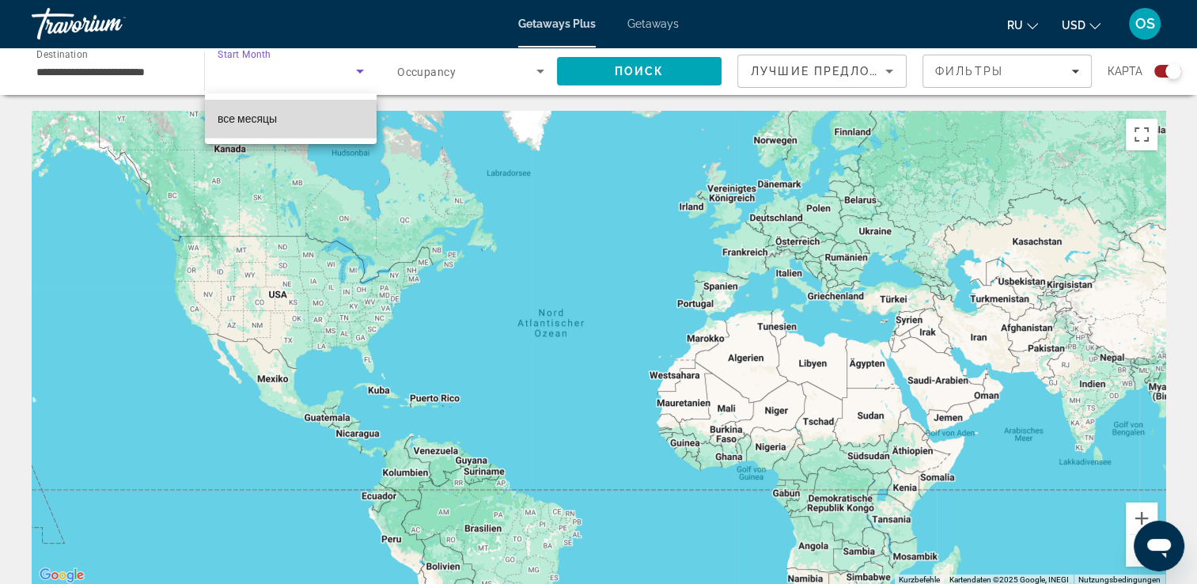
click at [255, 120] on span "все месяцы" at bounding box center [247, 118] width 59 height 13
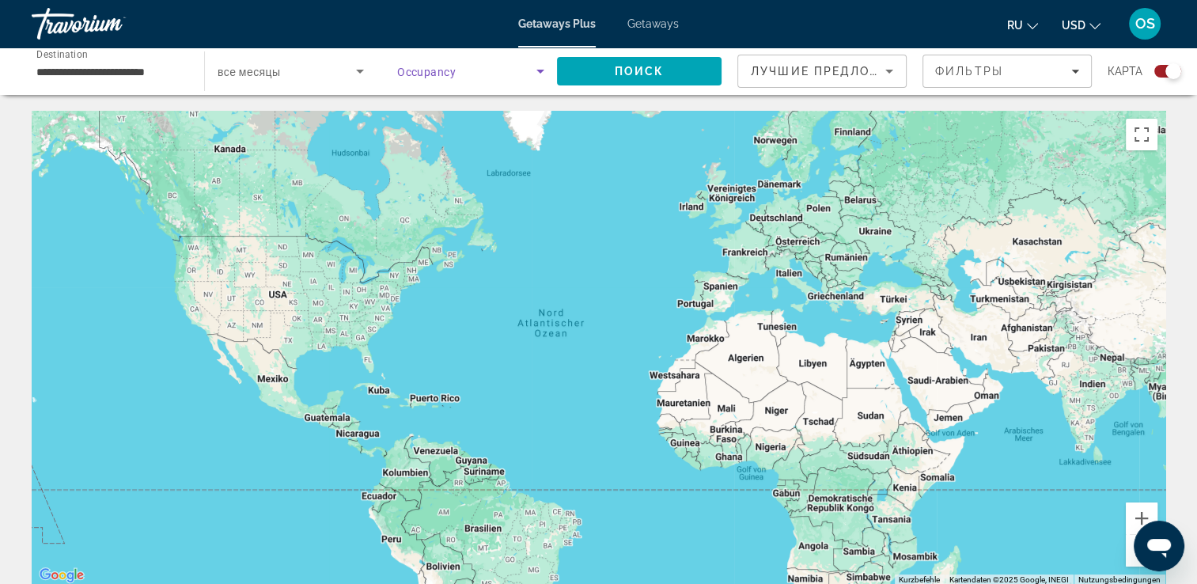
click at [501, 74] on span "Search widget" at bounding box center [466, 71] width 139 height 19
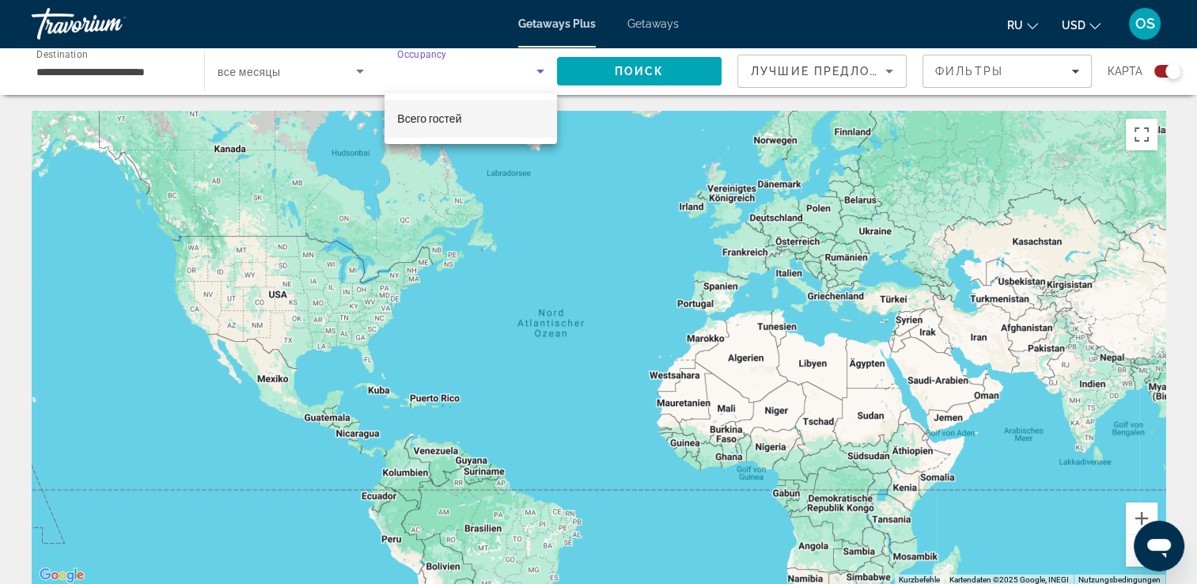
click at [513, 74] on div at bounding box center [598, 292] width 1197 height 584
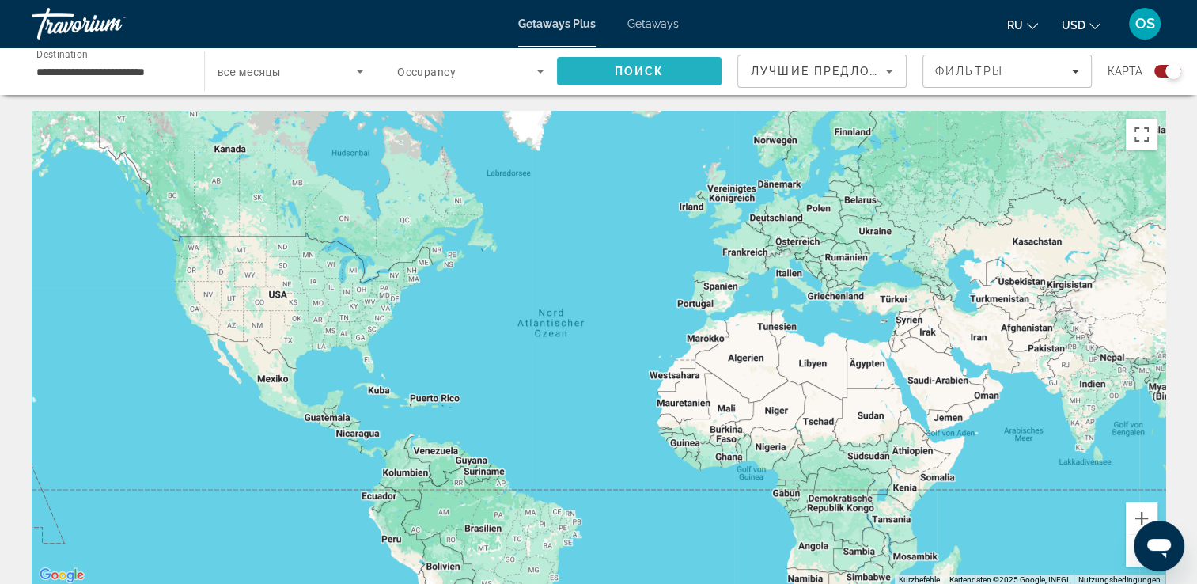
click at [663, 71] on span "Поиск" at bounding box center [640, 71] width 50 height 13
click at [763, 216] on icon "Main content" at bounding box center [763, 213] width 14 height 21
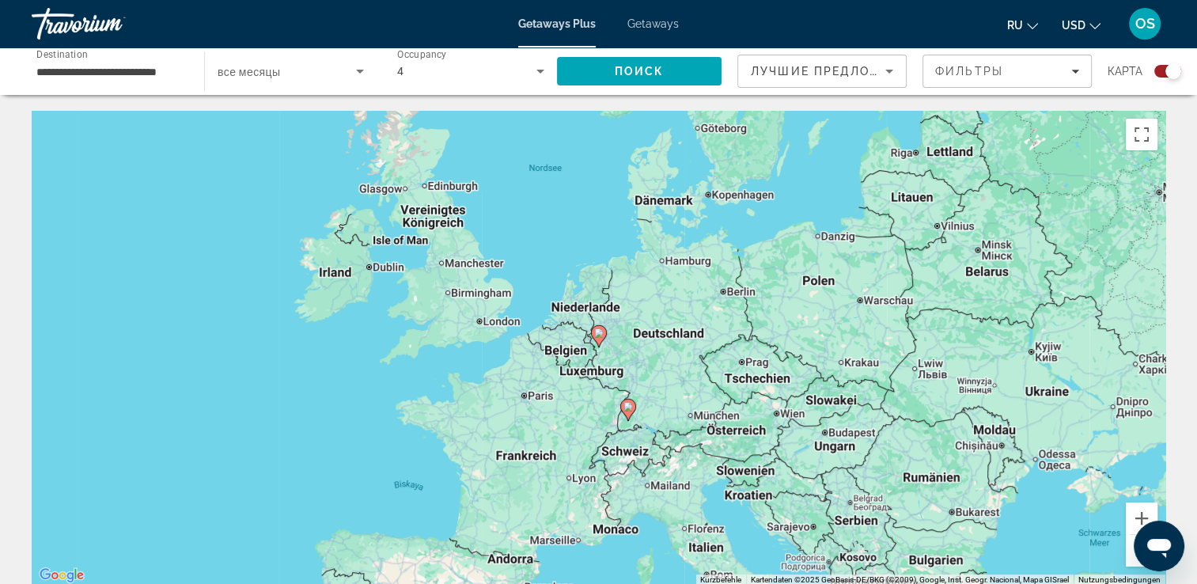
click at [600, 339] on icon "Main content" at bounding box center [598, 336] width 14 height 21
type input "**********"
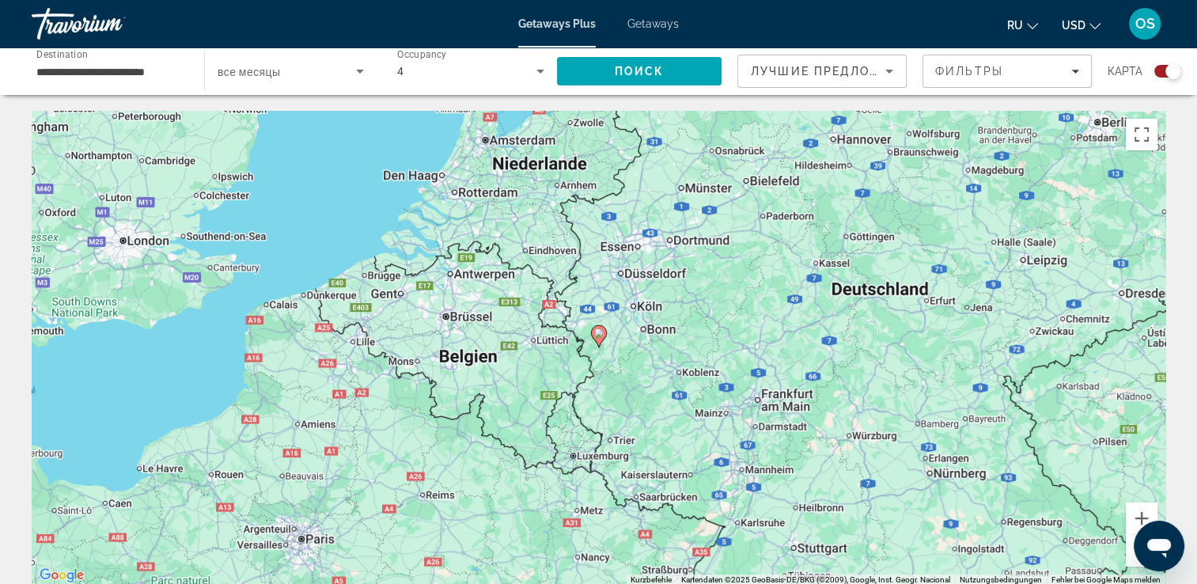
click at [600, 339] on icon "Main content" at bounding box center [598, 336] width 14 height 21
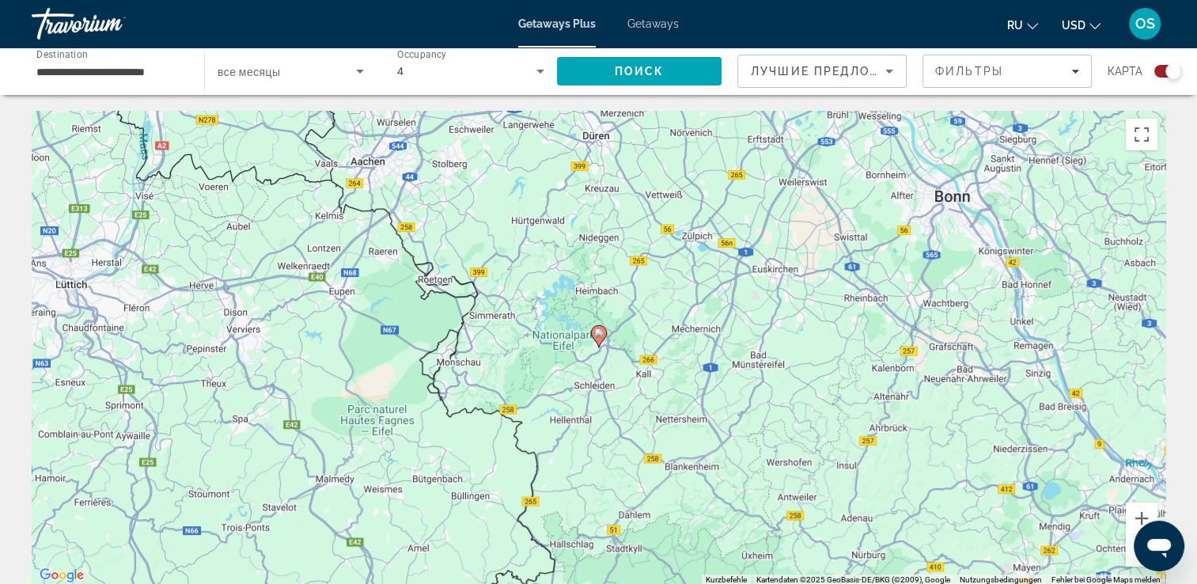
click at [600, 339] on icon "Main content" at bounding box center [598, 336] width 14 height 21
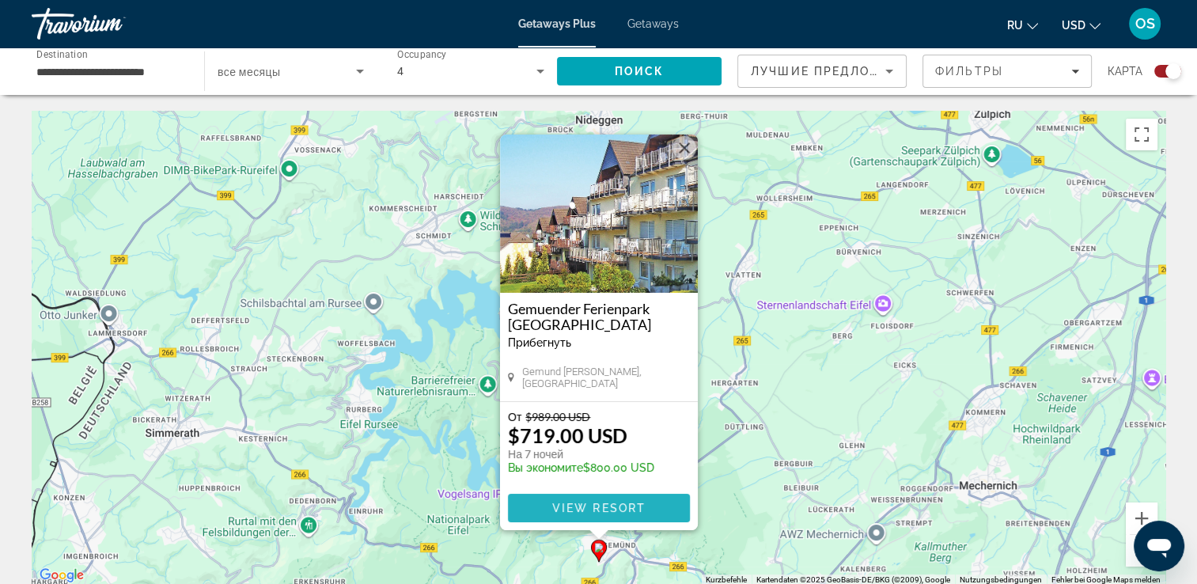
click at [634, 511] on span "View Resort" at bounding box center [598, 508] width 93 height 13
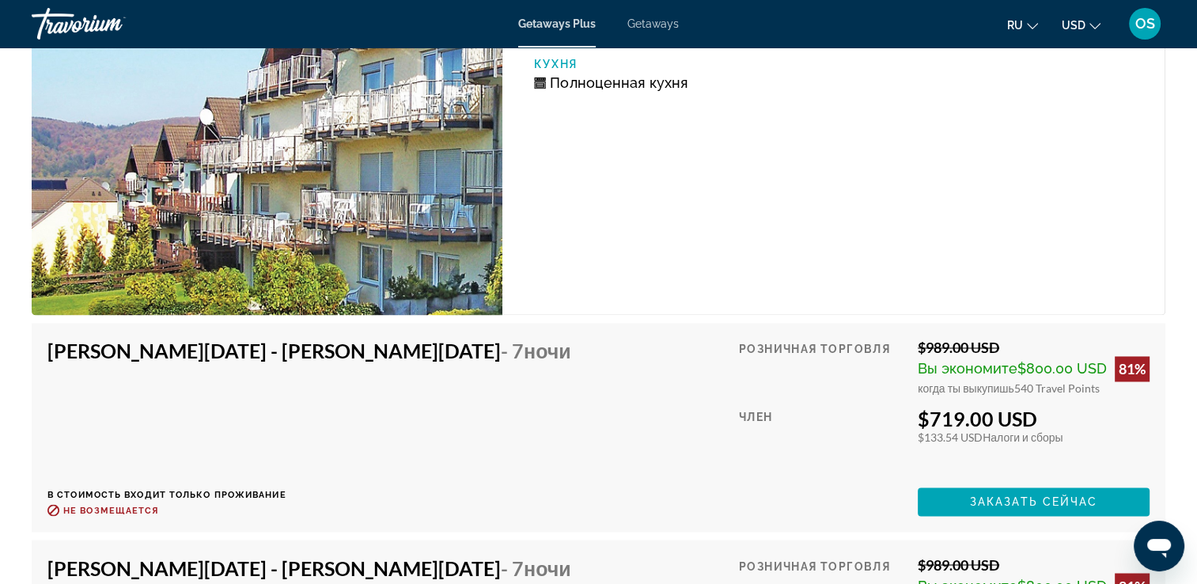
scroll to position [2488, 0]
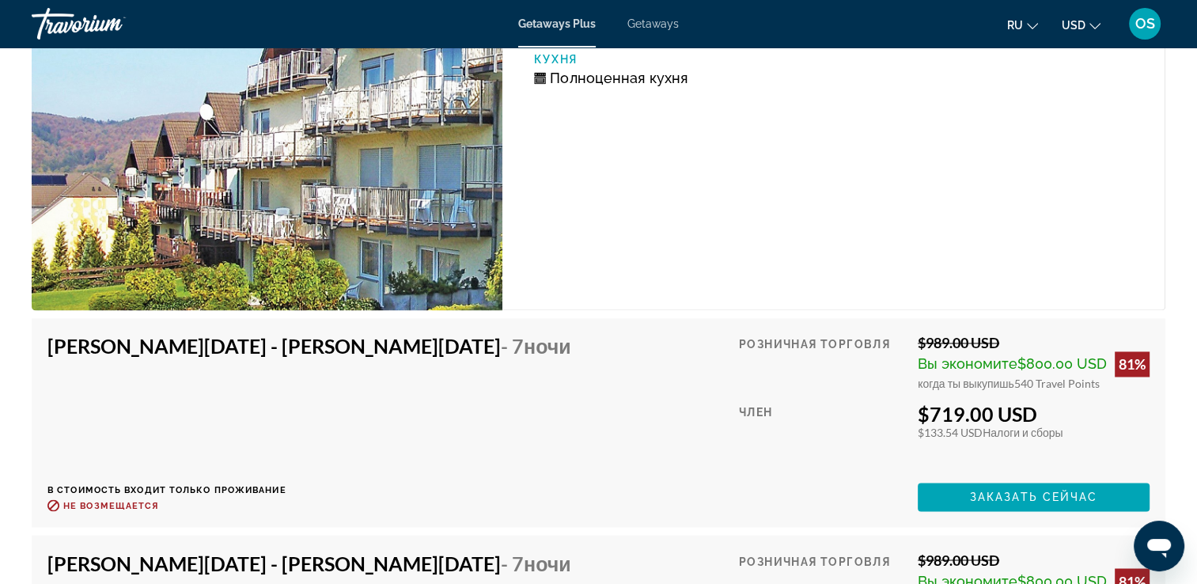
click at [663, 296] on div "1 спальня (Full Kitchen) Спальни 1 Макс. вместимость 4 Кухня Полноценная кухня" at bounding box center [833, 130] width 663 height 359
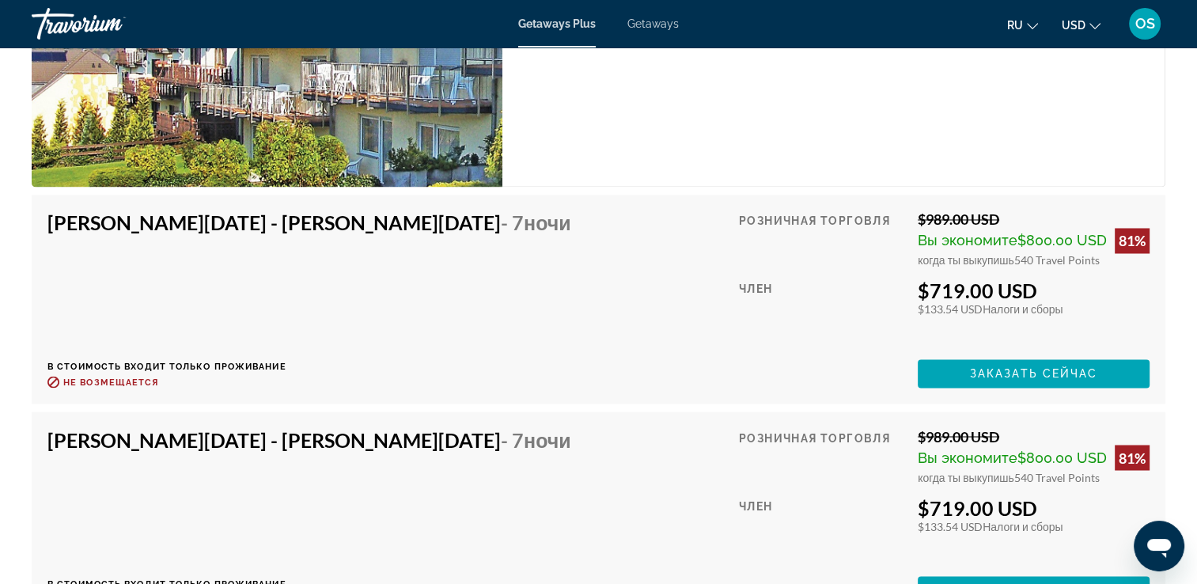
scroll to position [2619, 0]
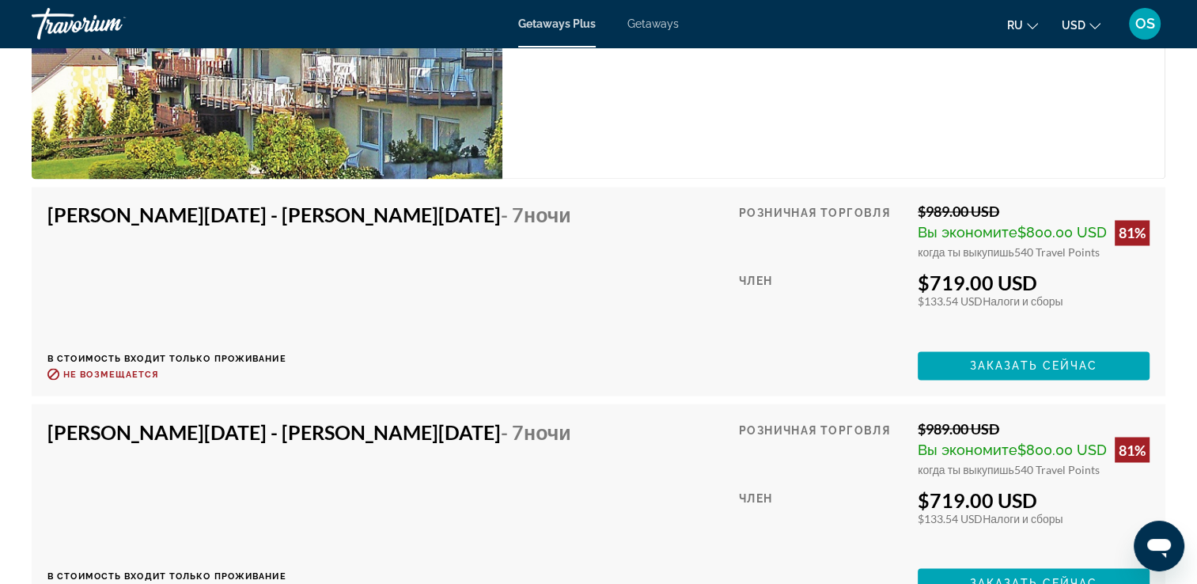
click at [1025, 26] on button "ru English Español Français Italiano Português русский" at bounding box center [1022, 24] width 31 height 23
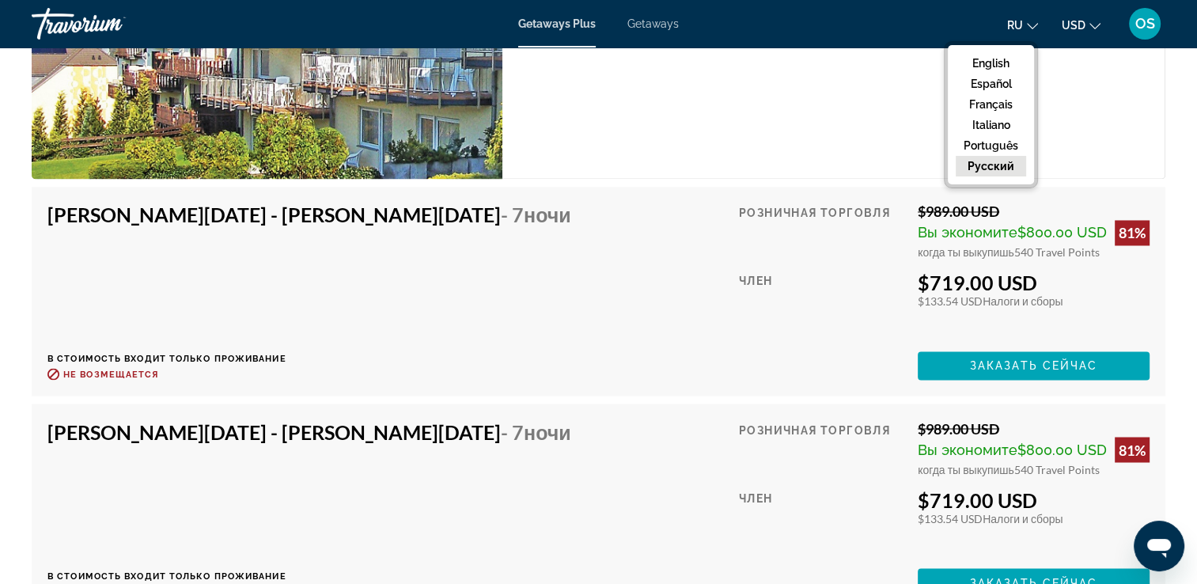
click at [705, 318] on div "[PERSON_NAME][DATE] - [PERSON_NAME][DATE] - 7 ночи В стоимость входит только пр…" at bounding box center [598, 291] width 1102 height 177
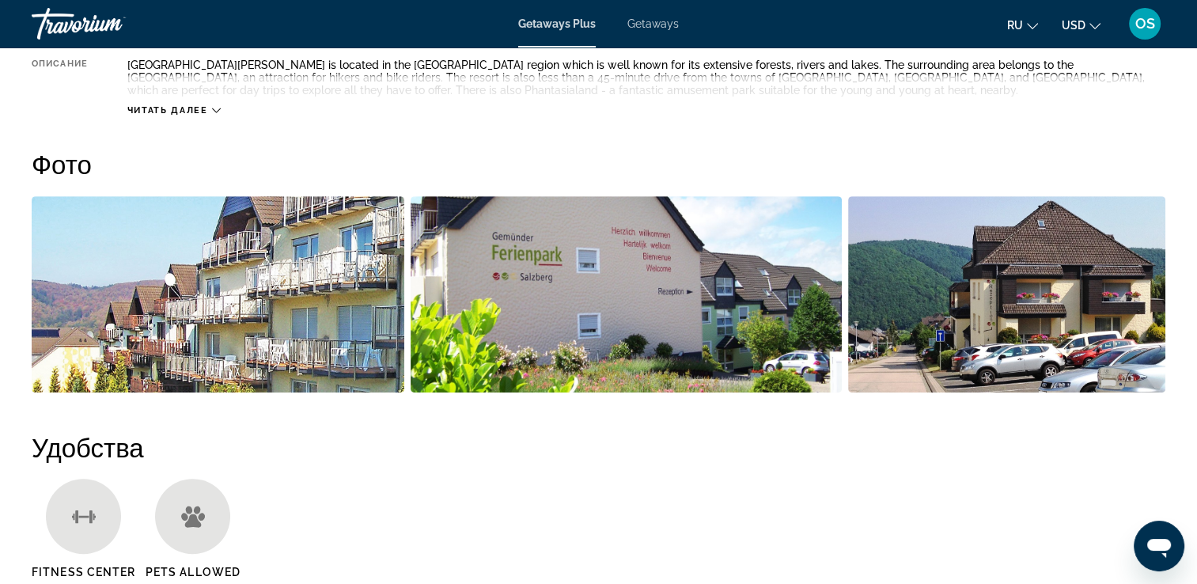
scroll to position [652, 0]
